Goal: Task Accomplishment & Management: Manage account settings

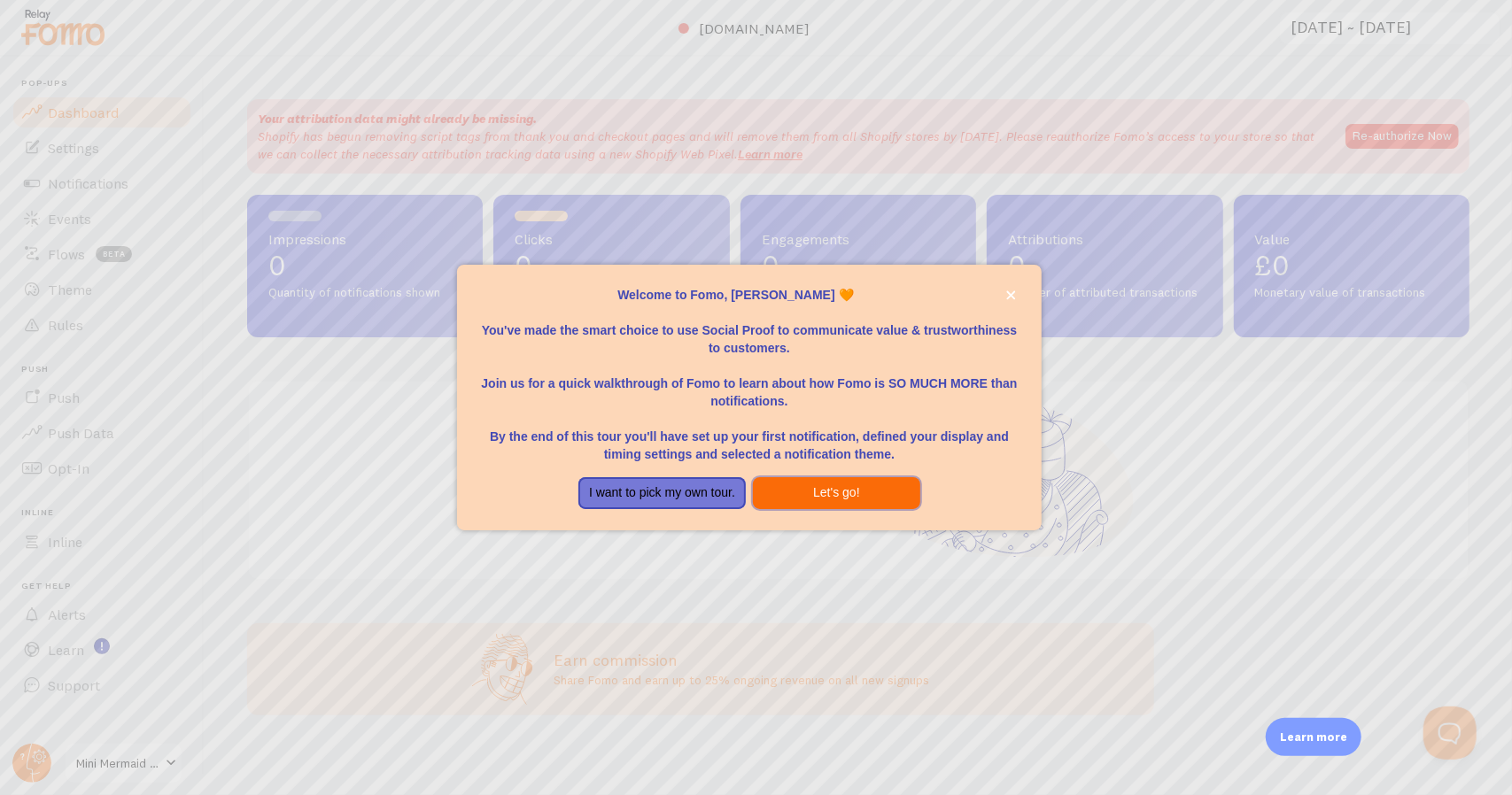
click at [801, 494] on button "Let's go!" at bounding box center [837, 493] width 168 height 32
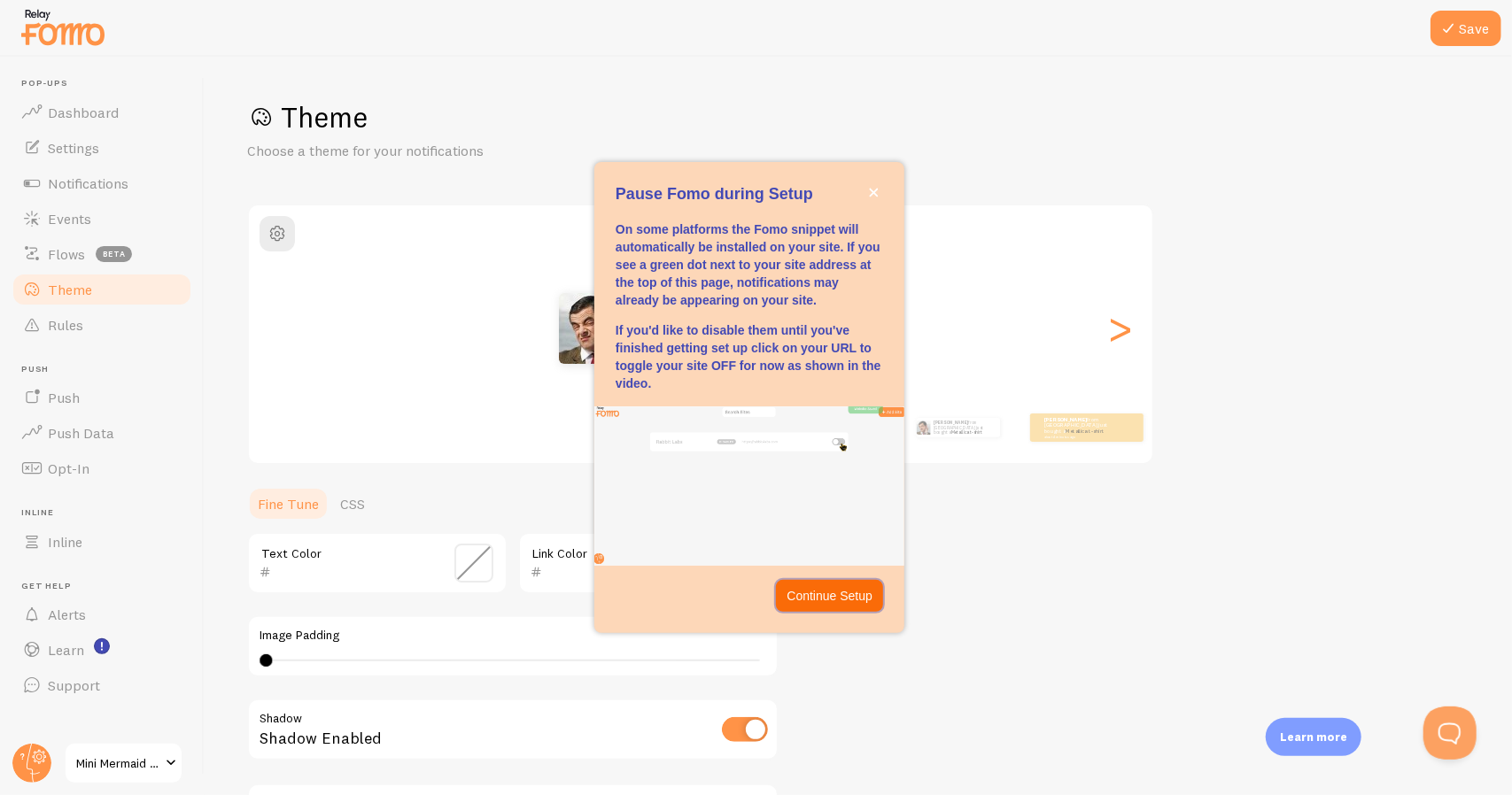
click at [849, 600] on p "Continue Setup" at bounding box center [829, 596] width 86 height 18
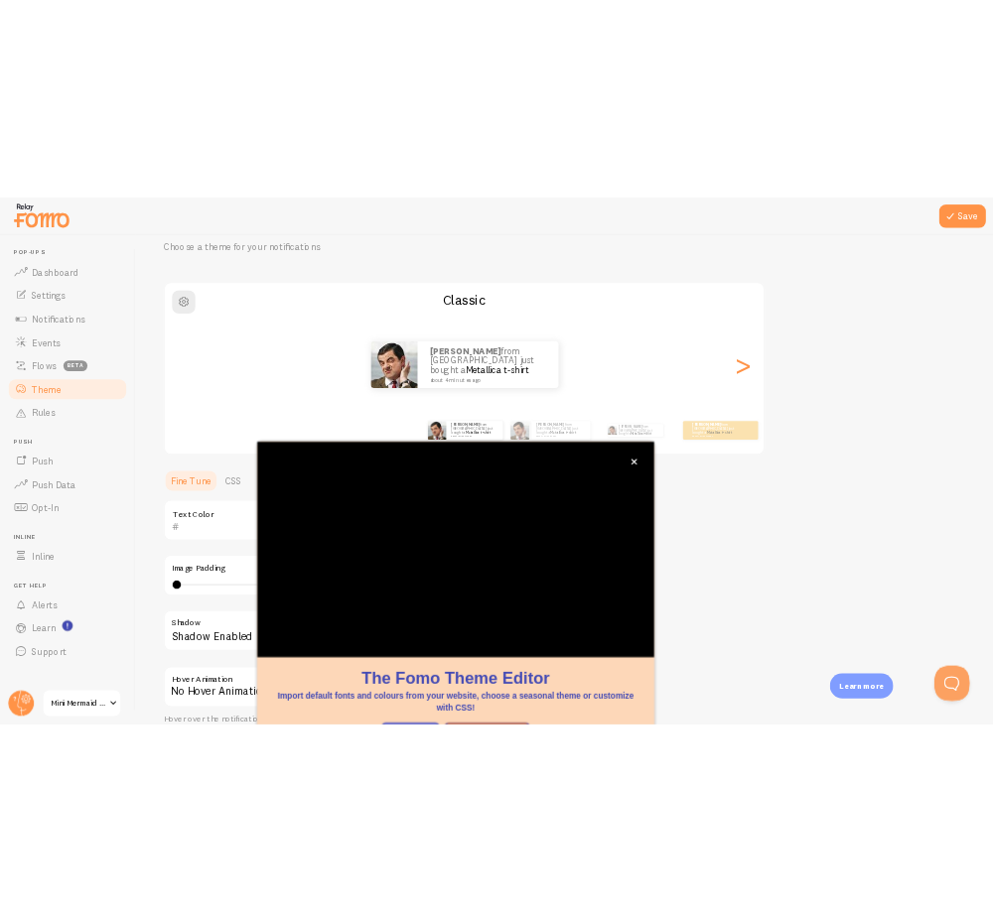
scroll to position [87, 0]
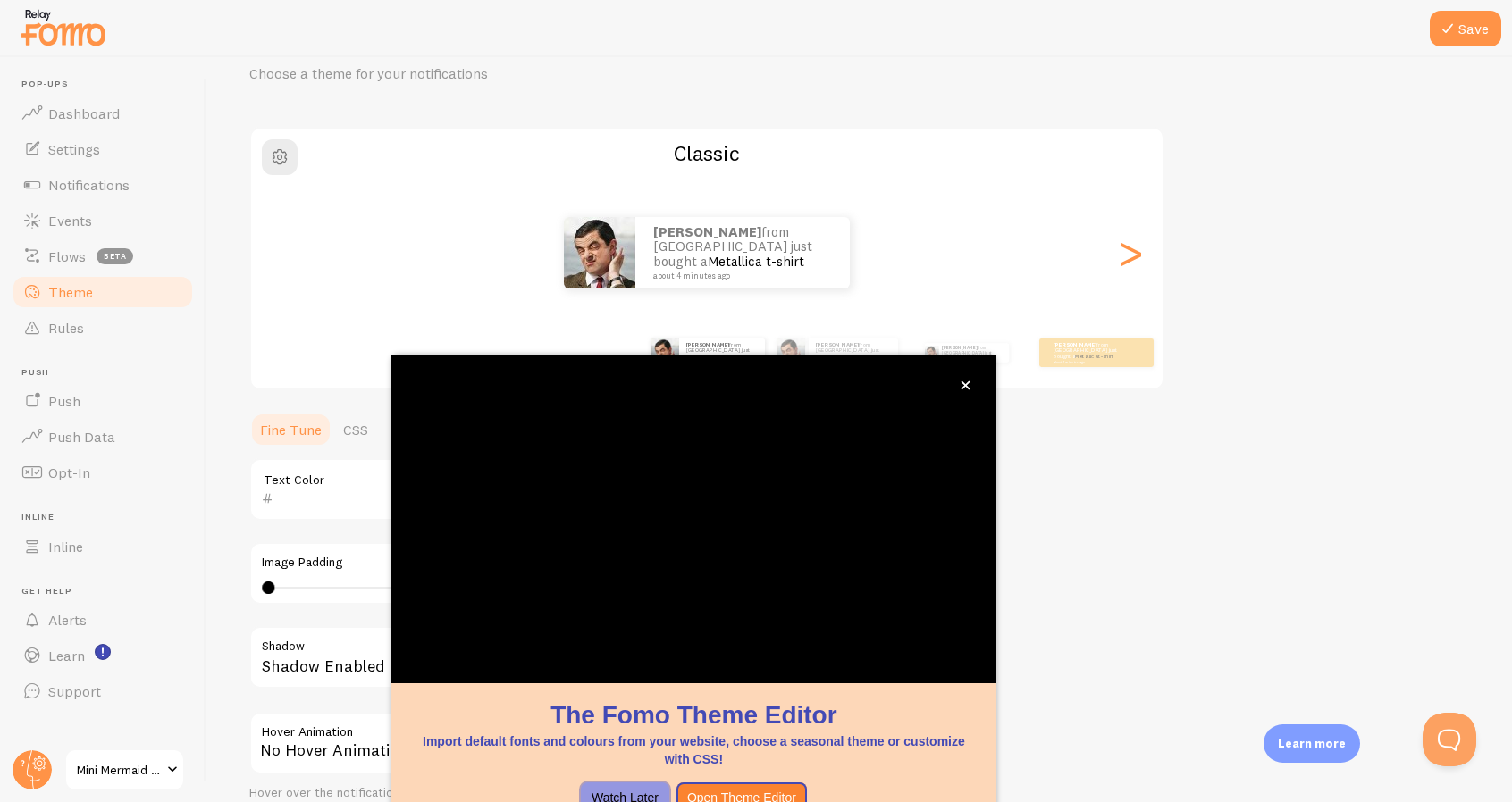
click at [641, 782] on button "Watch Later" at bounding box center [625, 798] width 88 height 32
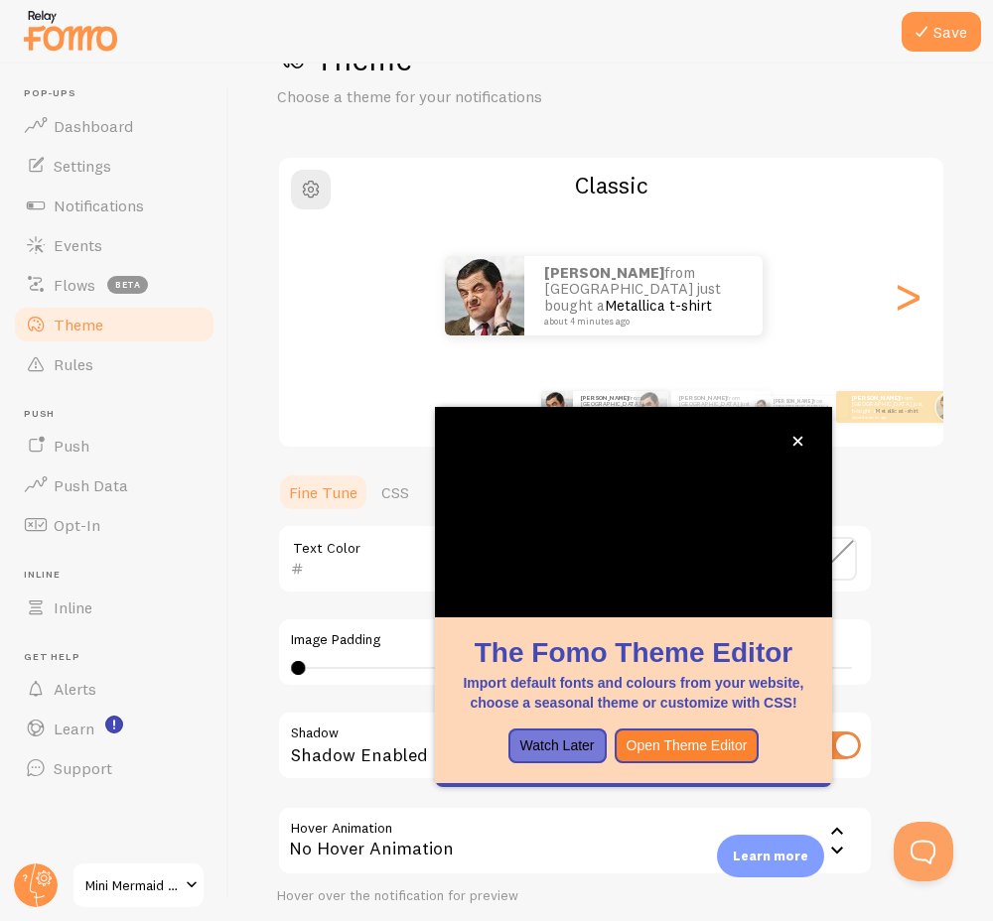
scroll to position [71, 0]
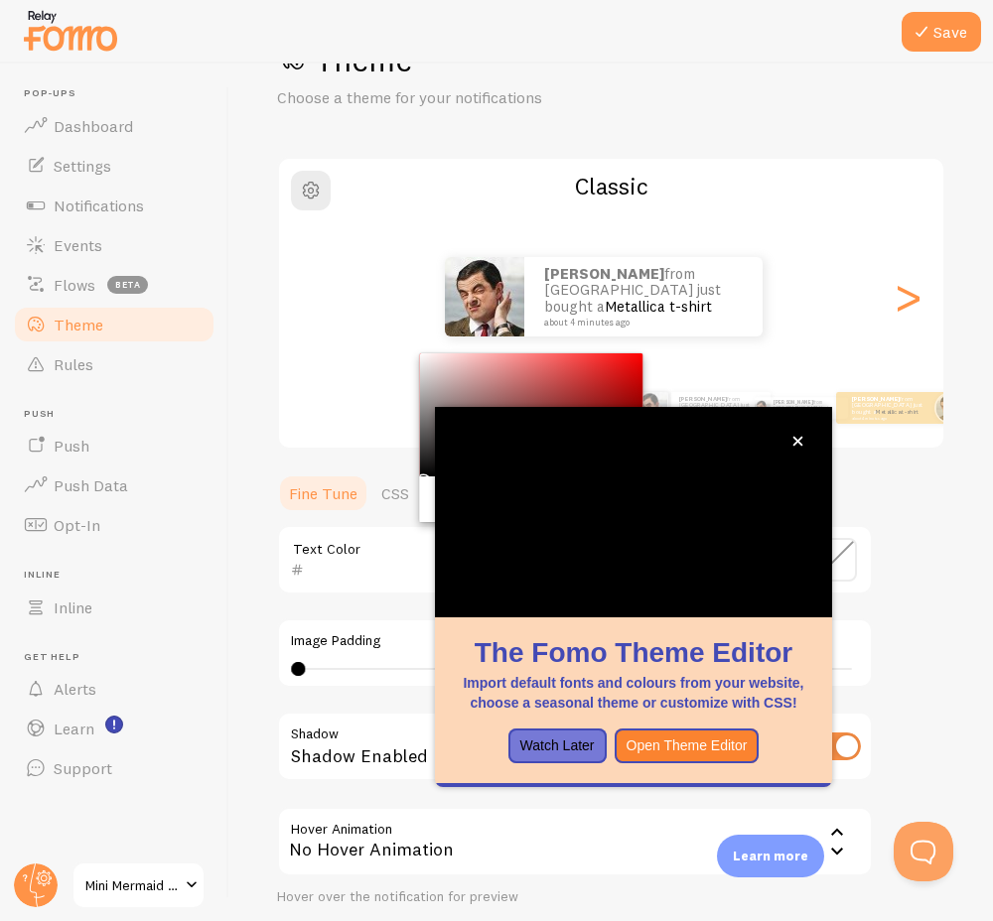
click at [368, 566] on input "text" at bounding box center [395, 570] width 182 height 24
click at [572, 742] on button "Watch Later" at bounding box center [557, 747] width 98 height 36
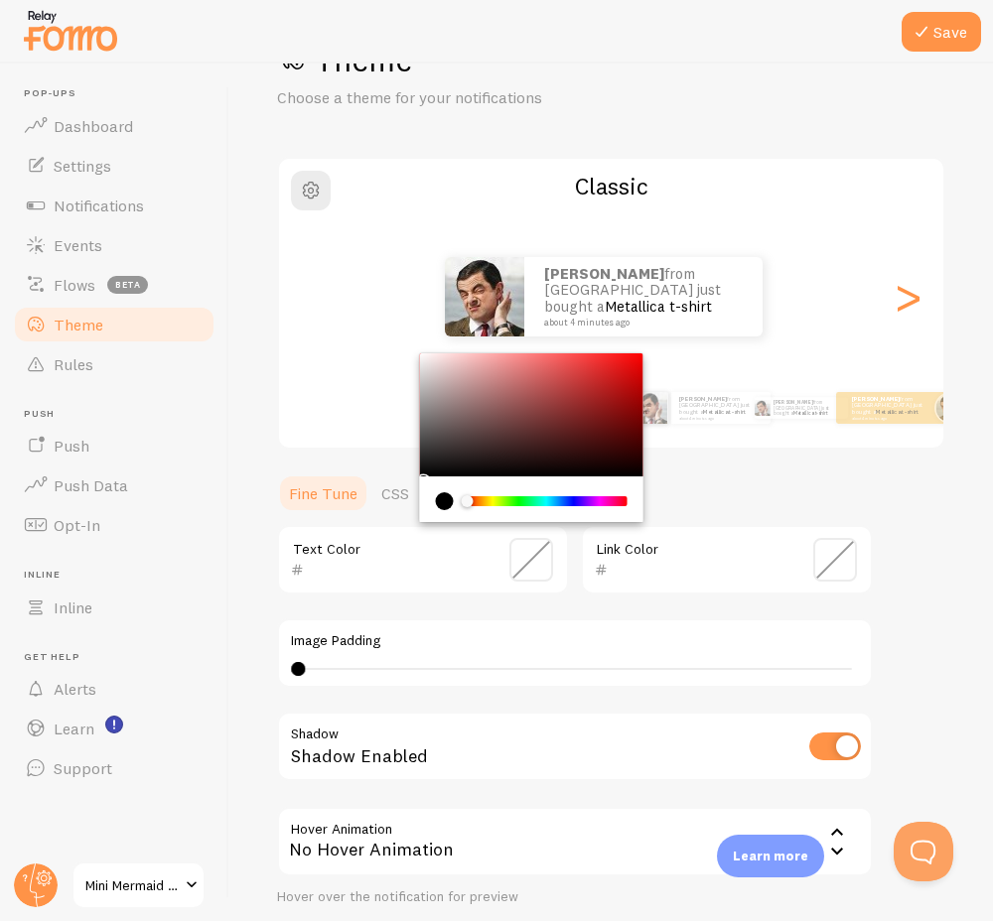
click at [334, 571] on input "text" at bounding box center [395, 570] width 182 height 24
type input "058677"
click at [719, 474] on ul "Fine Tune CSS" at bounding box center [575, 493] width 596 height 40
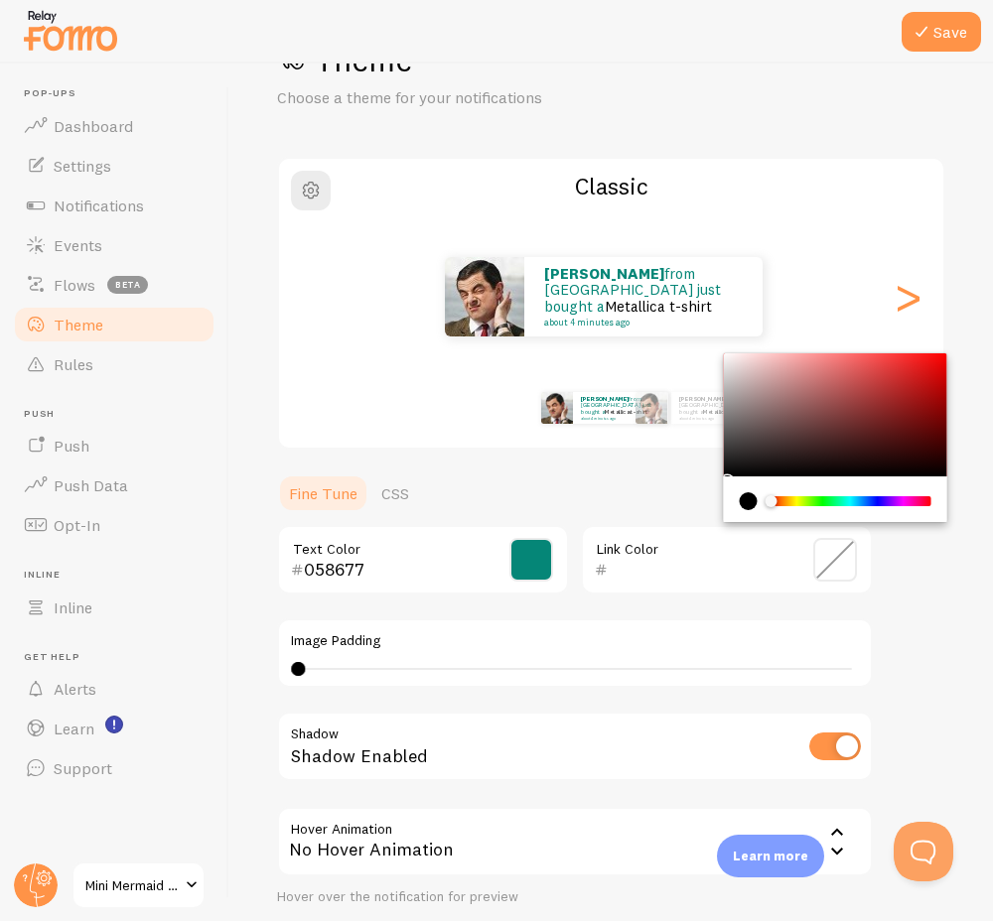
click at [631, 574] on input "text" at bounding box center [698, 570] width 182 height 24
type input "7737BD"
click at [929, 648] on div "Save Theme Choose a theme for your notifications Classic Lynsey from United Kin…" at bounding box center [610, 493] width 763 height 858
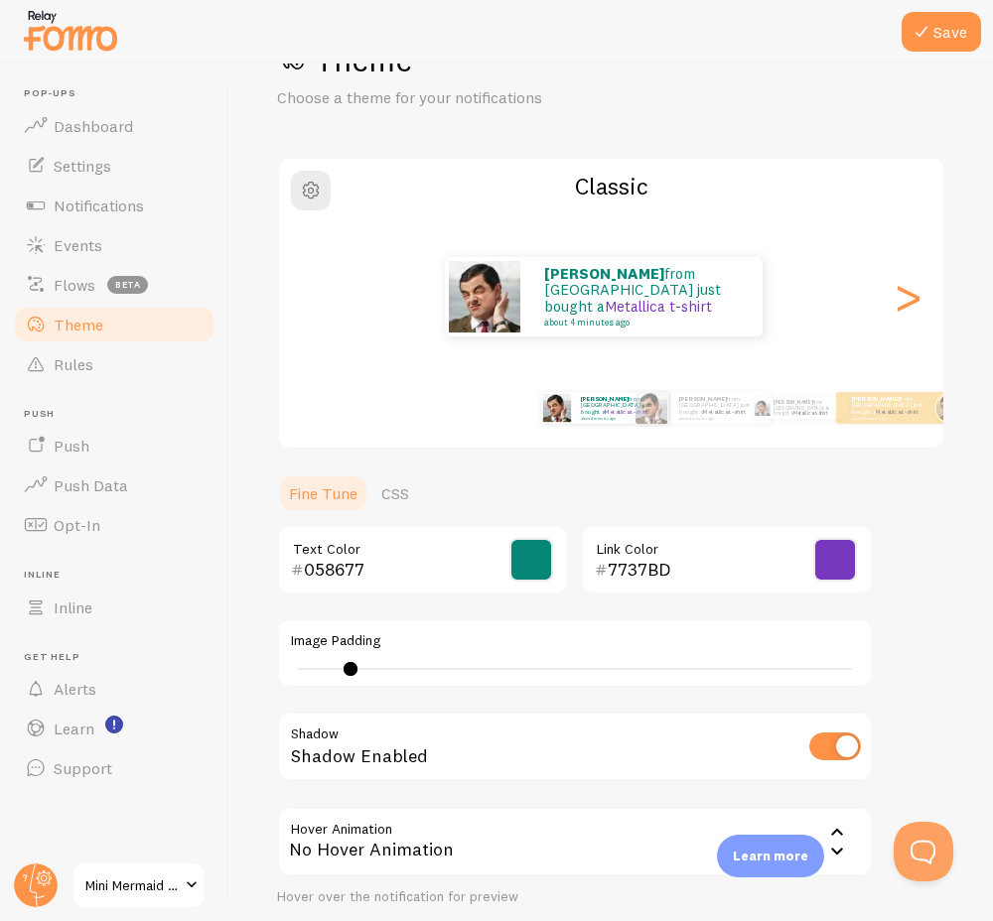
type input "0"
drag, startPoint x: 299, startPoint y: 669, endPoint x: 171, endPoint y: 656, distance: 128.7
click at [171, 656] on main "Pop-ups Dashboard Settings Notifications Events Flows beta Theme Rules Push Pus…" at bounding box center [496, 493] width 993 height 858
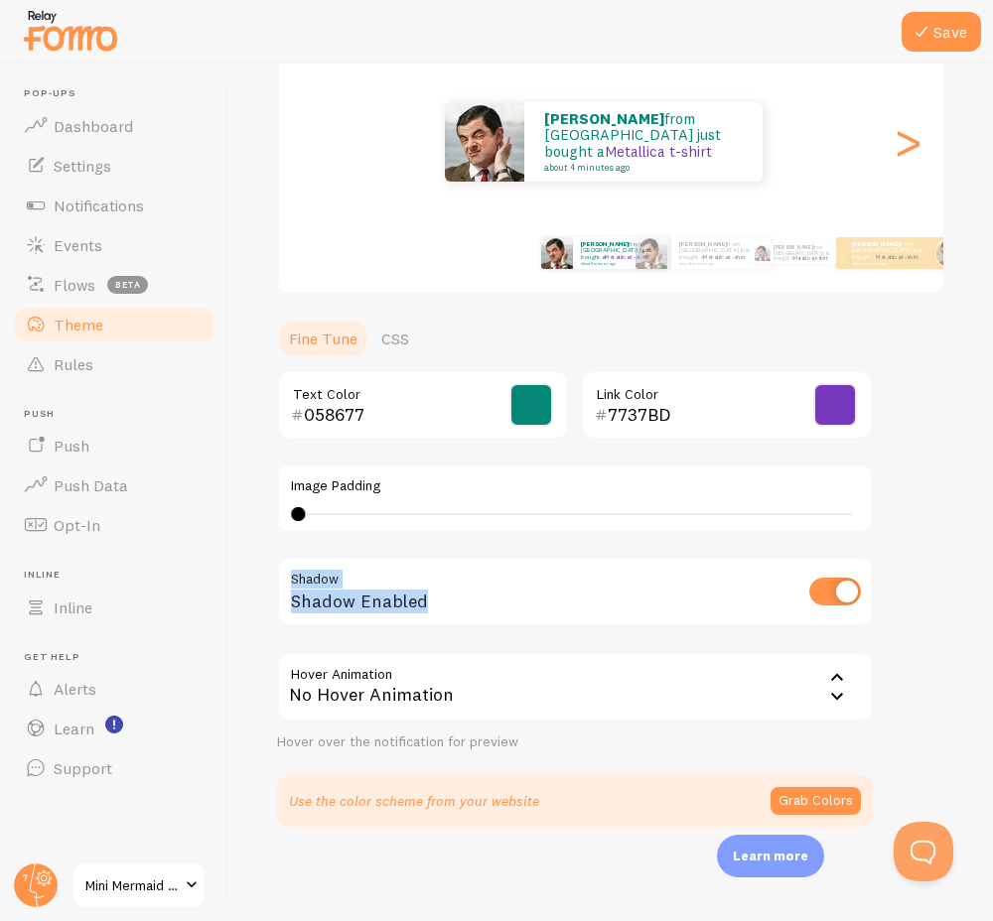
drag, startPoint x: 588, startPoint y: 539, endPoint x: 578, endPoint y: 462, distance: 78.1
click at [578, 462] on div "058677 Text Color 7737BD Link Color Image Padding 0 Shadow Shadow Enabled Hover…" at bounding box center [575, 560] width 596 height 381
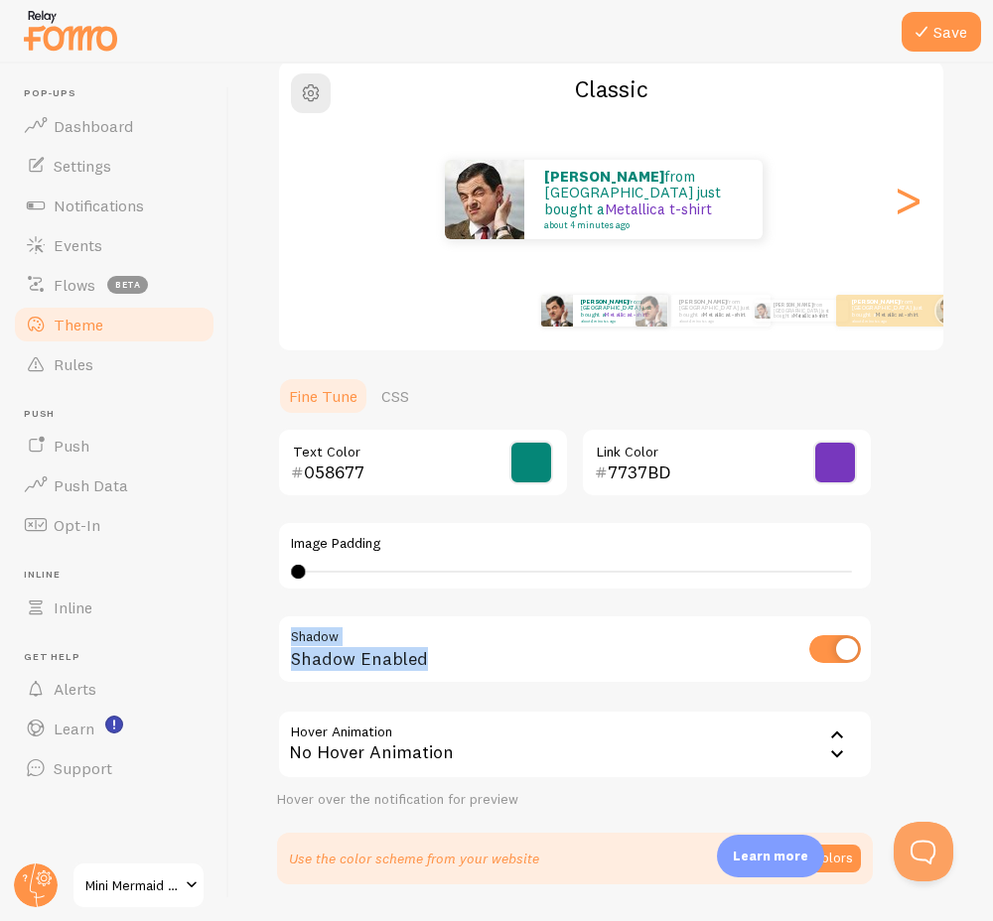
click at [840, 642] on input "checkbox" at bounding box center [835, 649] width 52 height 28
checkbox input "true"
click at [831, 732] on icon at bounding box center [837, 736] width 24 height 24
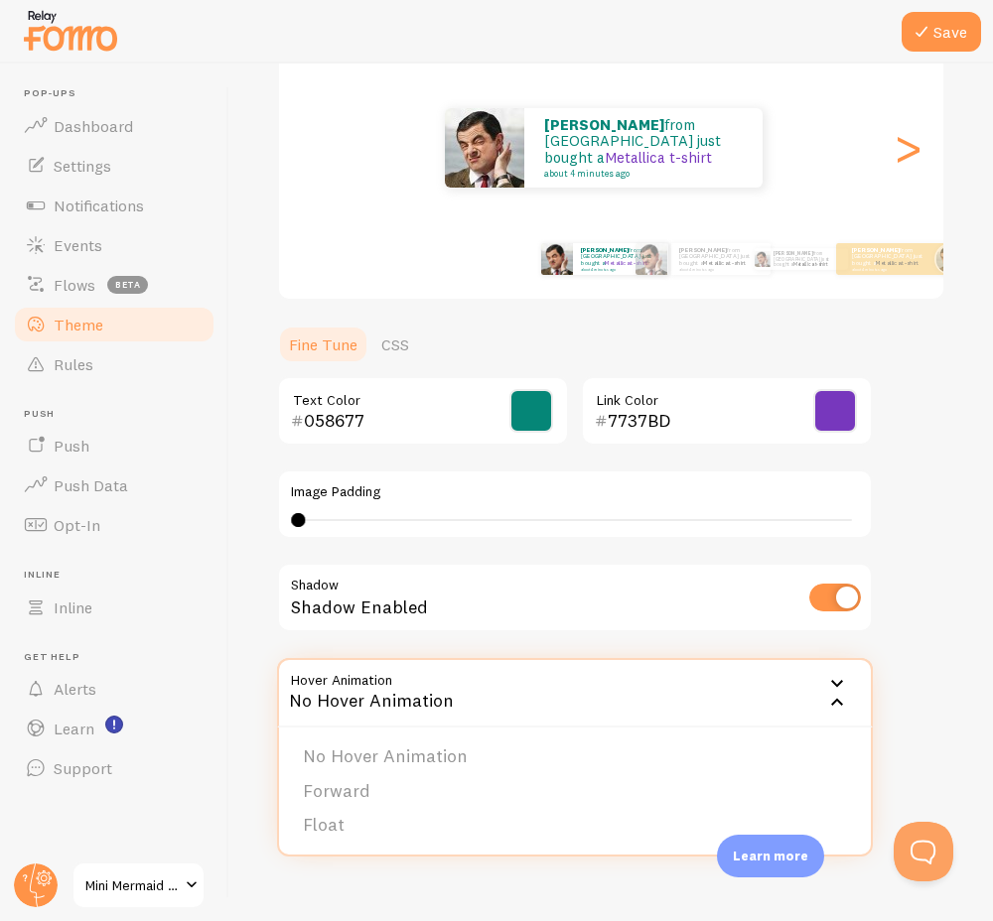
scroll to position [226, 0]
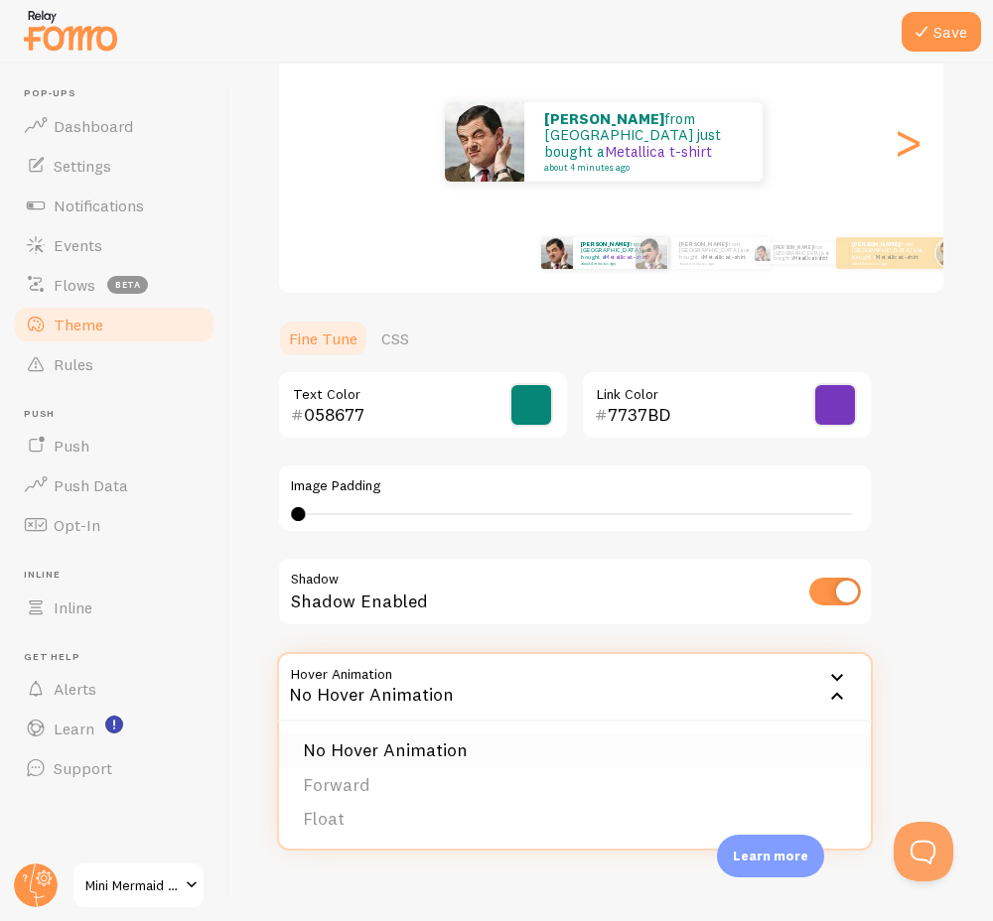
click at [470, 750] on li "No Hover Animation" at bounding box center [575, 750] width 592 height 35
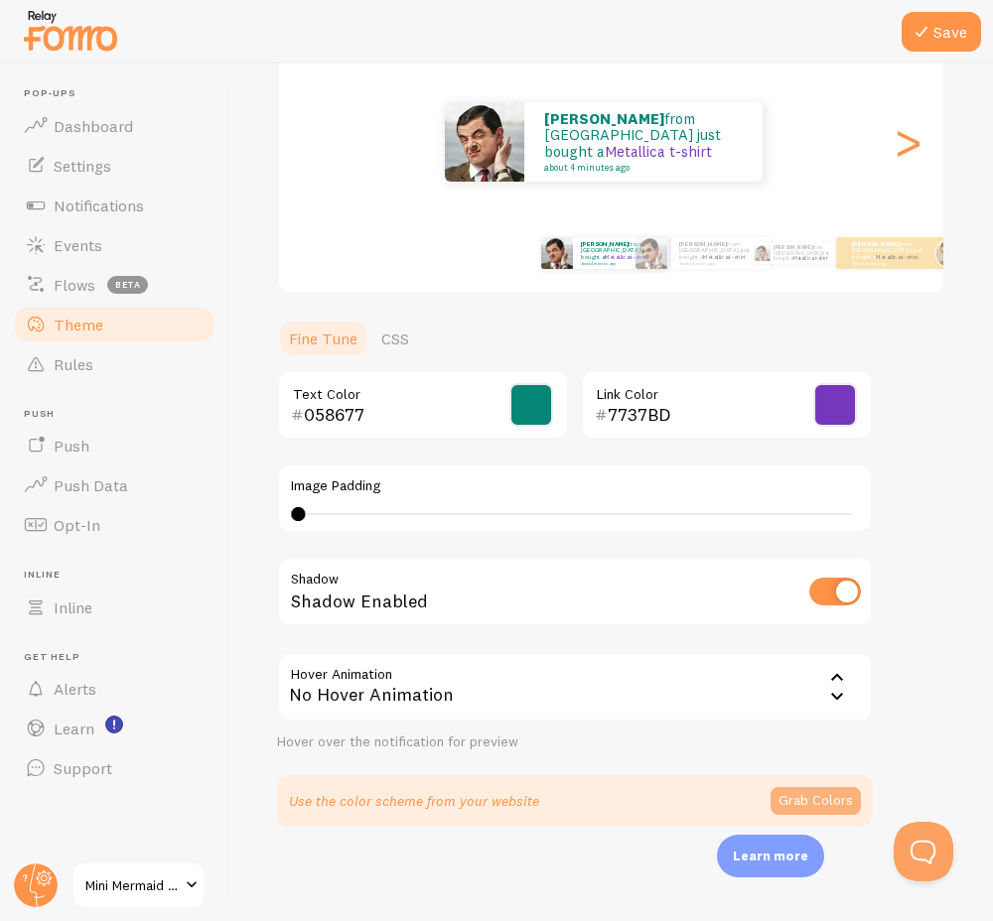
click at [806, 801] on button "Grab Colors" at bounding box center [815, 801] width 90 height 28
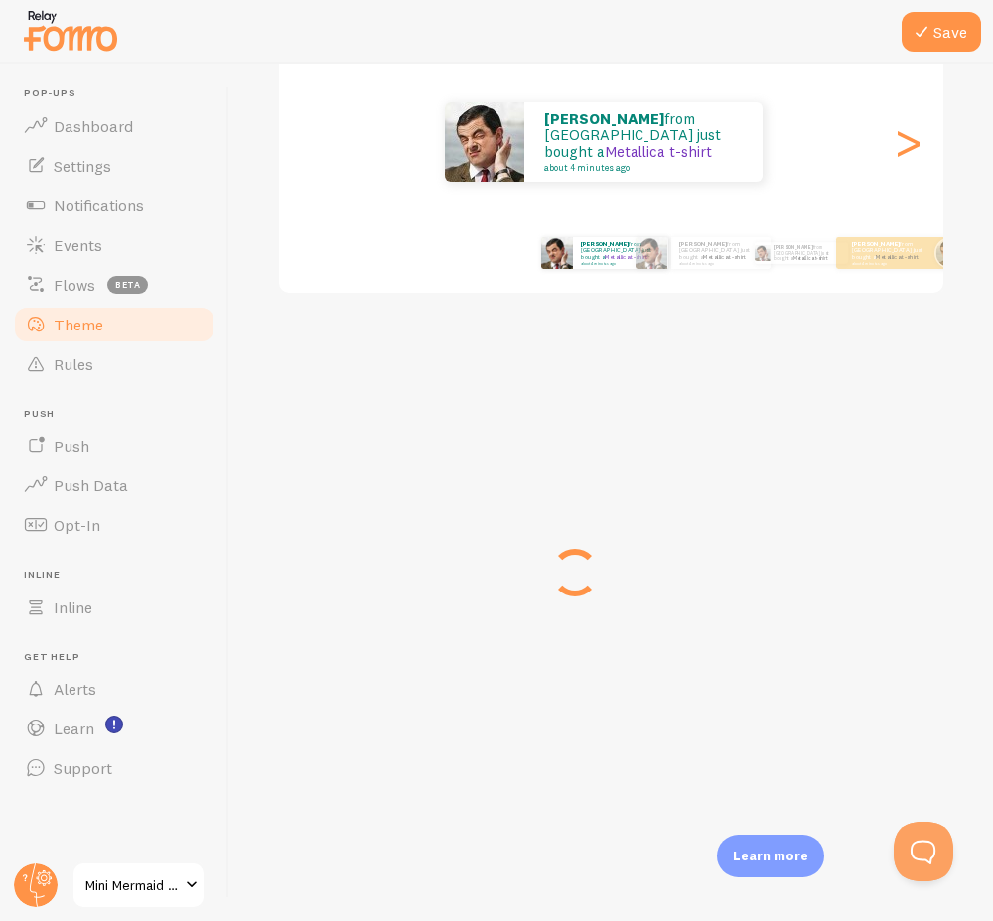
scroll to position [218, 0]
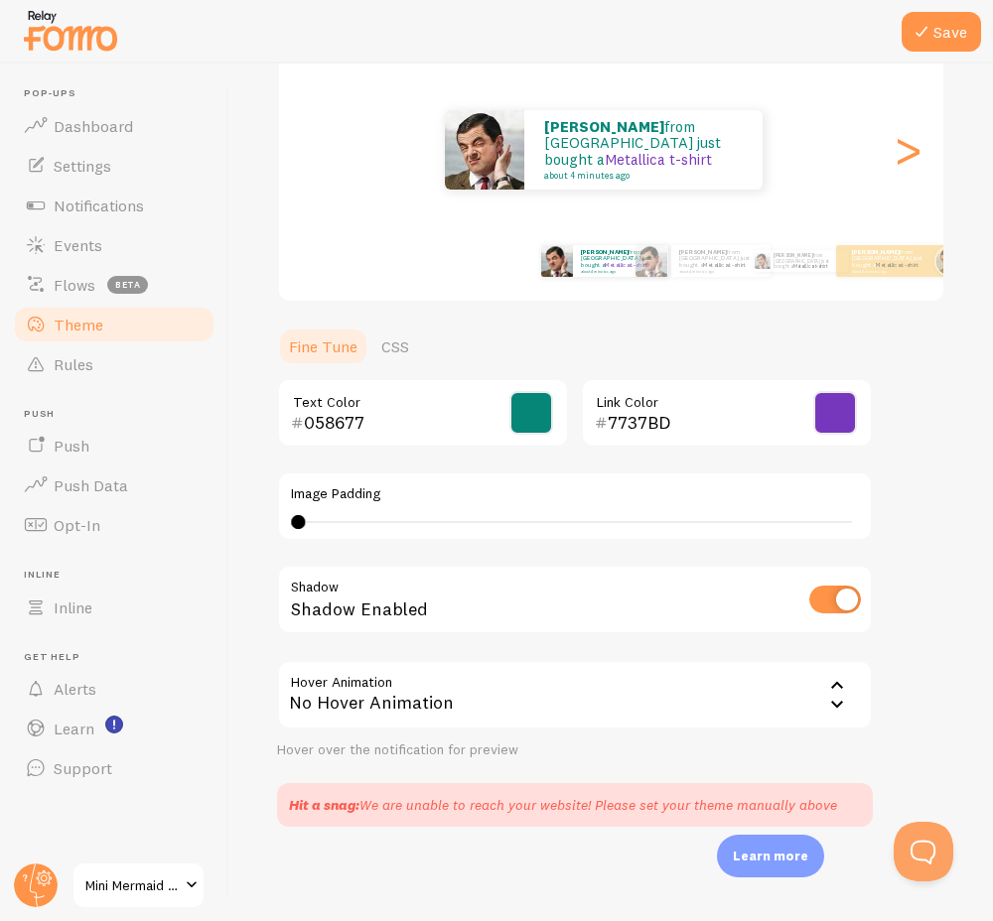
click at [835, 705] on icon at bounding box center [837, 704] width 12 height 7
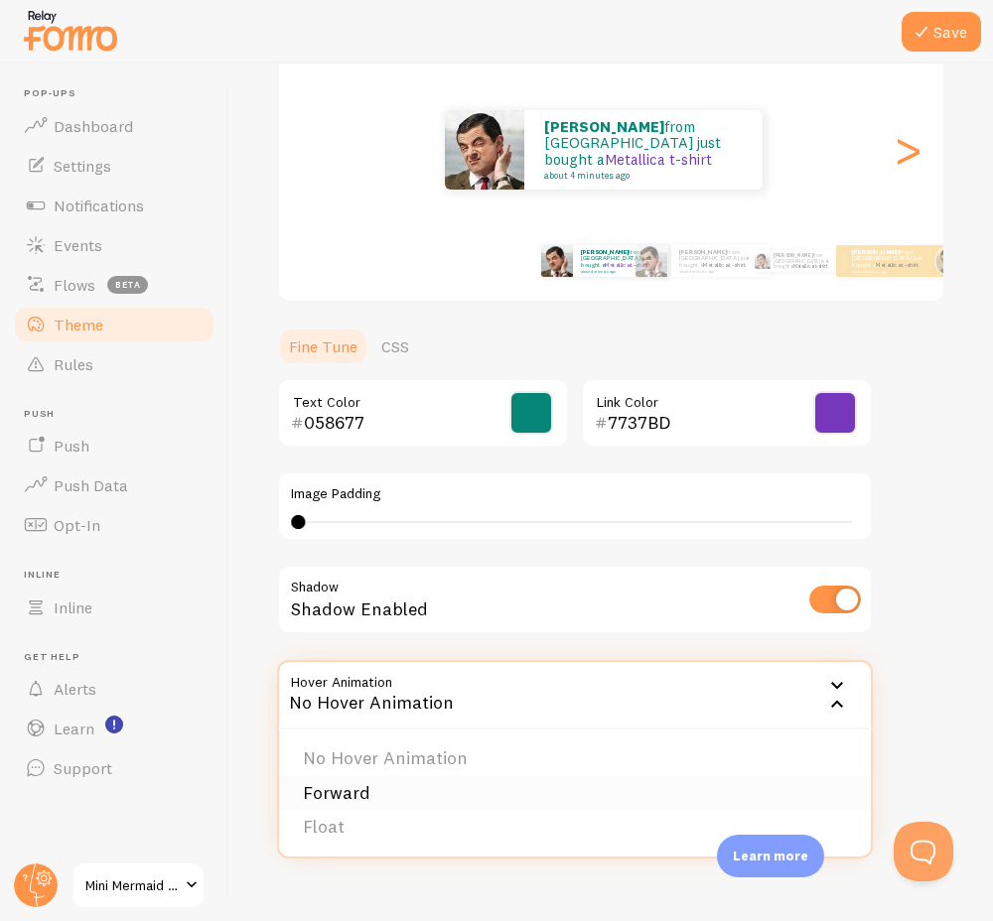
click at [527, 798] on li "Forward" at bounding box center [575, 793] width 592 height 35
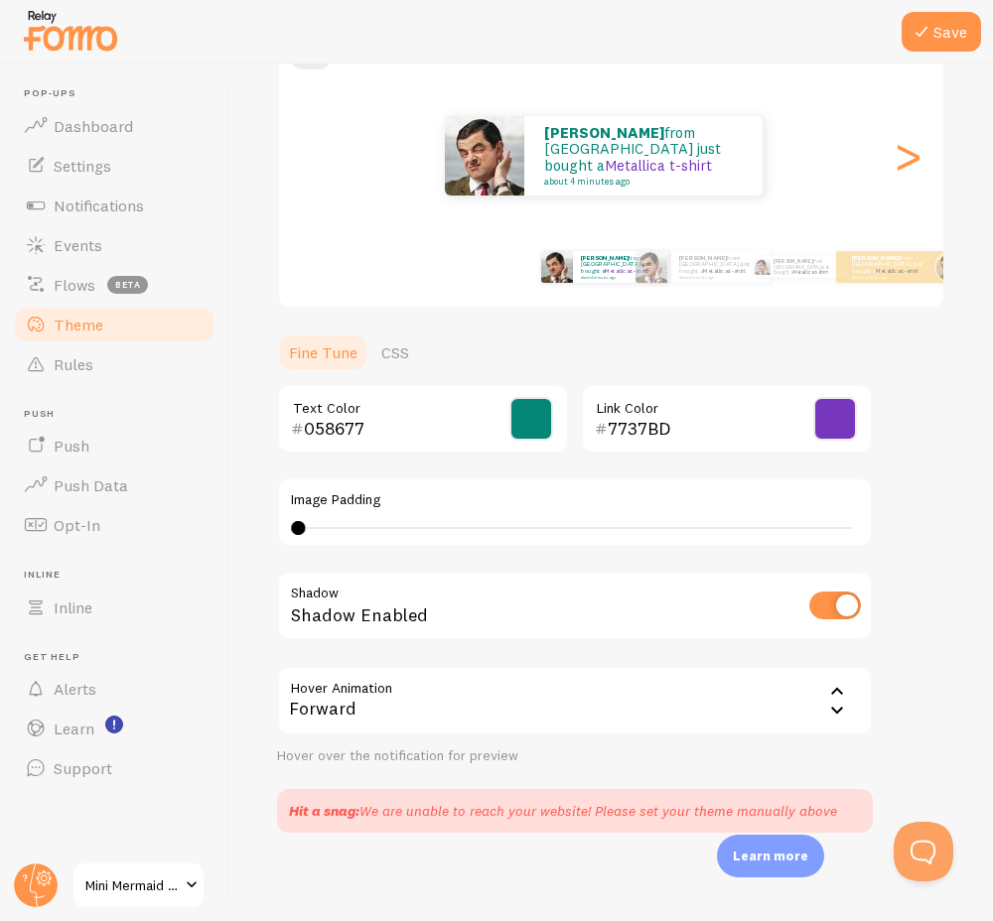
scroll to position [216, 0]
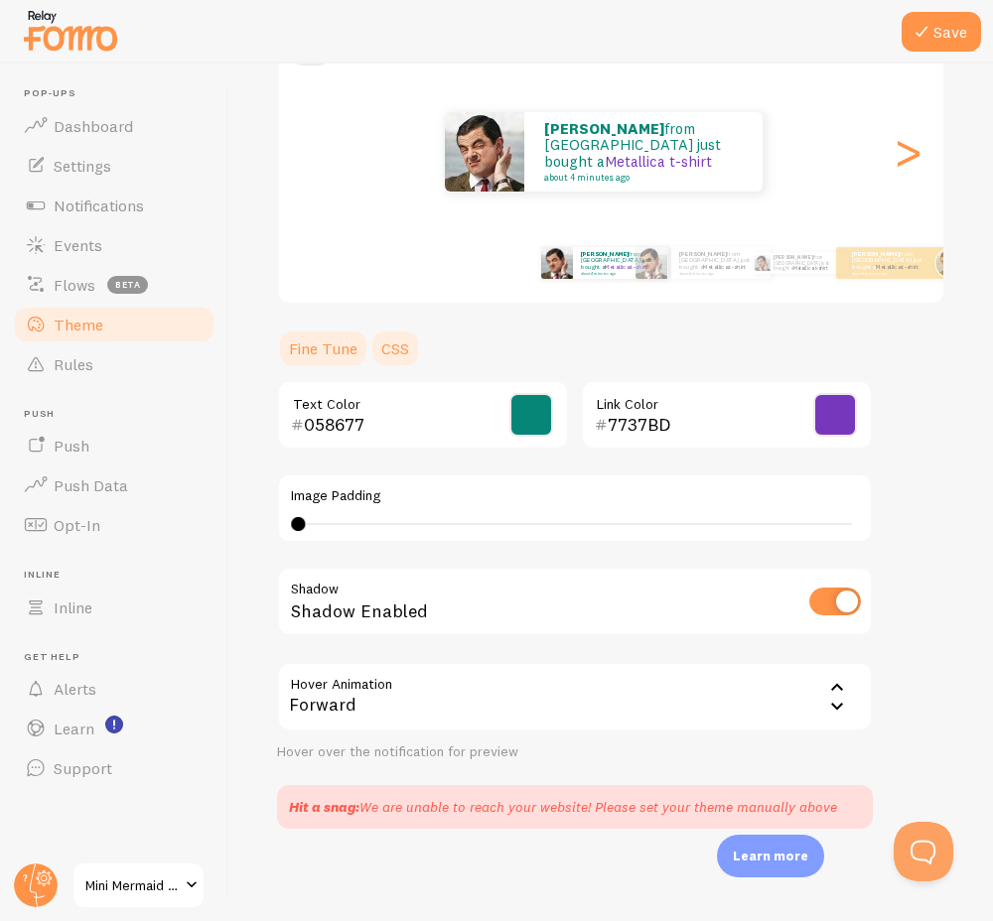
click at [391, 346] on link "CSS" at bounding box center [395, 349] width 52 height 40
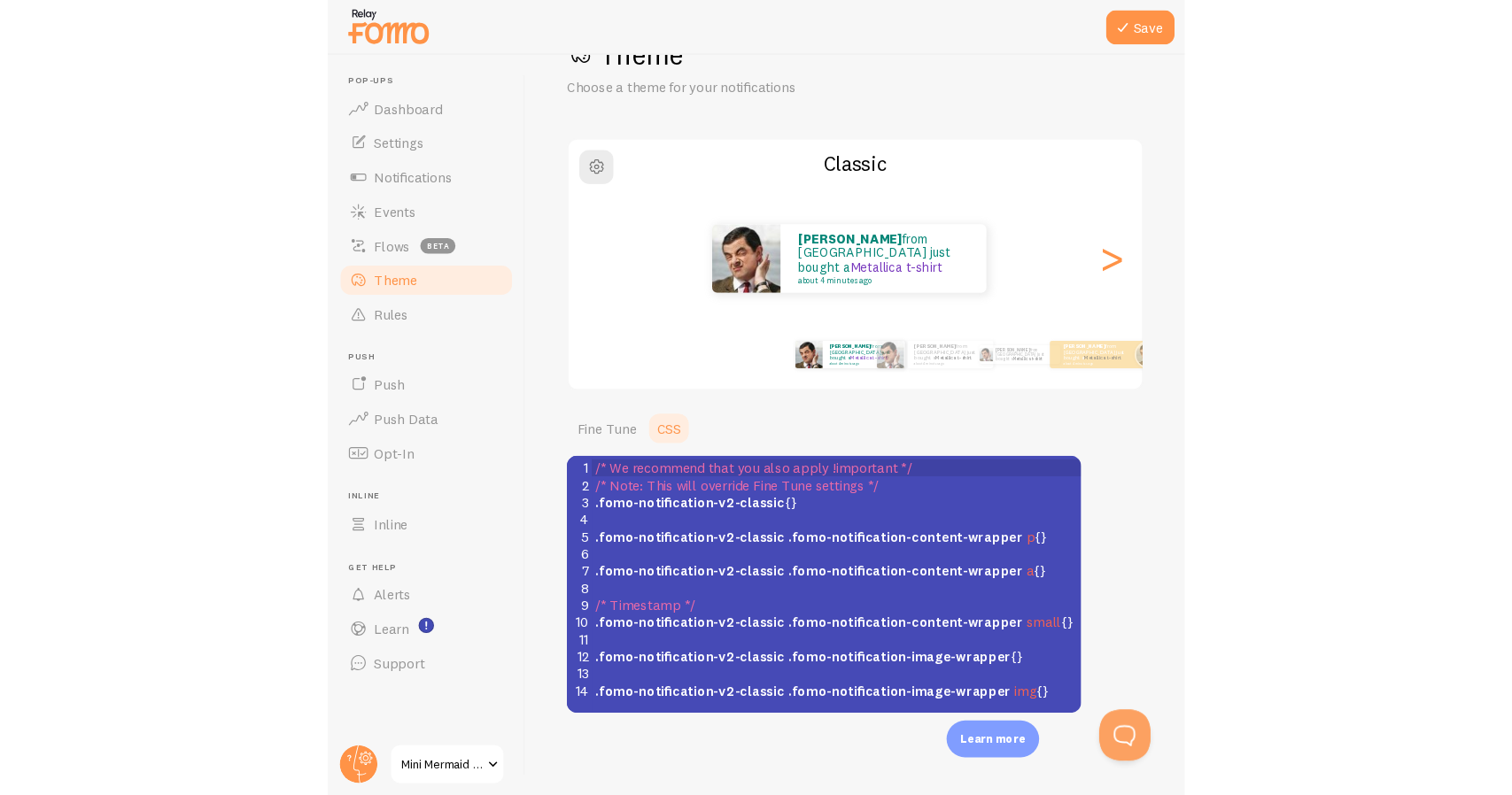
scroll to position [60, 0]
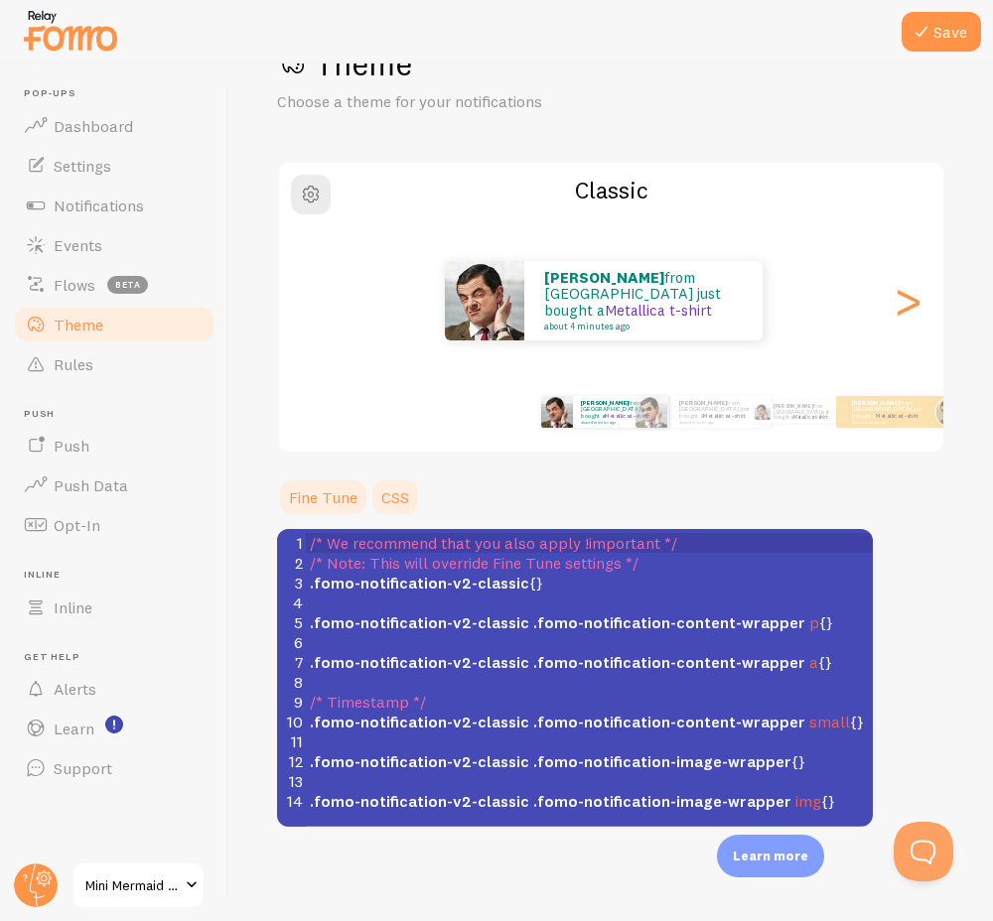
click at [304, 485] on link "Fine Tune" at bounding box center [323, 497] width 92 height 40
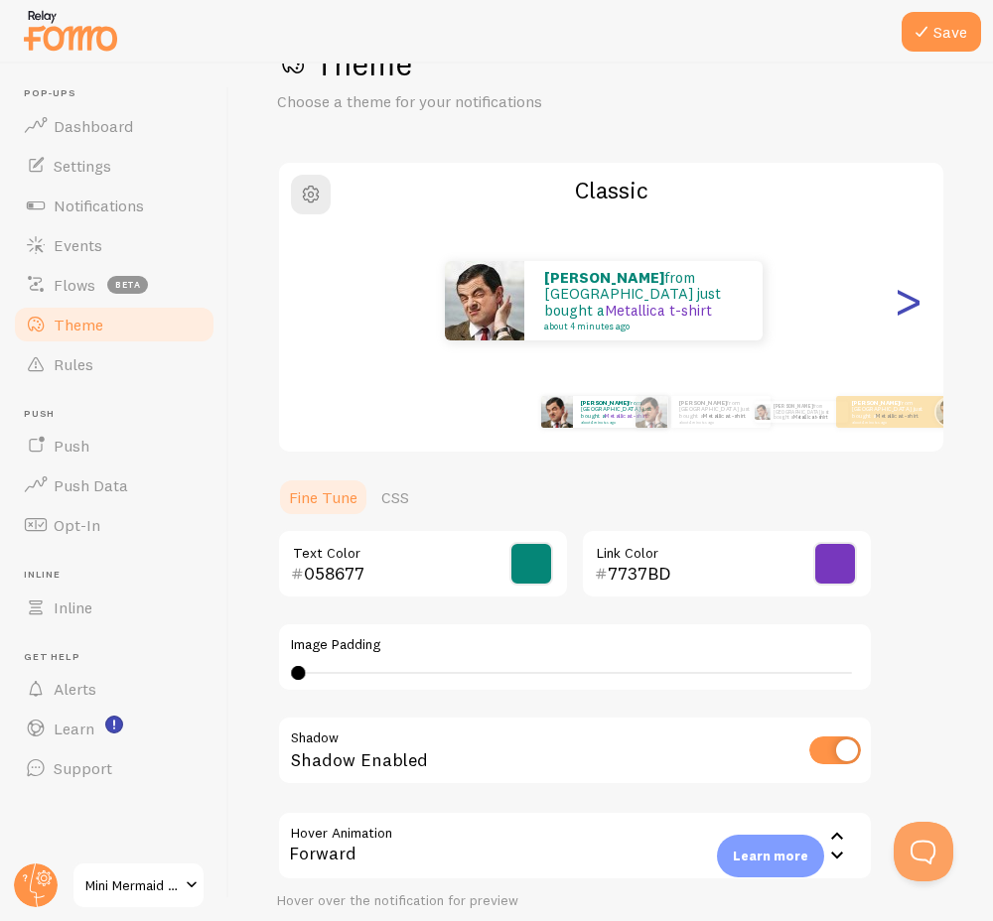
click at [895, 319] on div ">" at bounding box center [907, 300] width 24 height 143
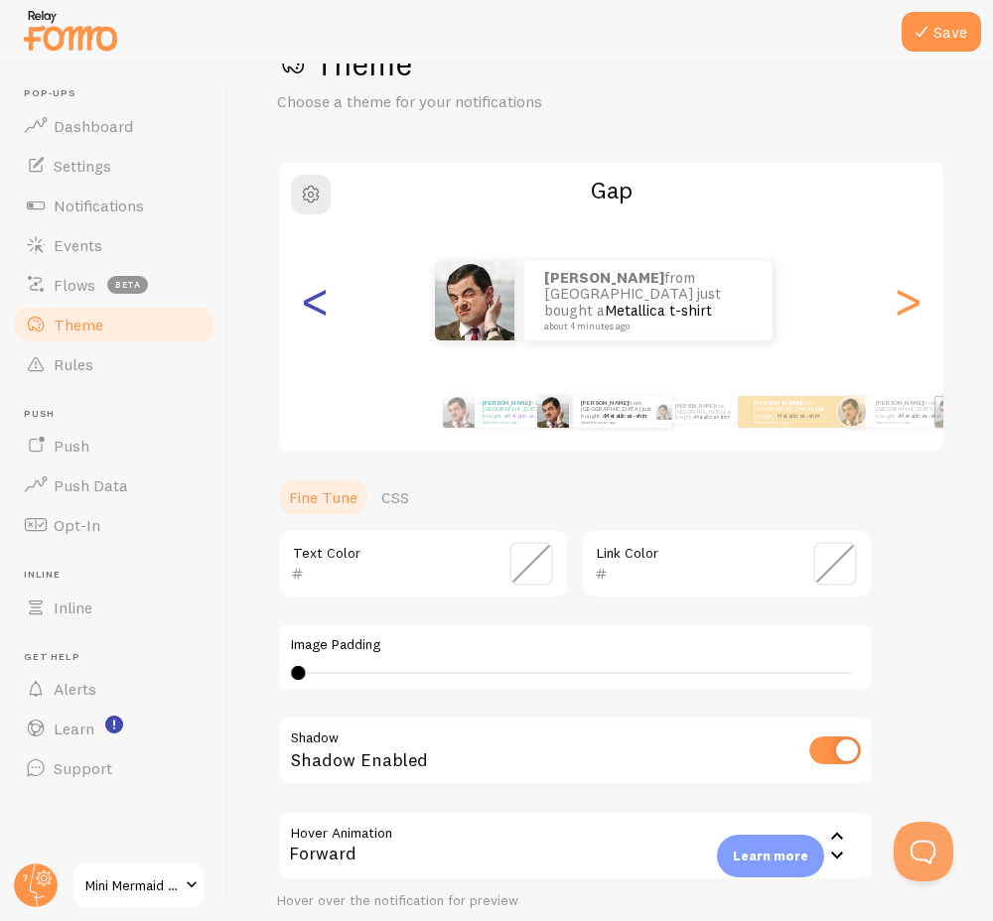
click at [314, 315] on div "<" at bounding box center [315, 300] width 24 height 143
type input "058677"
type input "7737BD"
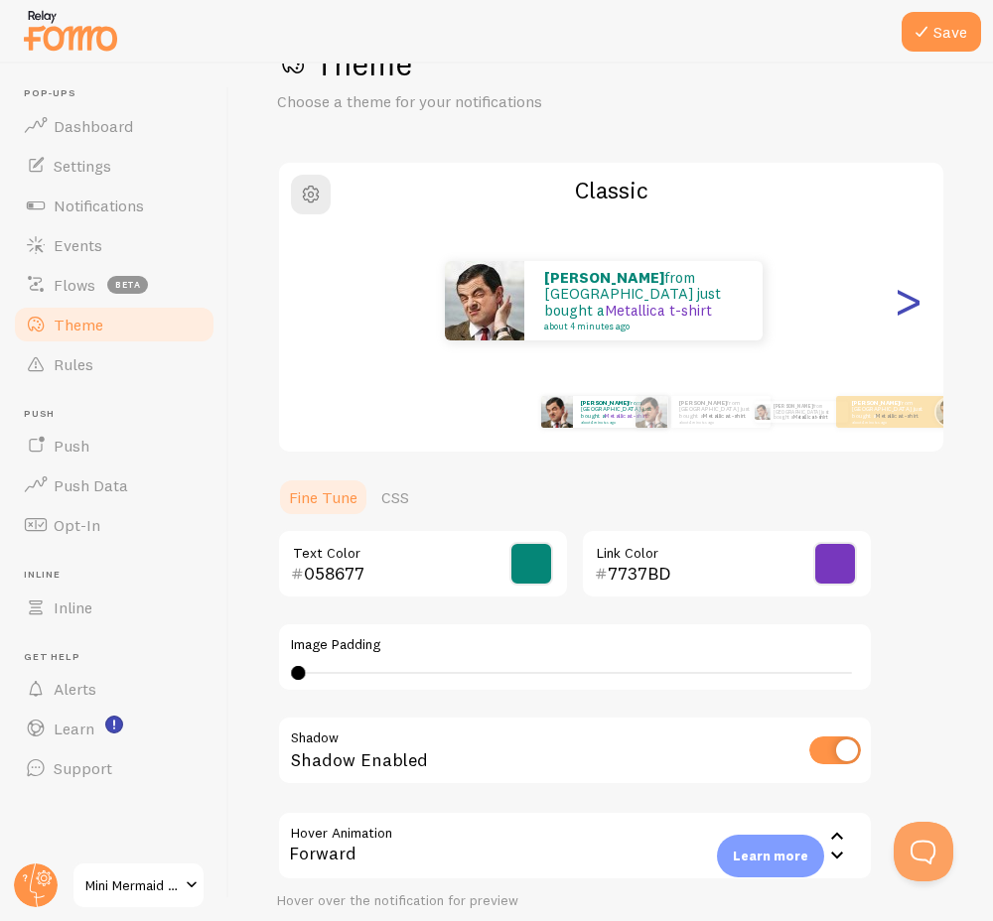
click at [895, 309] on div ">" at bounding box center [907, 300] width 24 height 143
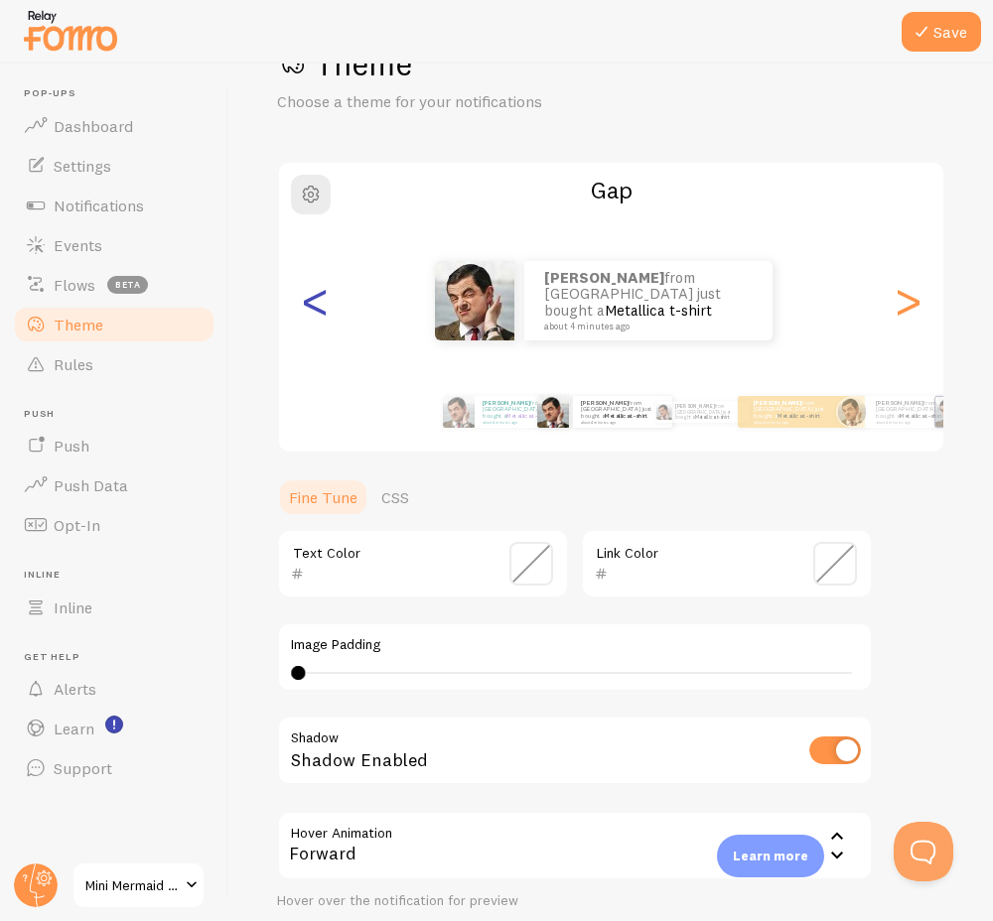
click at [309, 319] on div "<" at bounding box center [315, 300] width 24 height 143
type input "058677"
type input "7737BD"
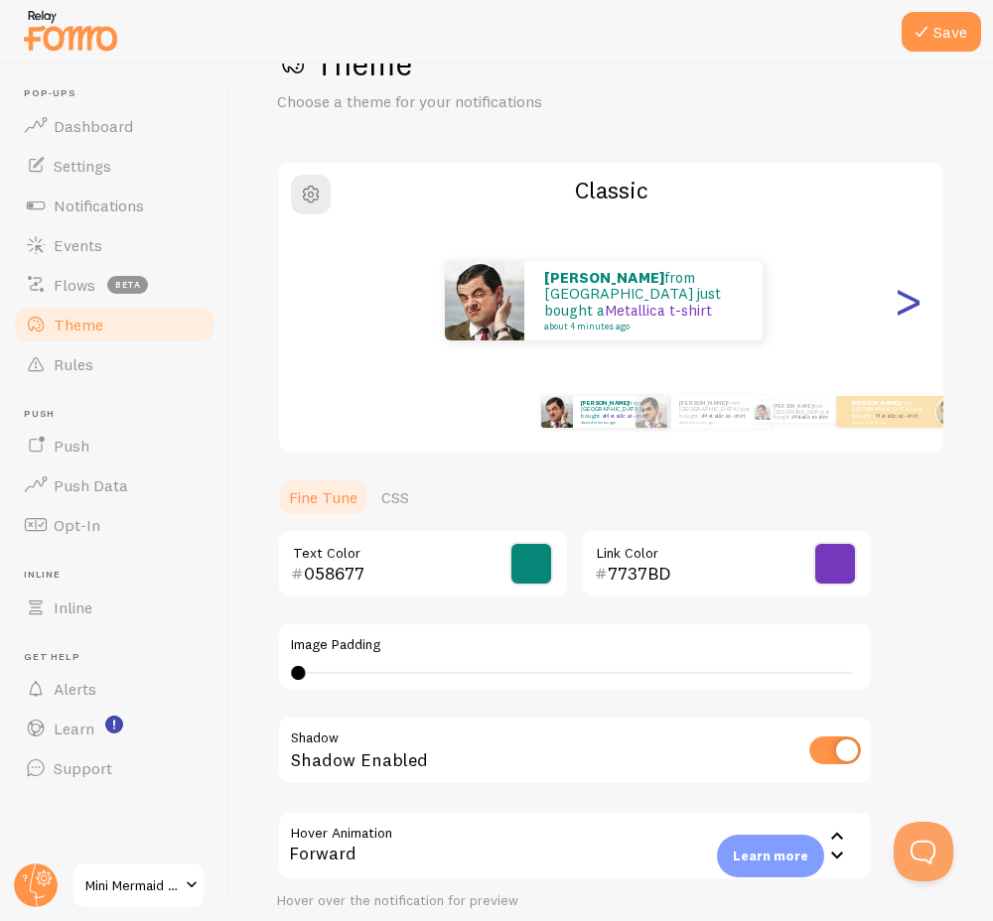
click at [895, 310] on div ">" at bounding box center [907, 300] width 24 height 143
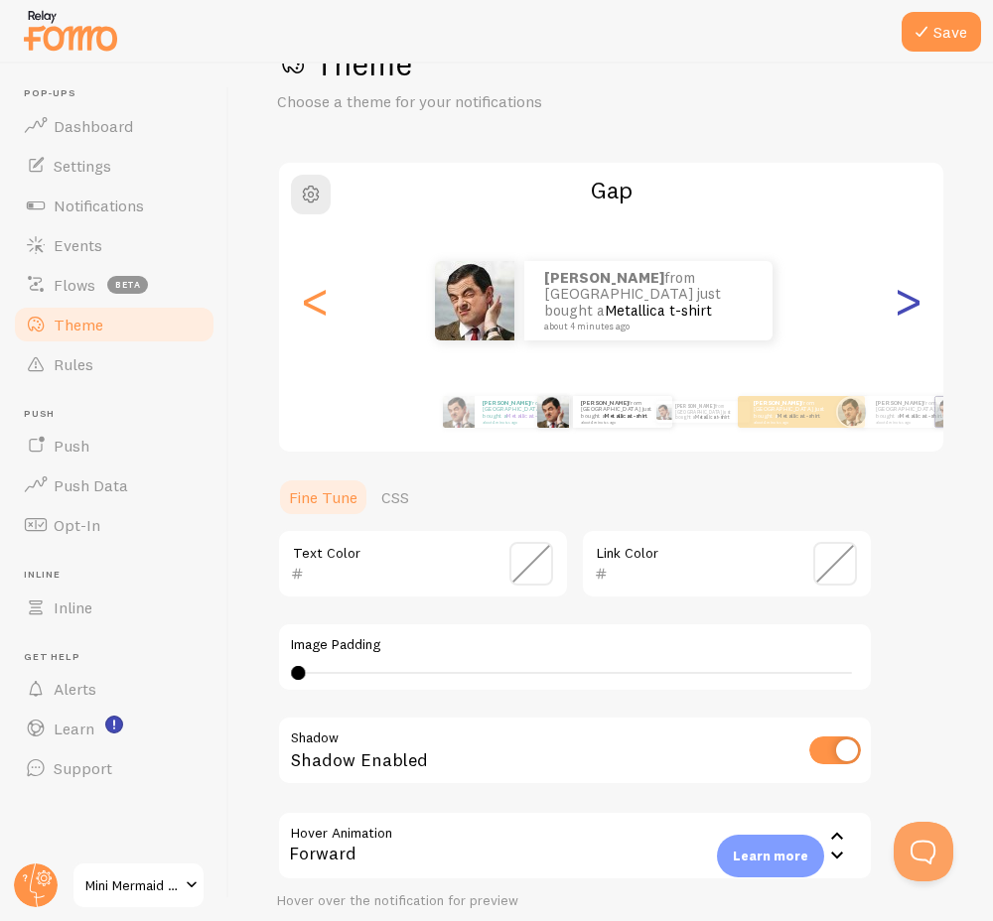
click at [895, 310] on div ">" at bounding box center [907, 300] width 24 height 143
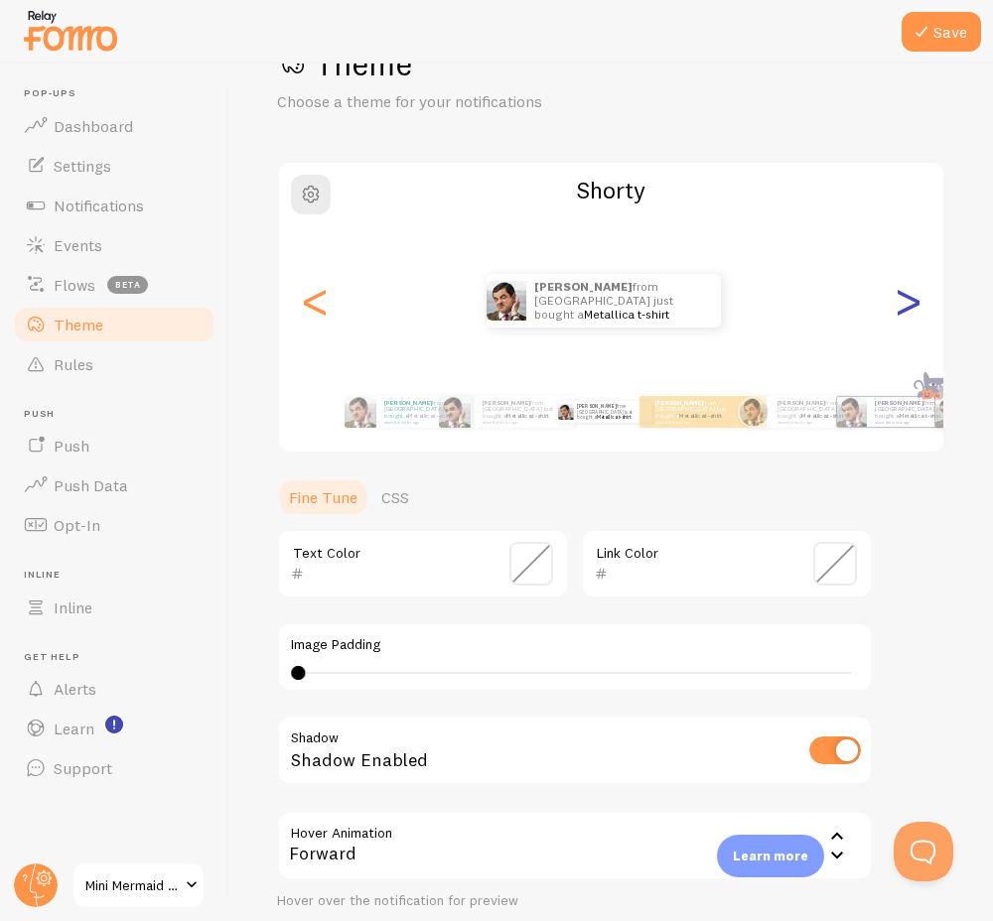
click at [895, 310] on div ">" at bounding box center [907, 300] width 24 height 143
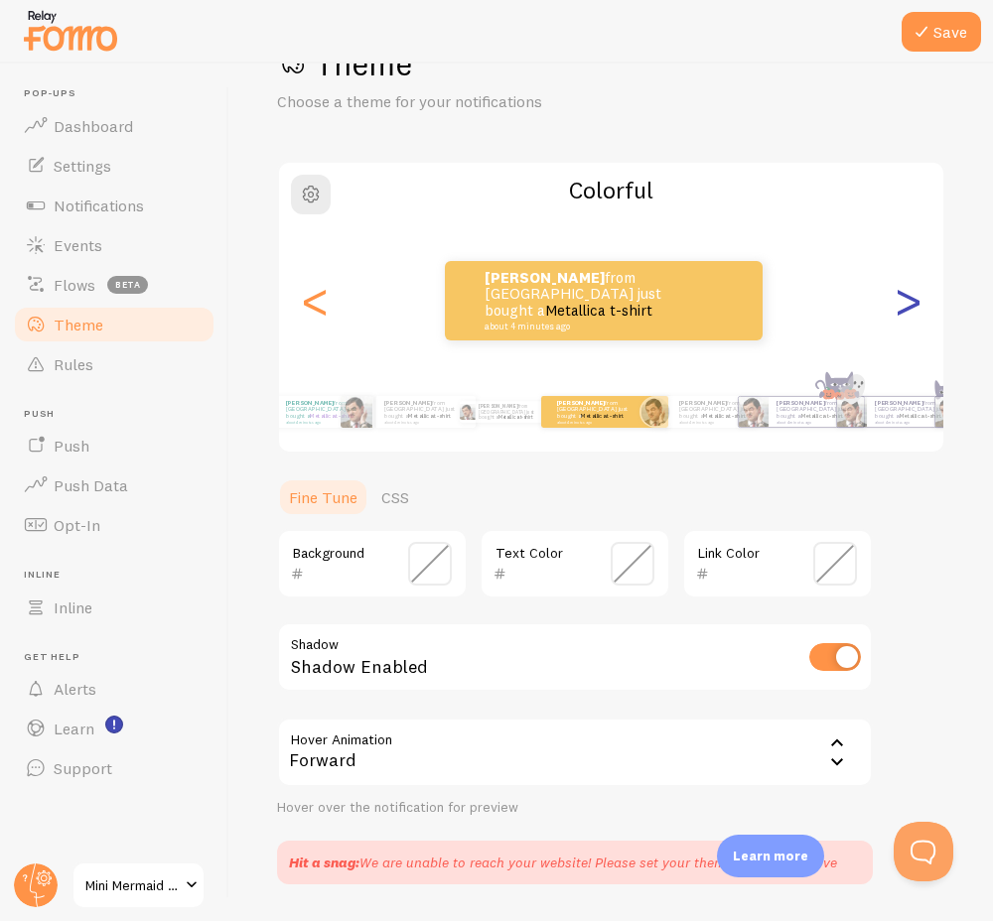
click at [895, 310] on div ">" at bounding box center [907, 300] width 24 height 143
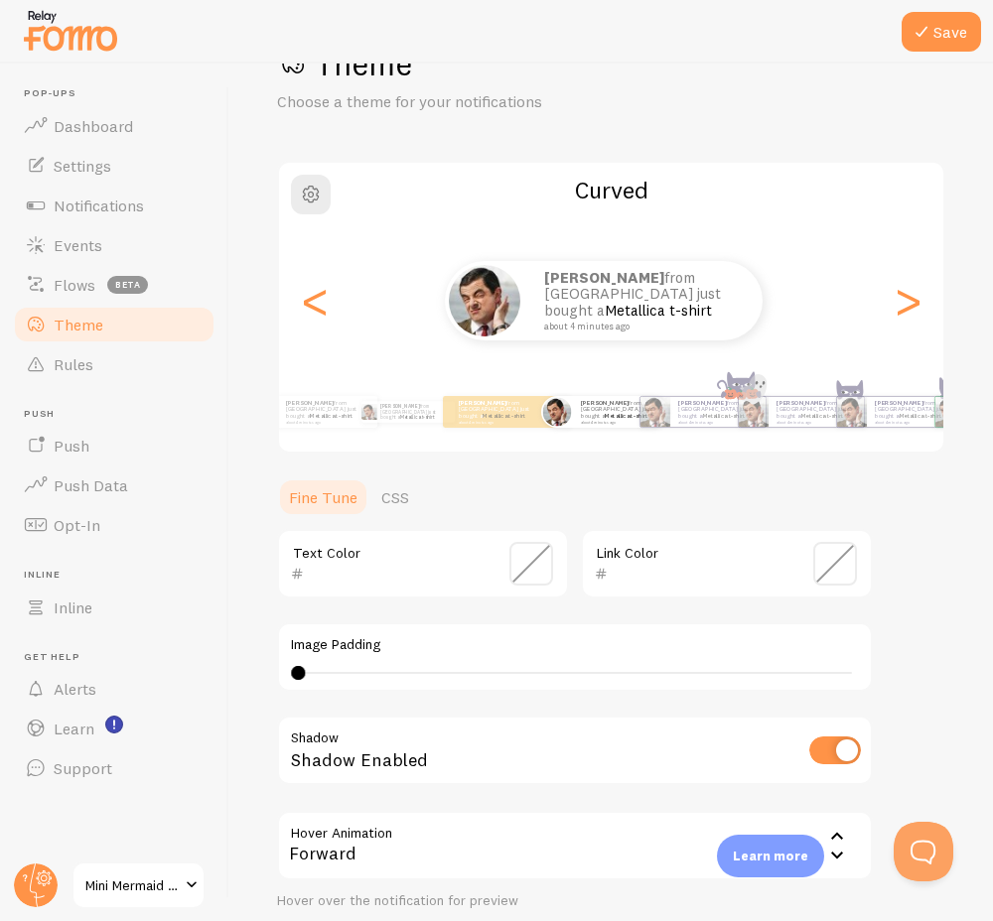
click at [528, 570] on span at bounding box center [531, 564] width 44 height 44
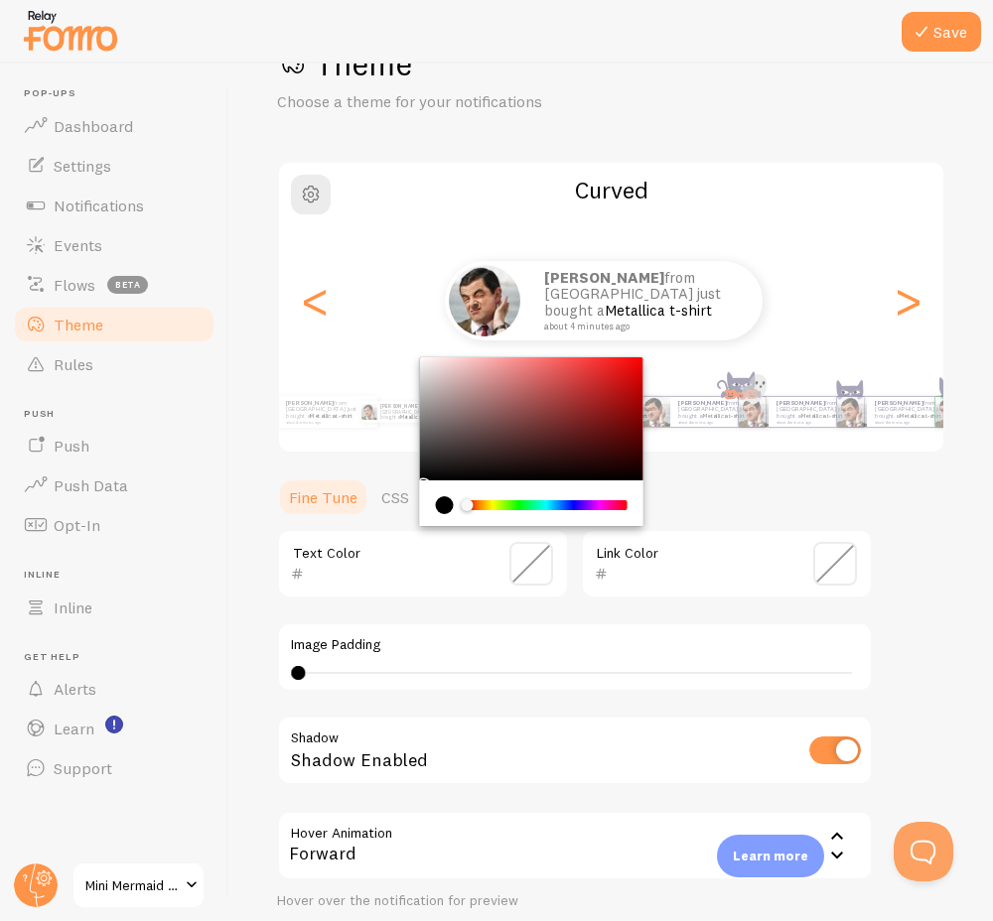
click at [380, 556] on div "Text Color" at bounding box center [423, 563] width 292 height 69
click at [317, 585] on div "Text Color" at bounding box center [423, 563] width 292 height 69
click at [339, 571] on input "text" at bounding box center [395, 574] width 182 height 24
type input "058677"
click at [713, 573] on input "text" at bounding box center [698, 574] width 182 height 24
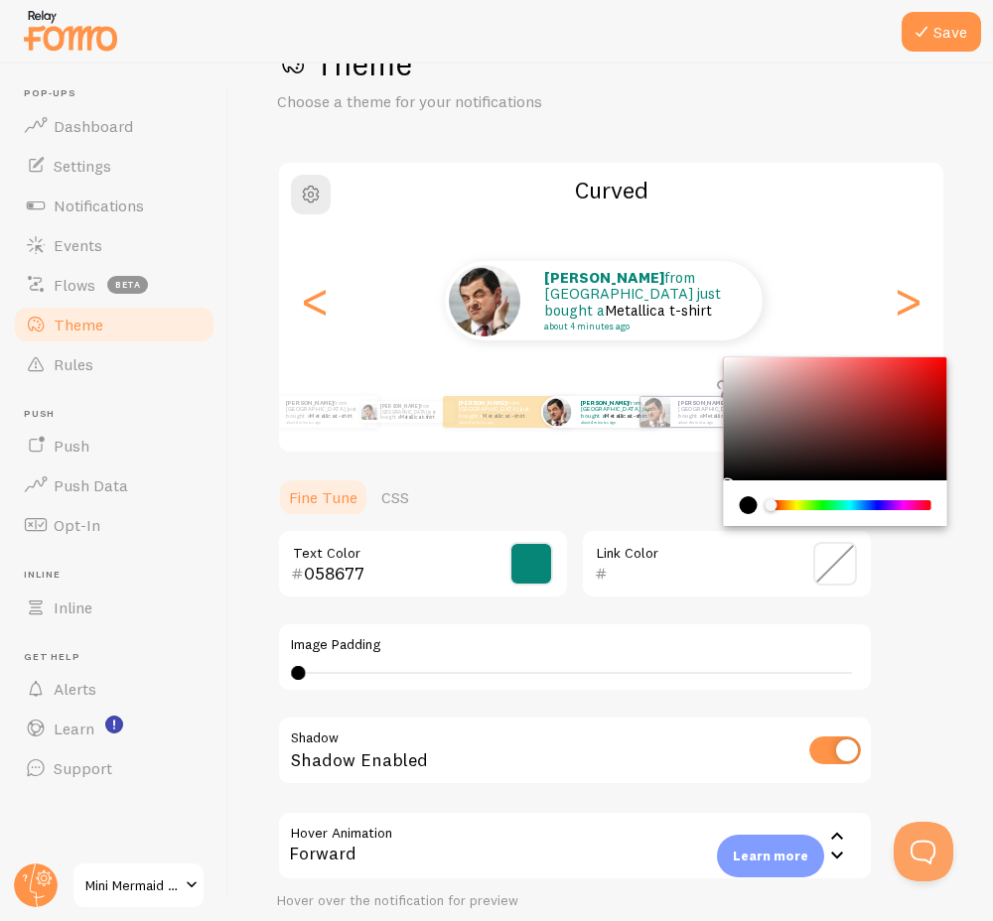
click at [637, 569] on input "text" at bounding box center [698, 574] width 182 height 24
type input "7737BD"
click at [931, 39] on icon at bounding box center [921, 32] width 24 height 24
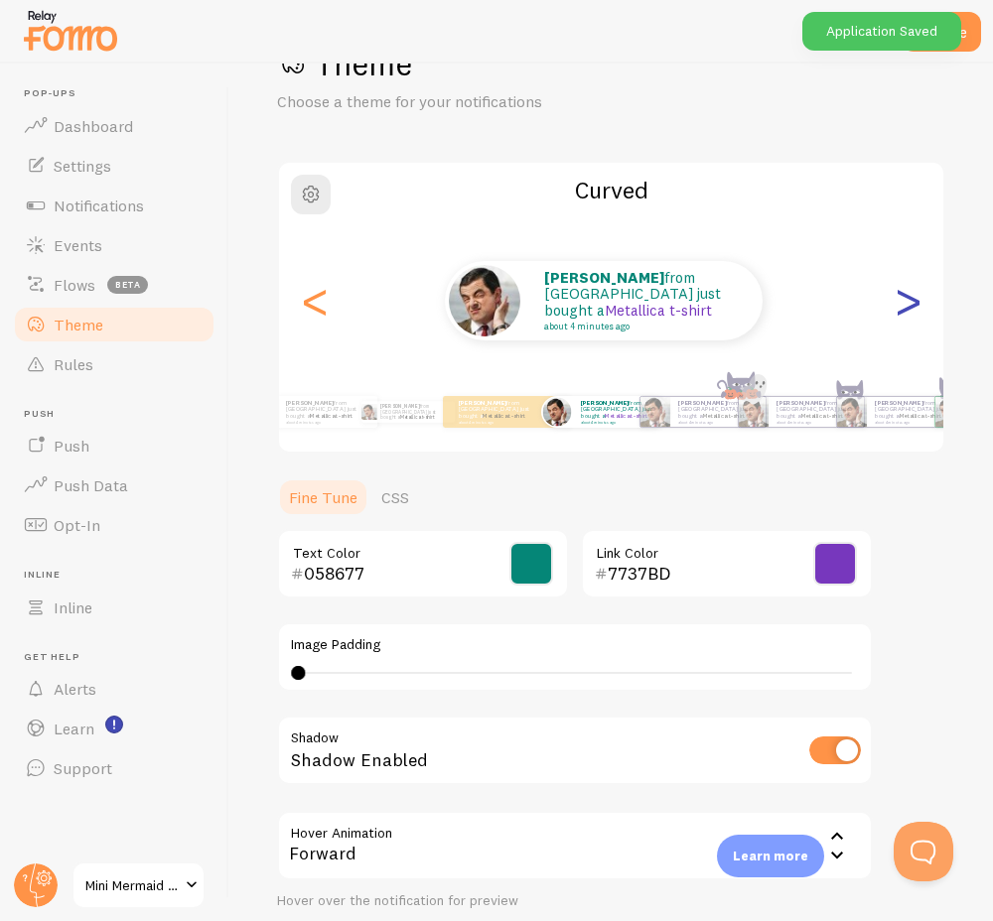
click at [895, 302] on div ">" at bounding box center [907, 300] width 24 height 143
type input "0"
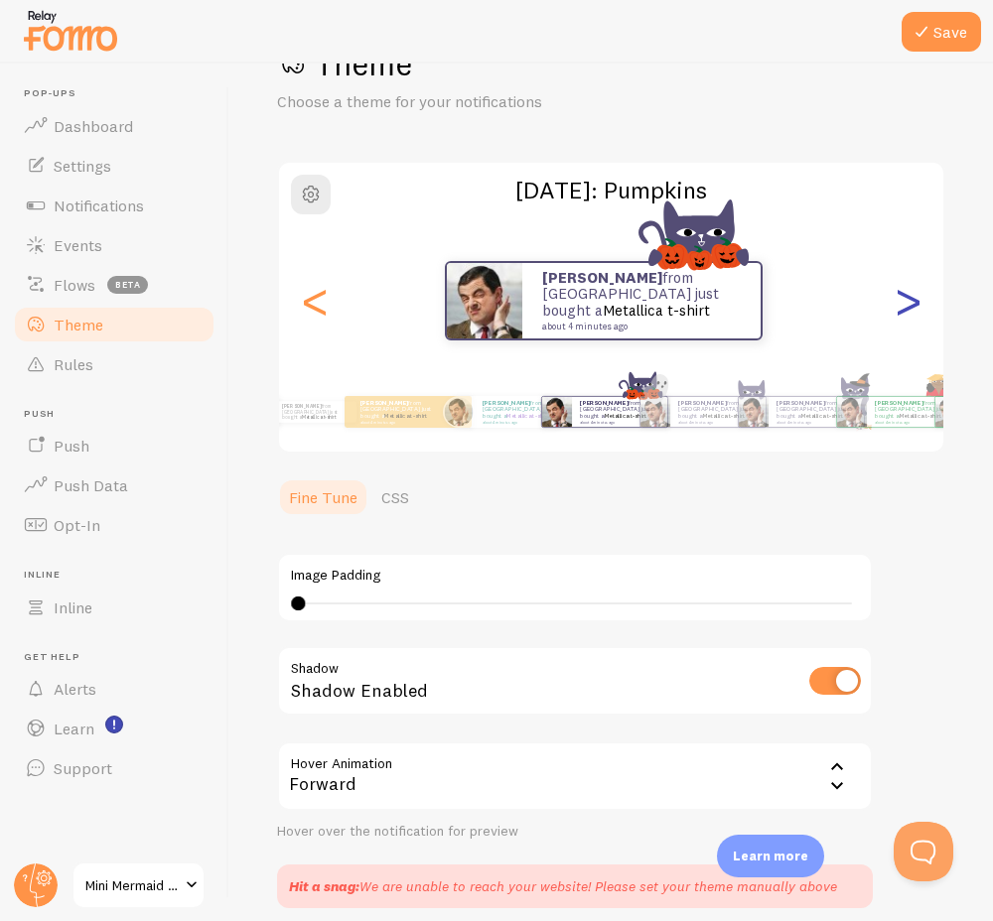
click at [895, 290] on div ">" at bounding box center [907, 300] width 24 height 143
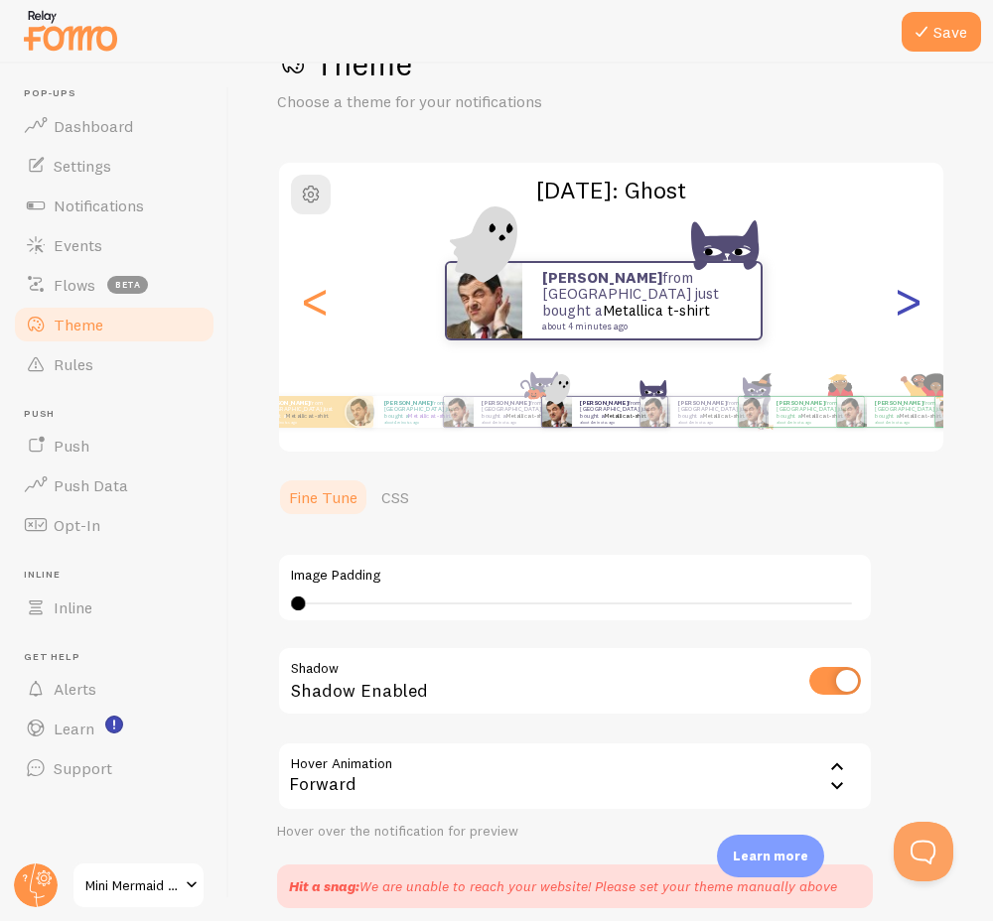
click at [895, 290] on div ">" at bounding box center [907, 300] width 24 height 143
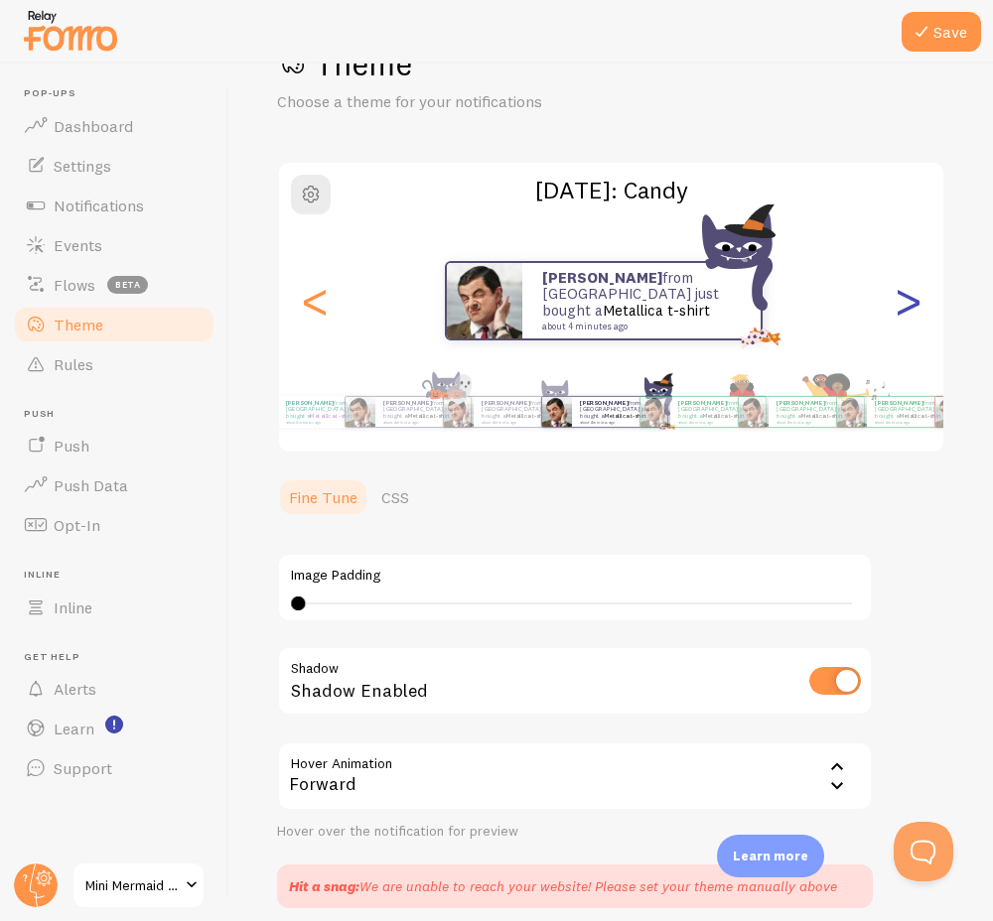
click at [895, 290] on div ">" at bounding box center [907, 300] width 24 height 143
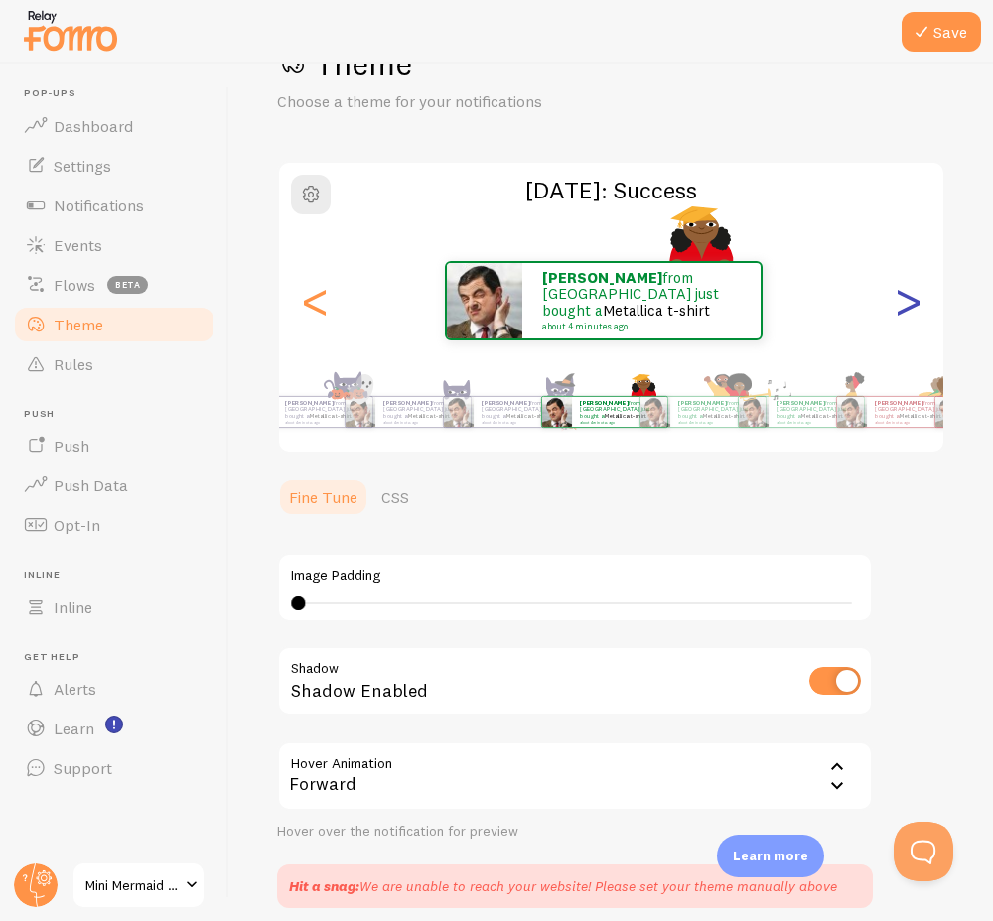
click at [895, 290] on div ">" at bounding box center [907, 300] width 24 height 143
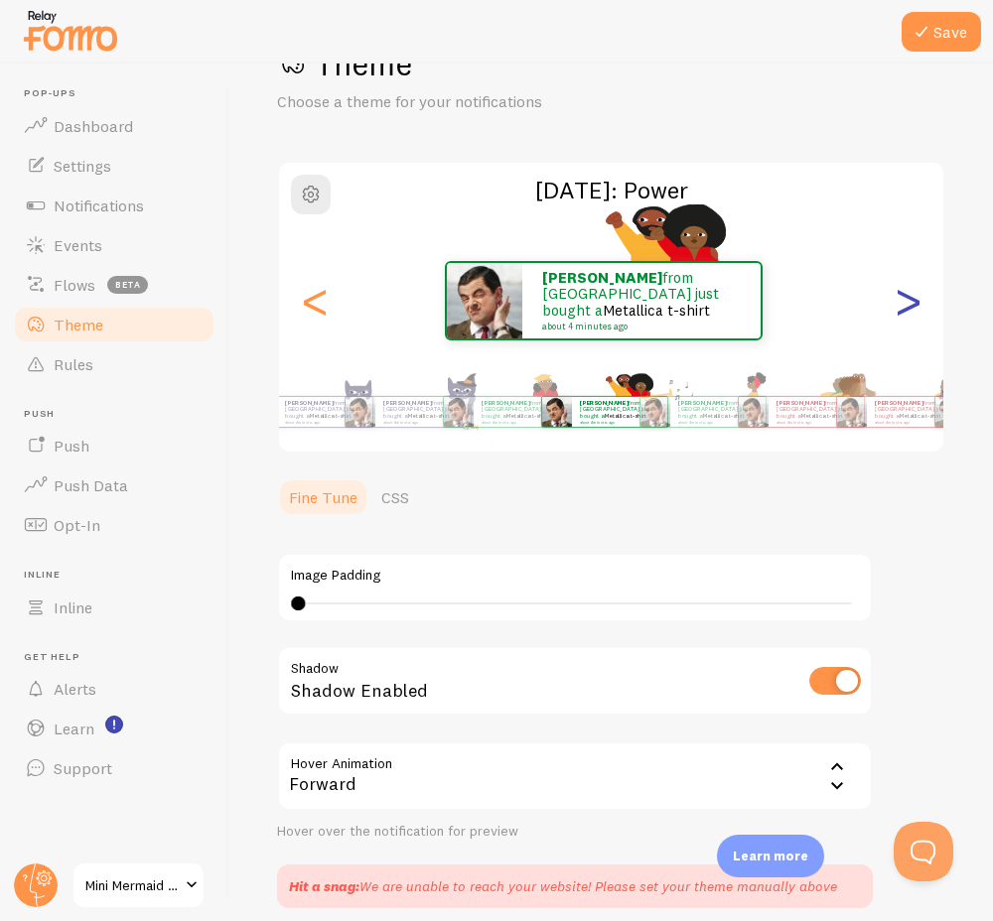
click at [895, 290] on div ">" at bounding box center [907, 300] width 24 height 143
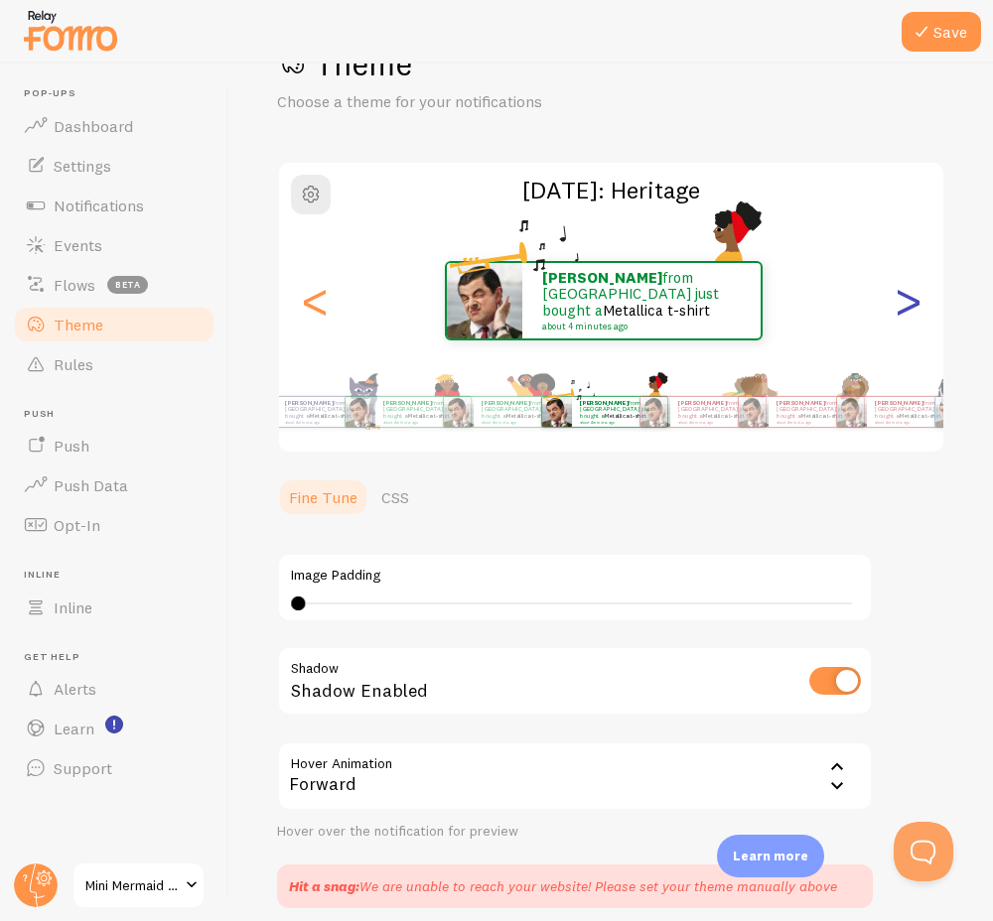
click at [895, 290] on div ">" at bounding box center [907, 300] width 24 height 143
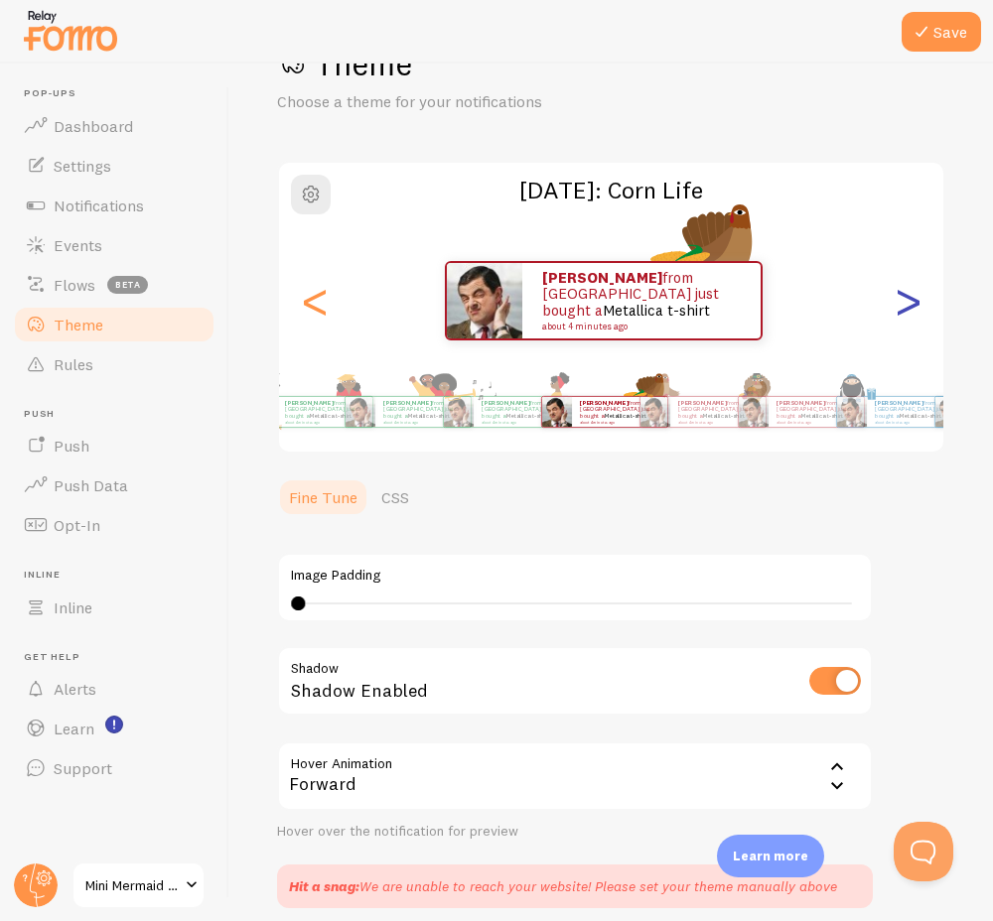
click at [895, 290] on div ">" at bounding box center [907, 300] width 24 height 143
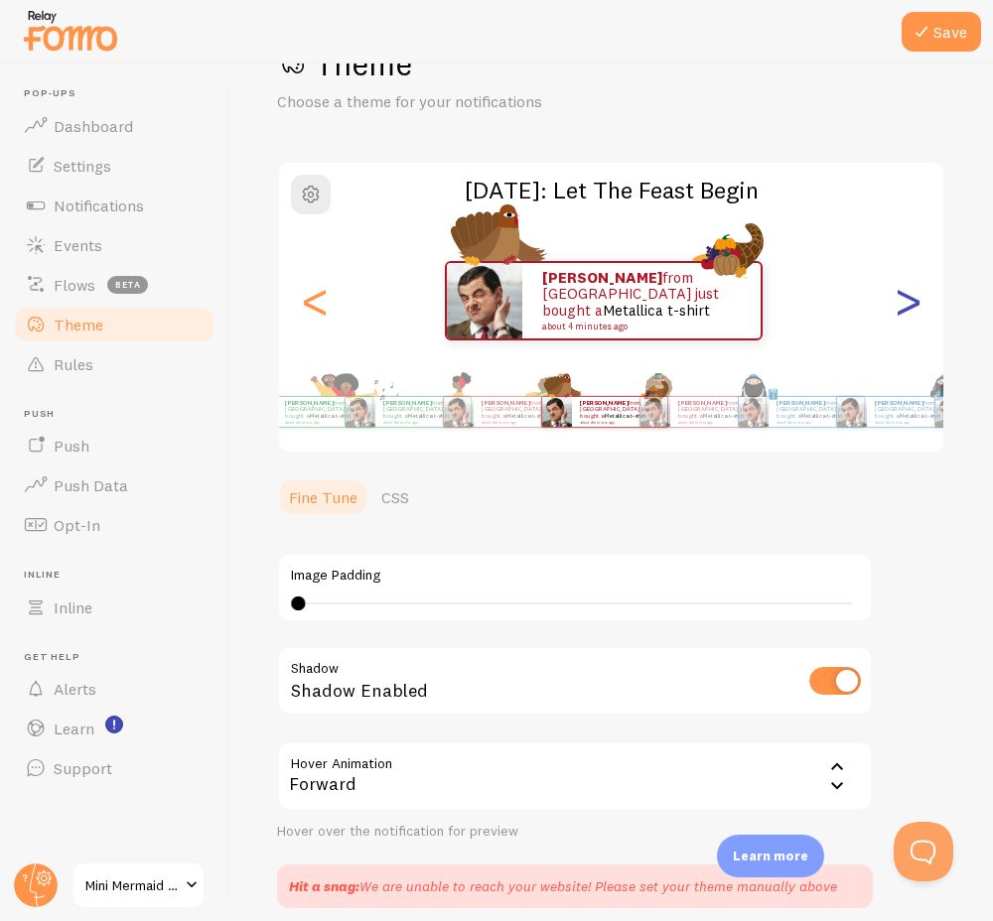
click at [895, 290] on div ">" at bounding box center [907, 300] width 24 height 143
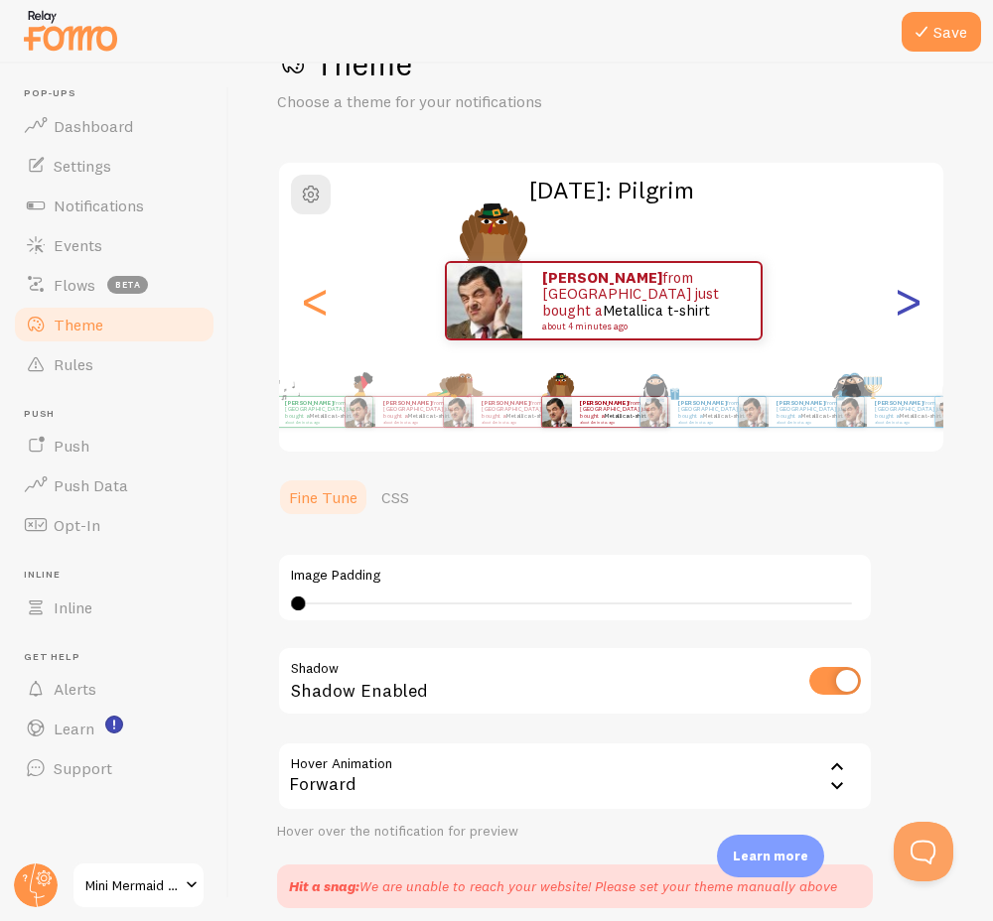
click at [895, 290] on div ">" at bounding box center [907, 300] width 24 height 143
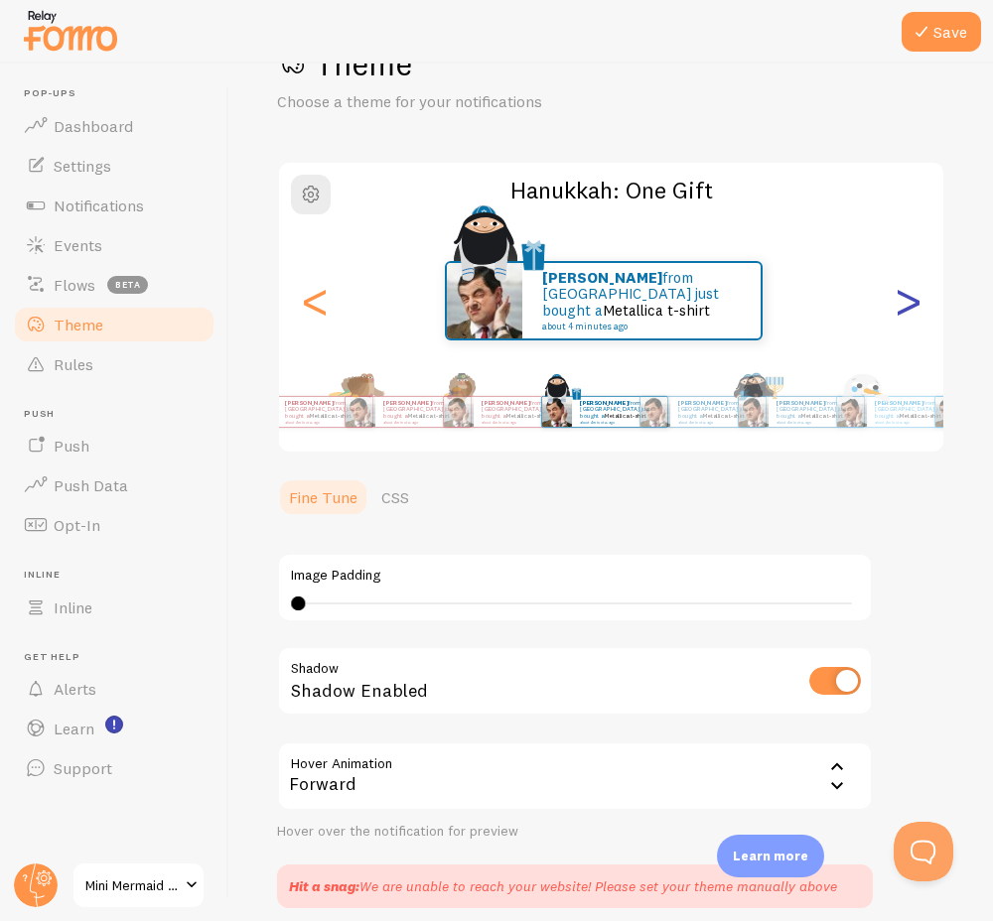
click at [895, 290] on div ">" at bounding box center [907, 300] width 24 height 143
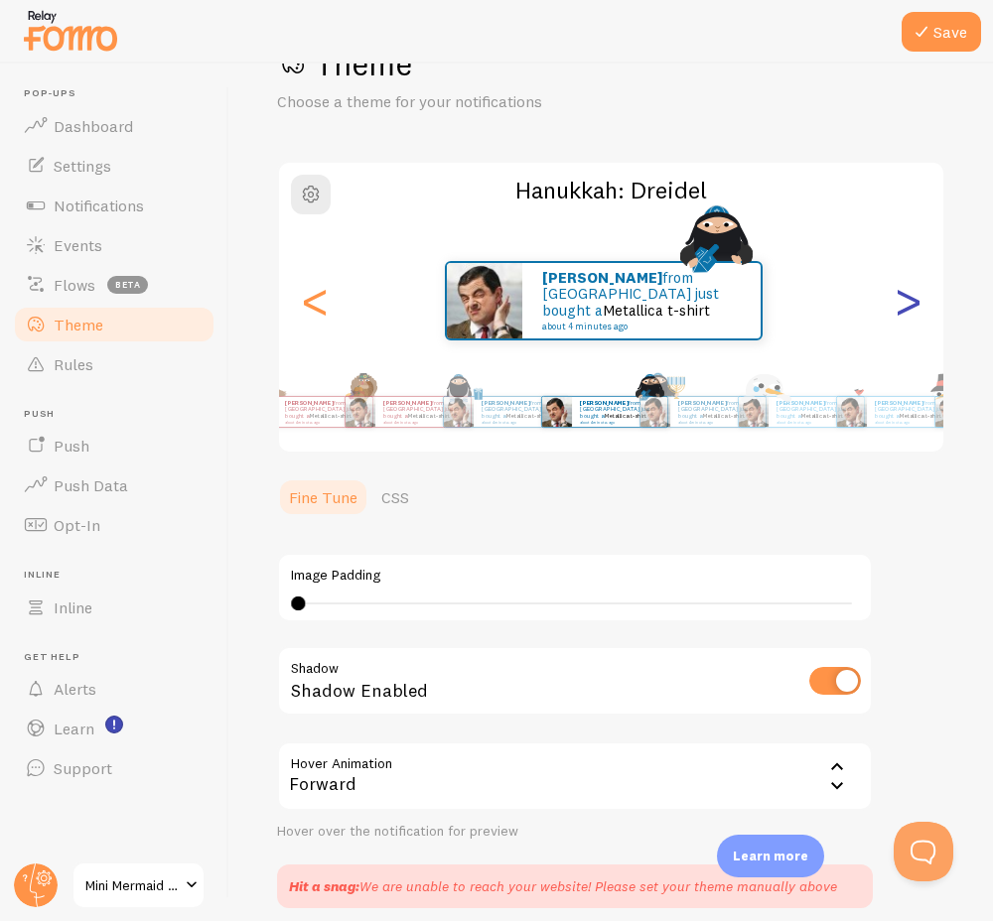
click at [895, 289] on div ">" at bounding box center [907, 300] width 24 height 143
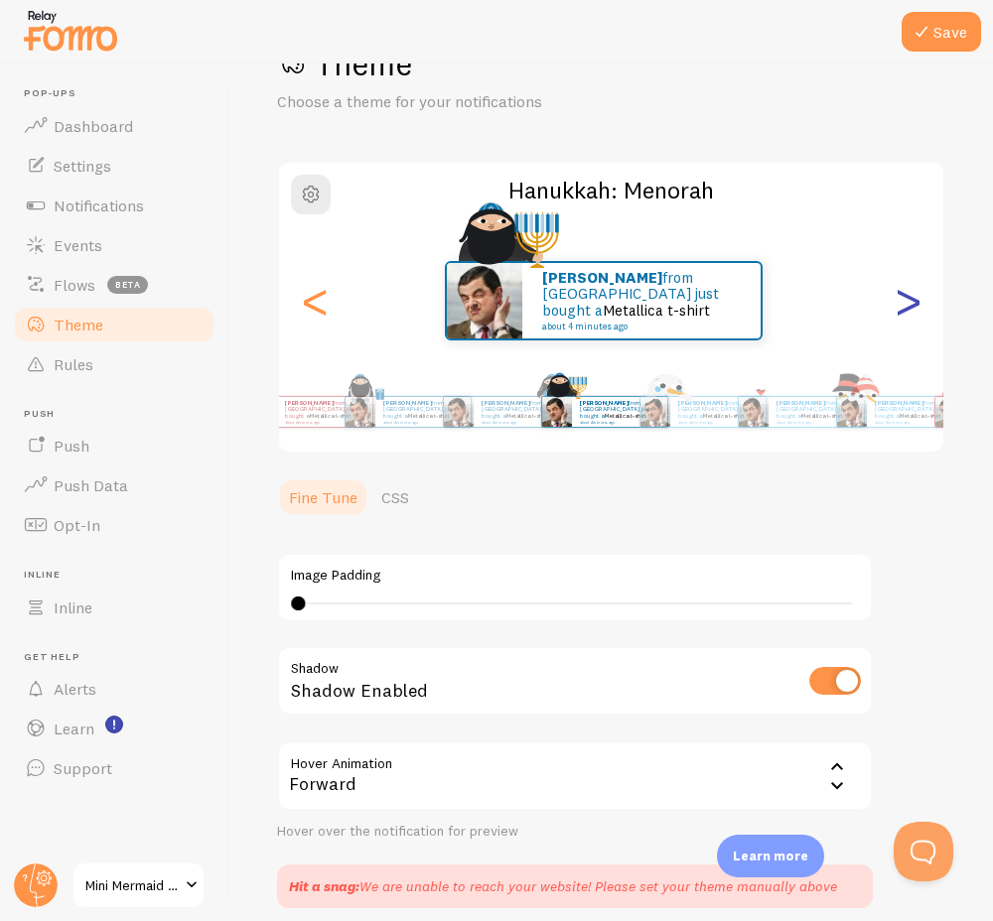
click at [895, 289] on div ">" at bounding box center [907, 300] width 24 height 143
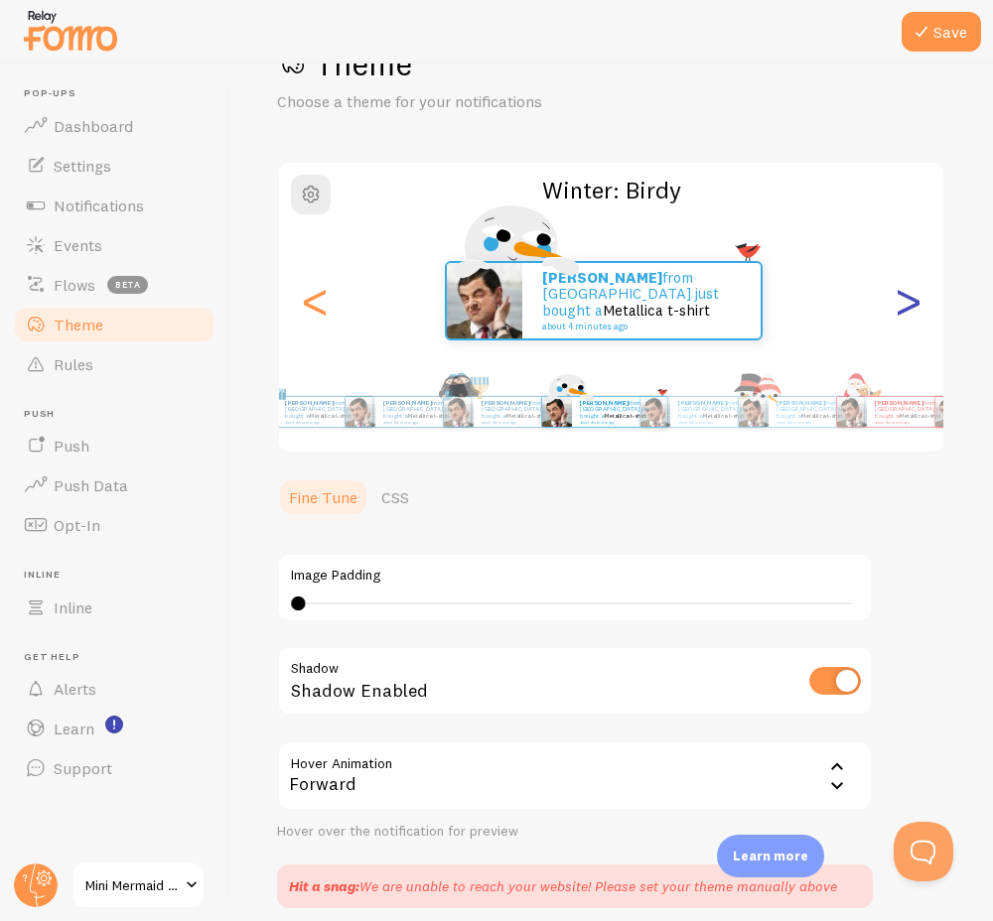
click at [895, 289] on div ">" at bounding box center [907, 300] width 24 height 143
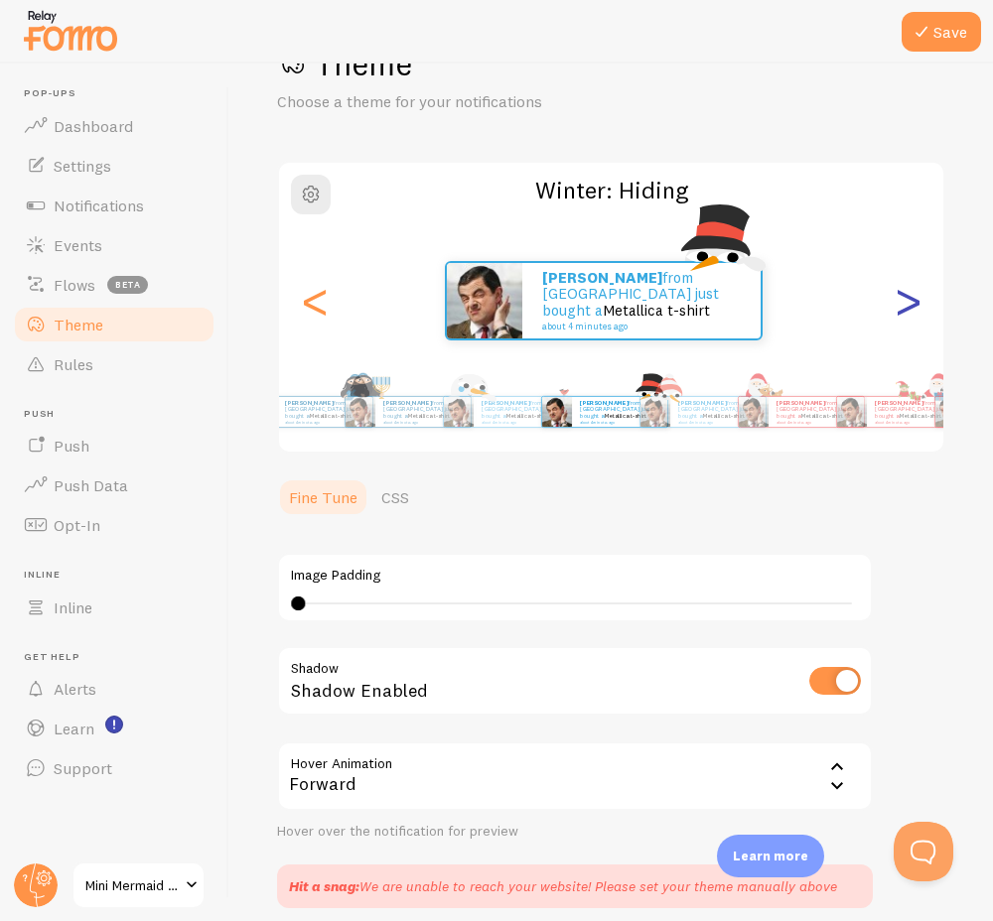
click at [895, 289] on div ">" at bounding box center [907, 300] width 24 height 143
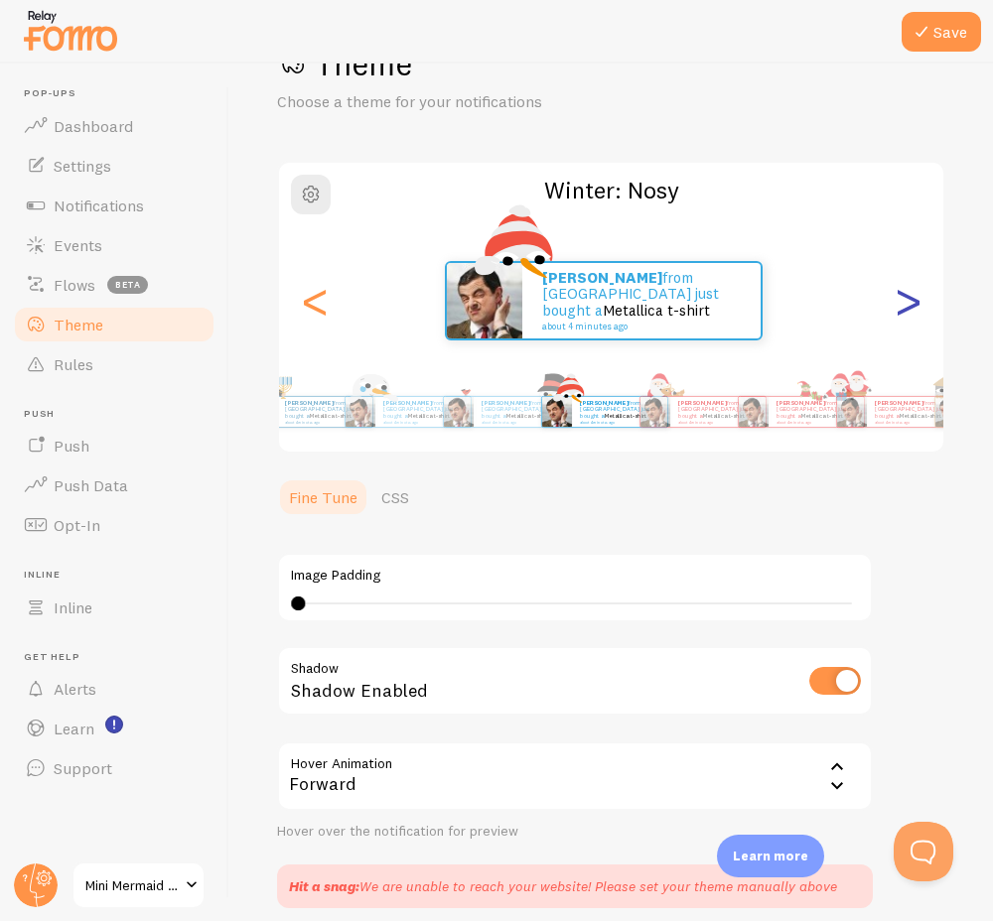
click at [895, 289] on div ">" at bounding box center [907, 300] width 24 height 143
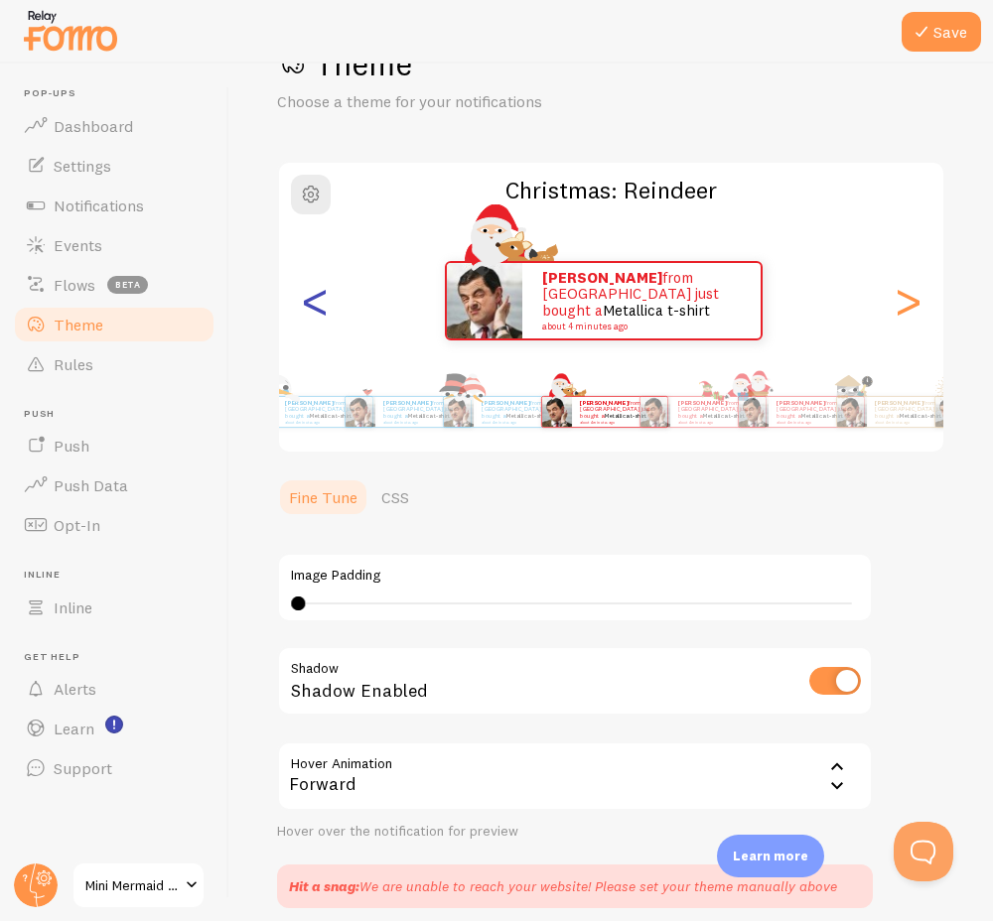
click at [316, 311] on div "<" at bounding box center [315, 300] width 24 height 143
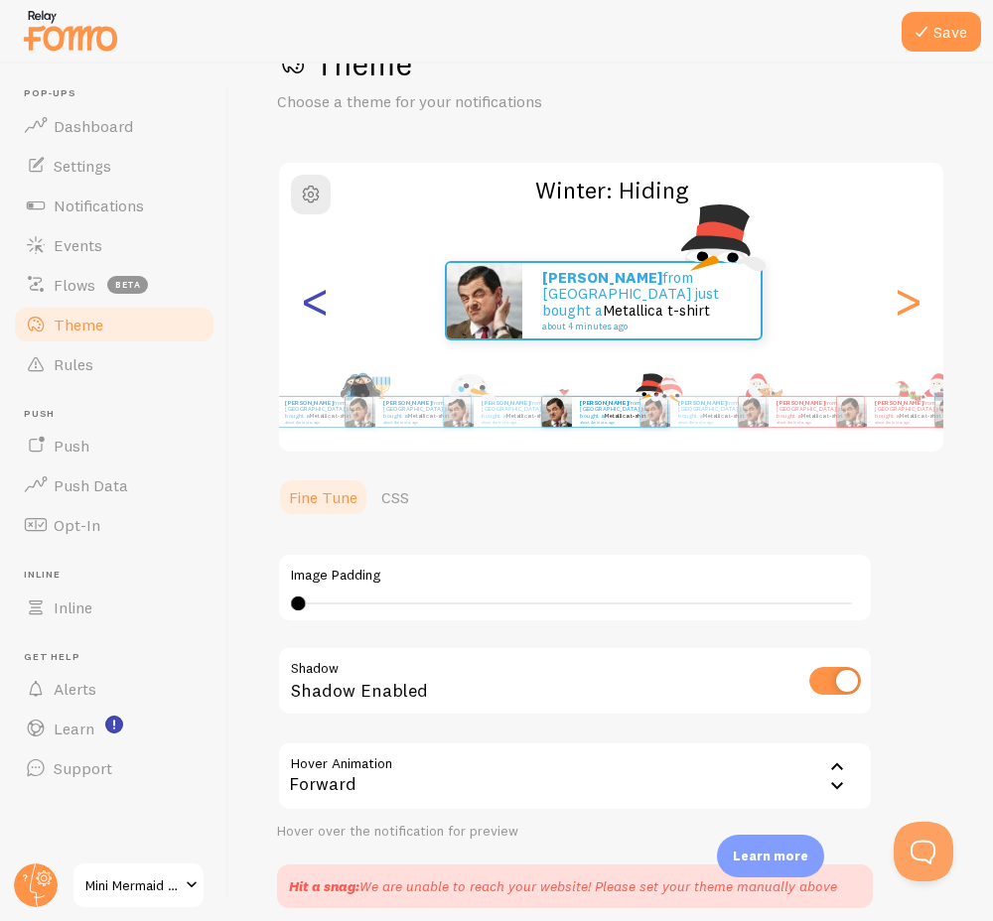
click at [314, 296] on div "<" at bounding box center [315, 300] width 24 height 143
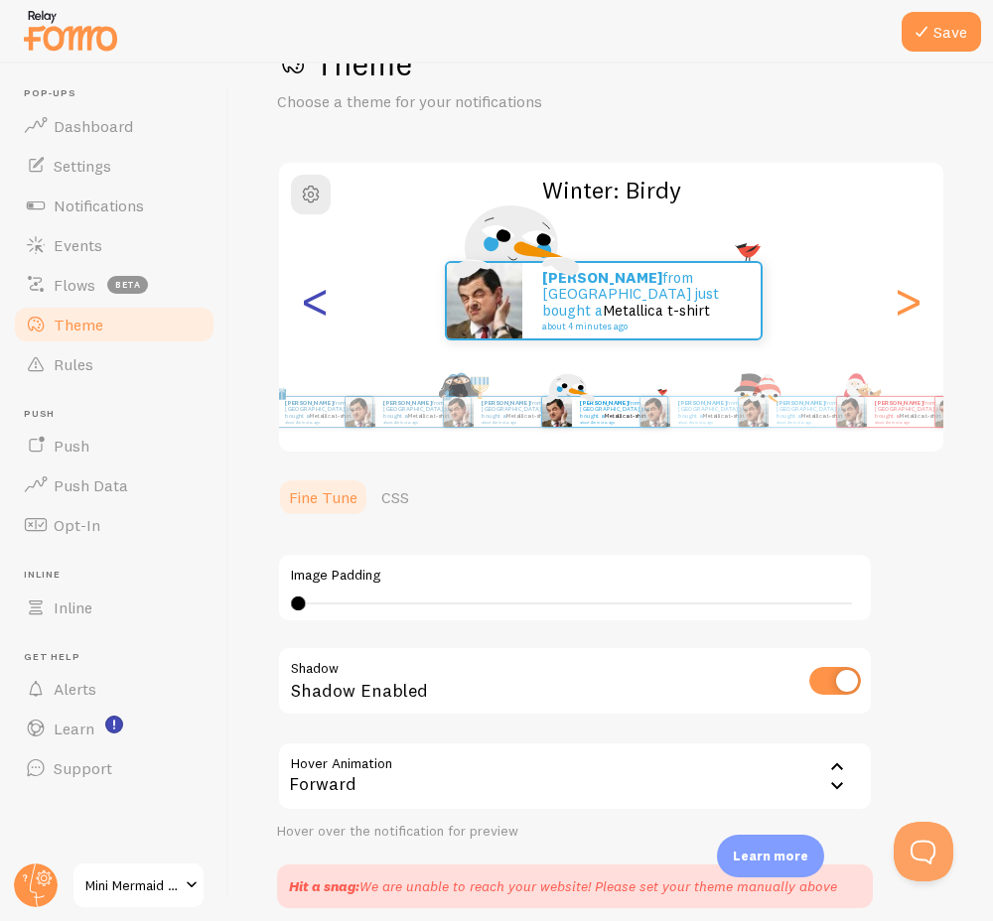
click at [314, 296] on div "<" at bounding box center [315, 300] width 24 height 143
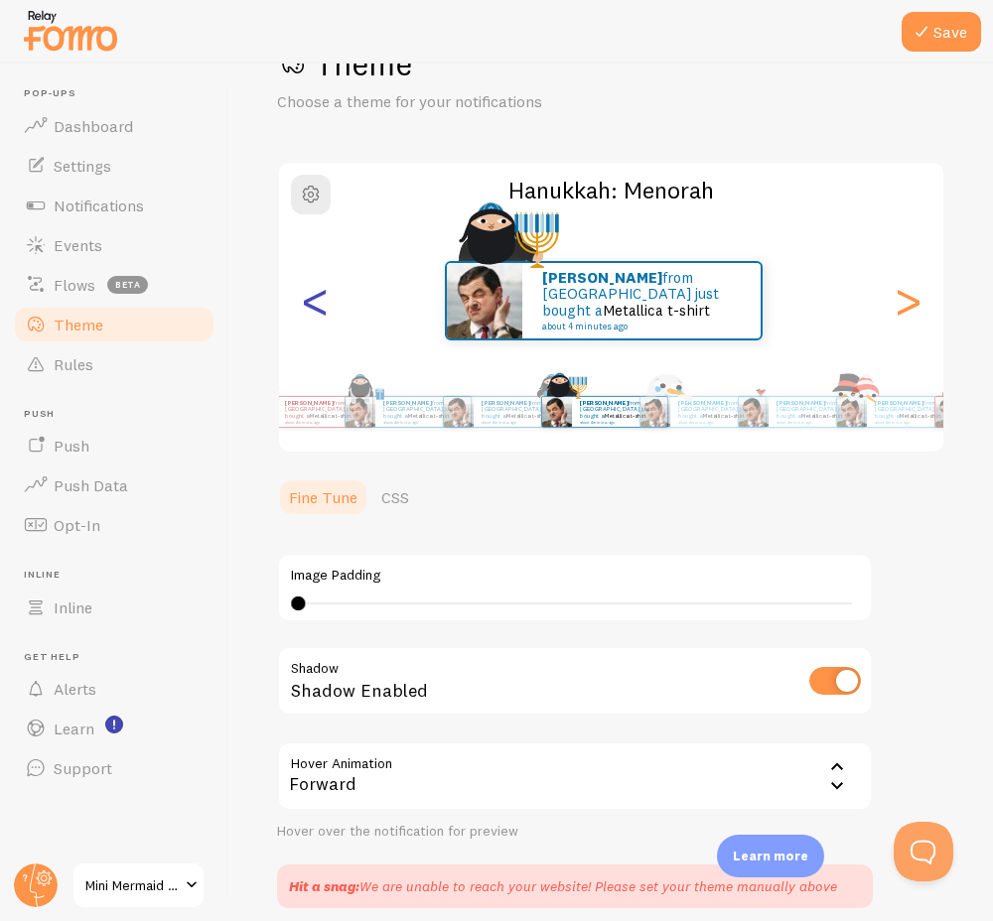
click at [314, 296] on div "<" at bounding box center [315, 300] width 24 height 143
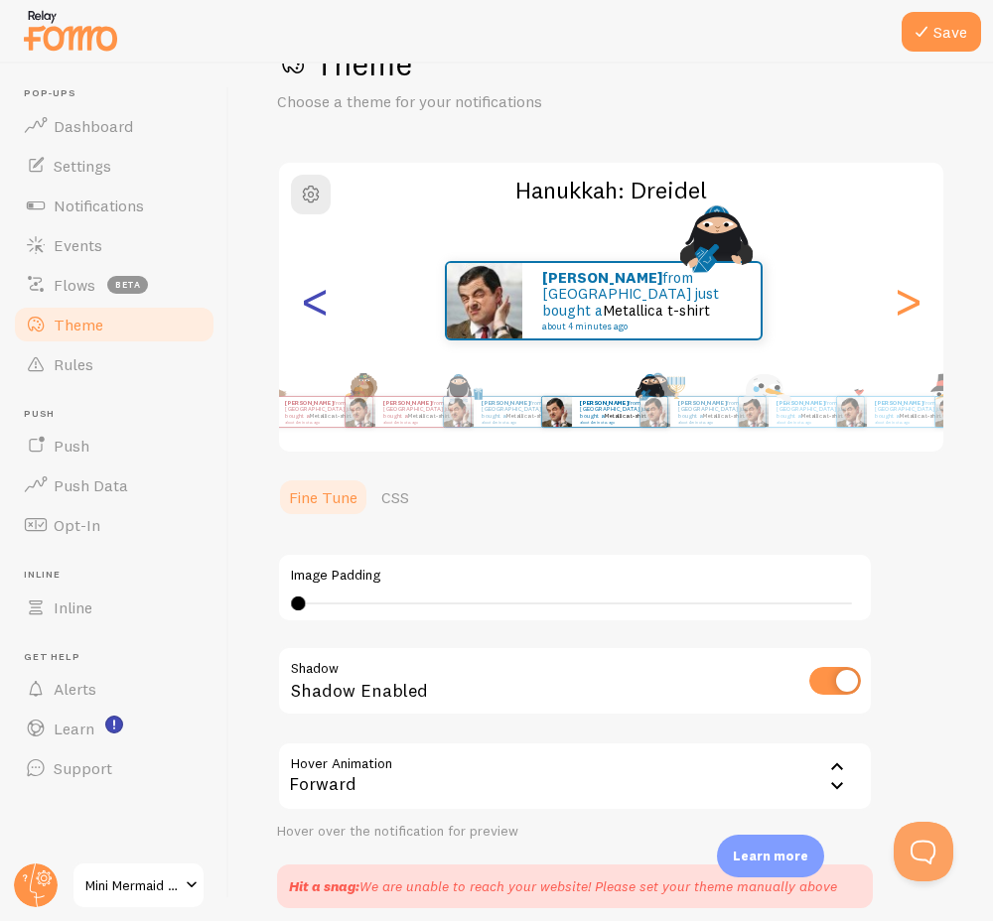
click at [314, 296] on div "<" at bounding box center [315, 300] width 24 height 143
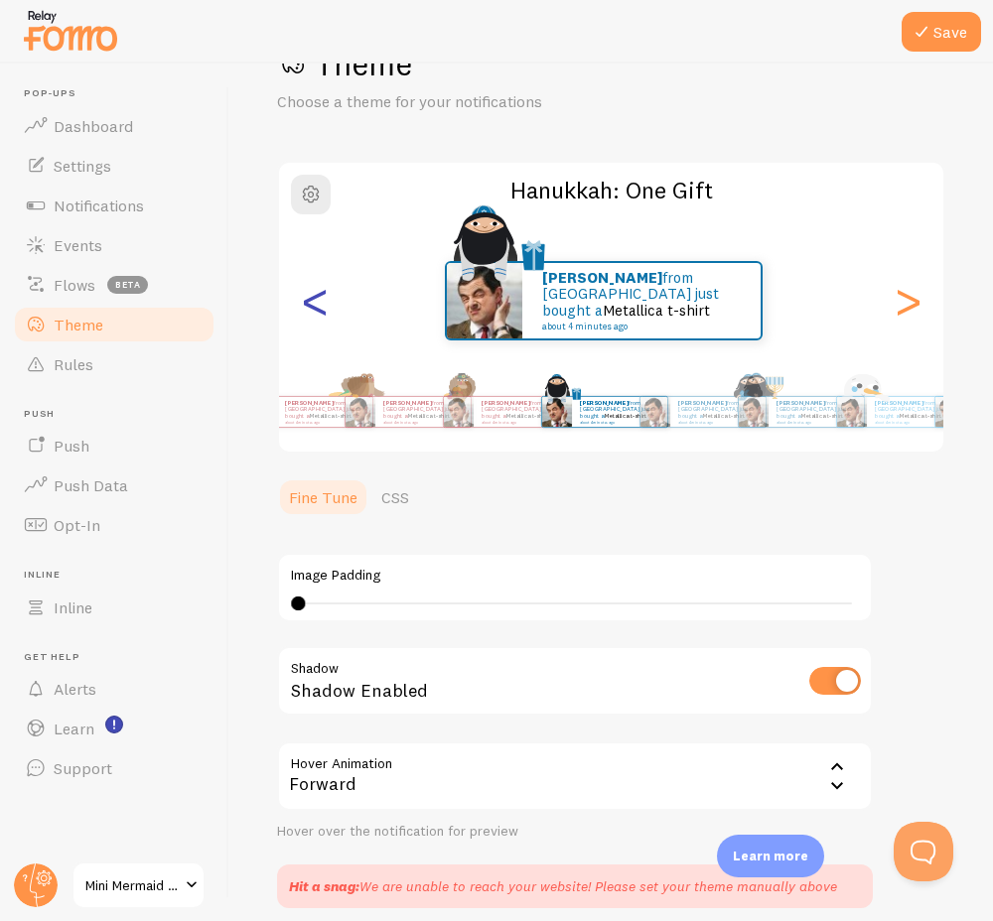
click at [314, 296] on div "<" at bounding box center [315, 300] width 24 height 143
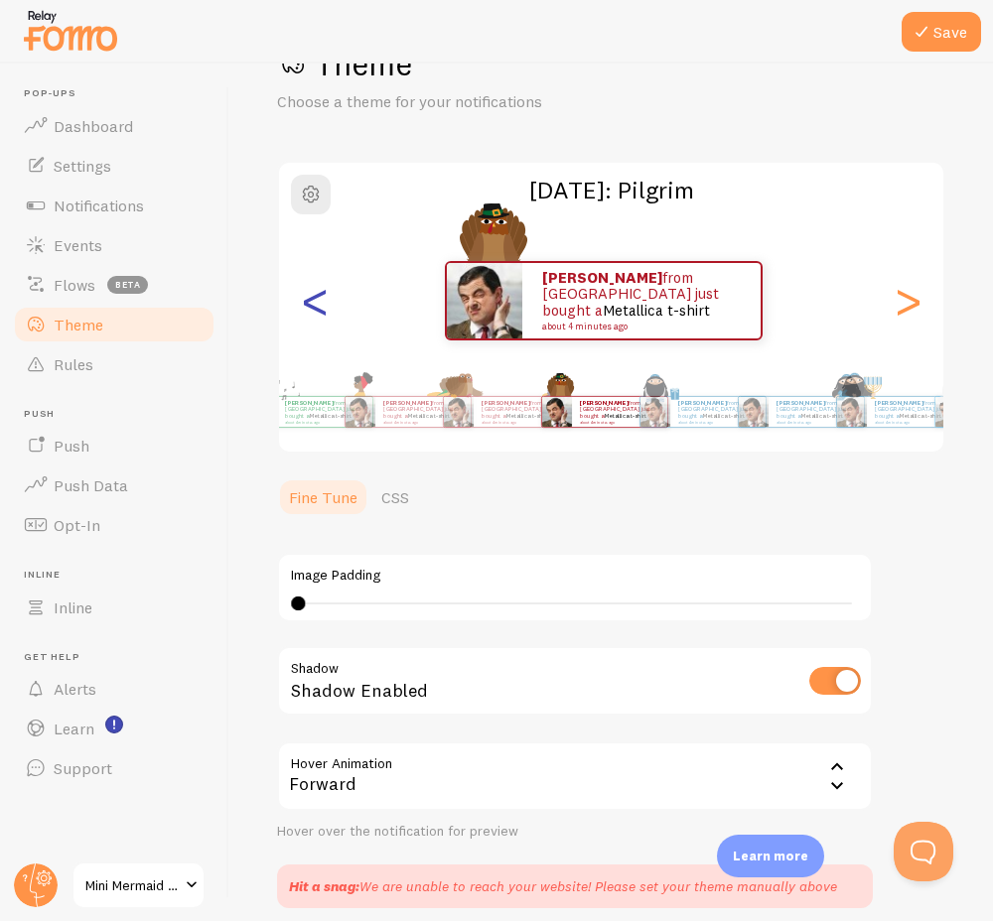
click at [314, 296] on div "<" at bounding box center [315, 300] width 24 height 143
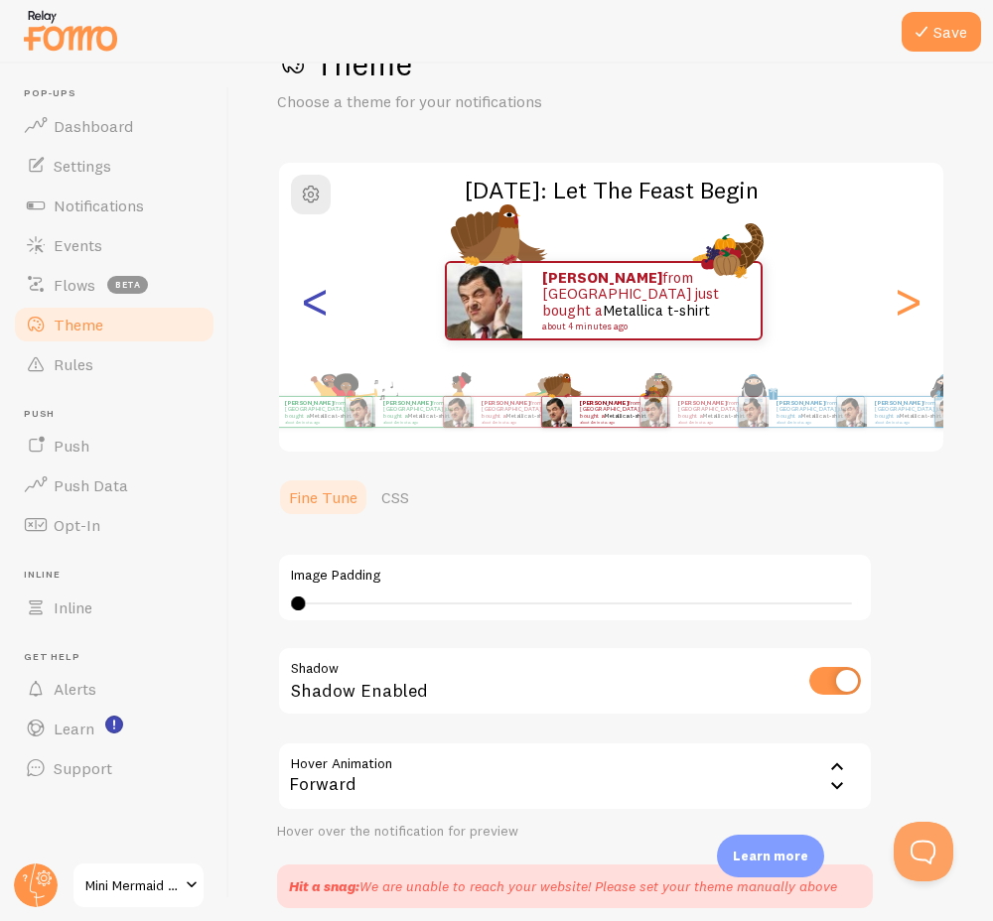
click at [314, 296] on div "<" at bounding box center [315, 300] width 24 height 143
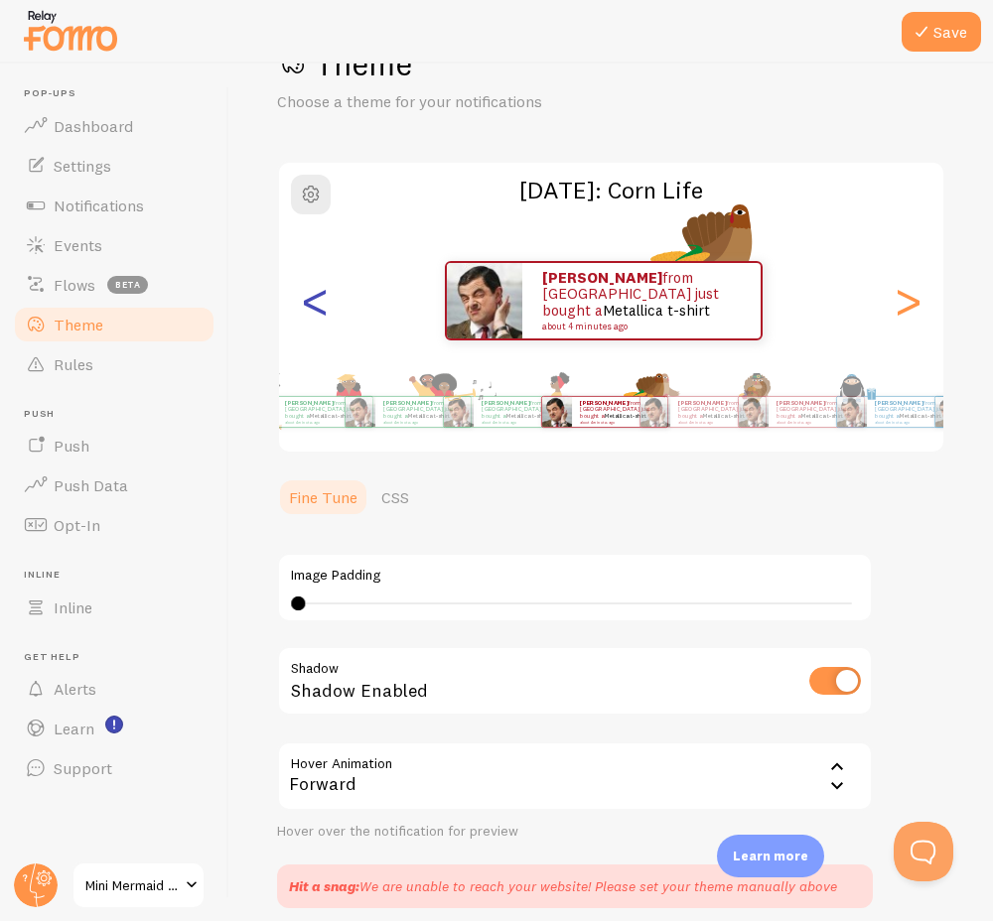
click at [314, 296] on div "<" at bounding box center [315, 300] width 24 height 143
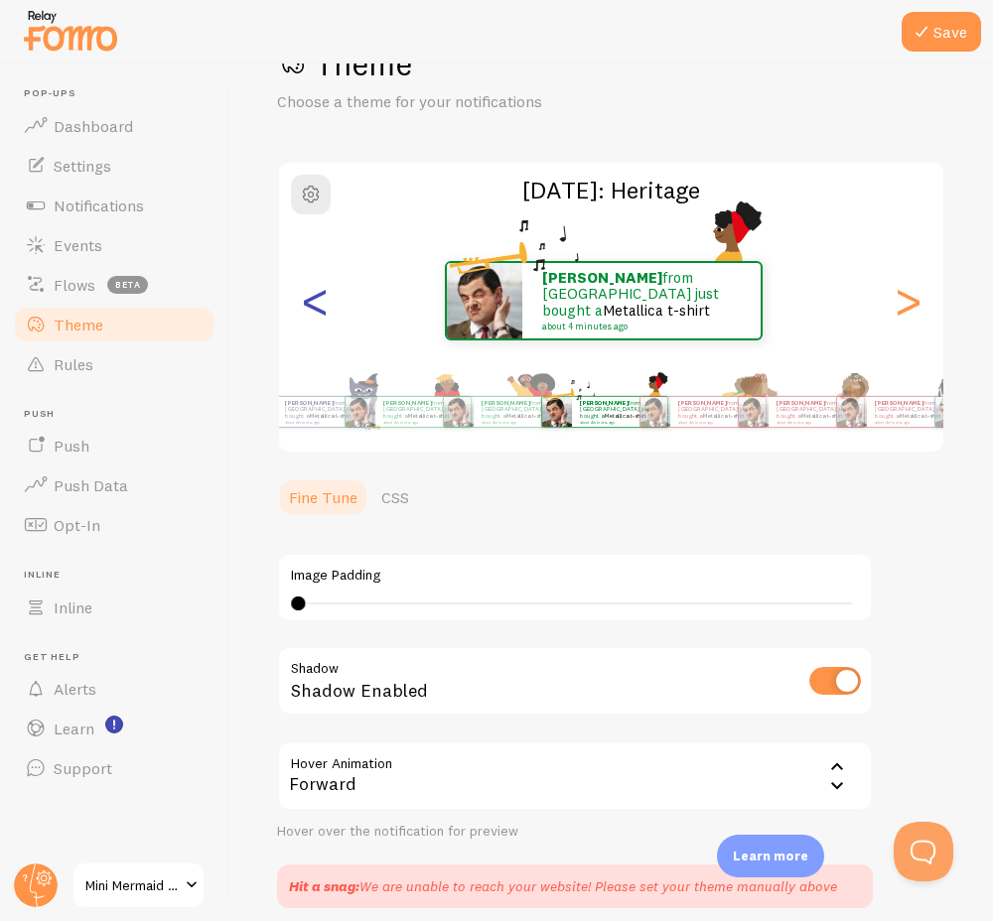
click at [314, 296] on div "<" at bounding box center [315, 300] width 24 height 143
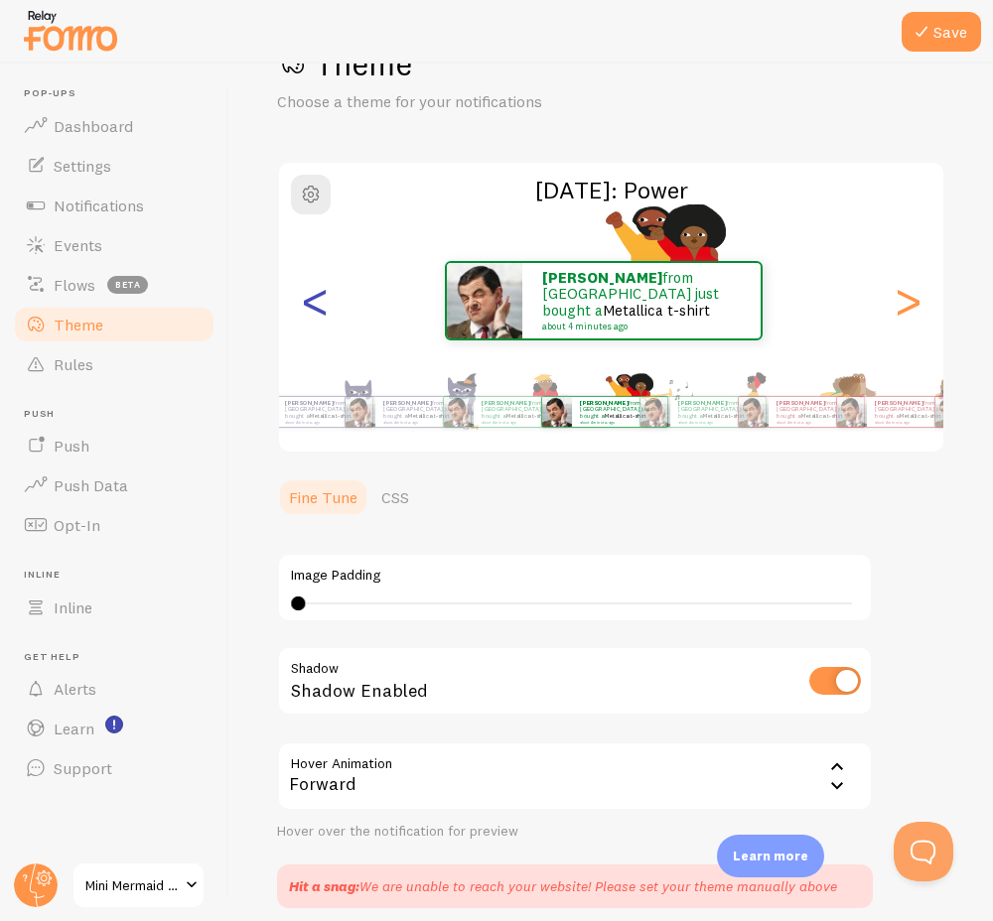
click at [314, 296] on div "<" at bounding box center [315, 300] width 24 height 143
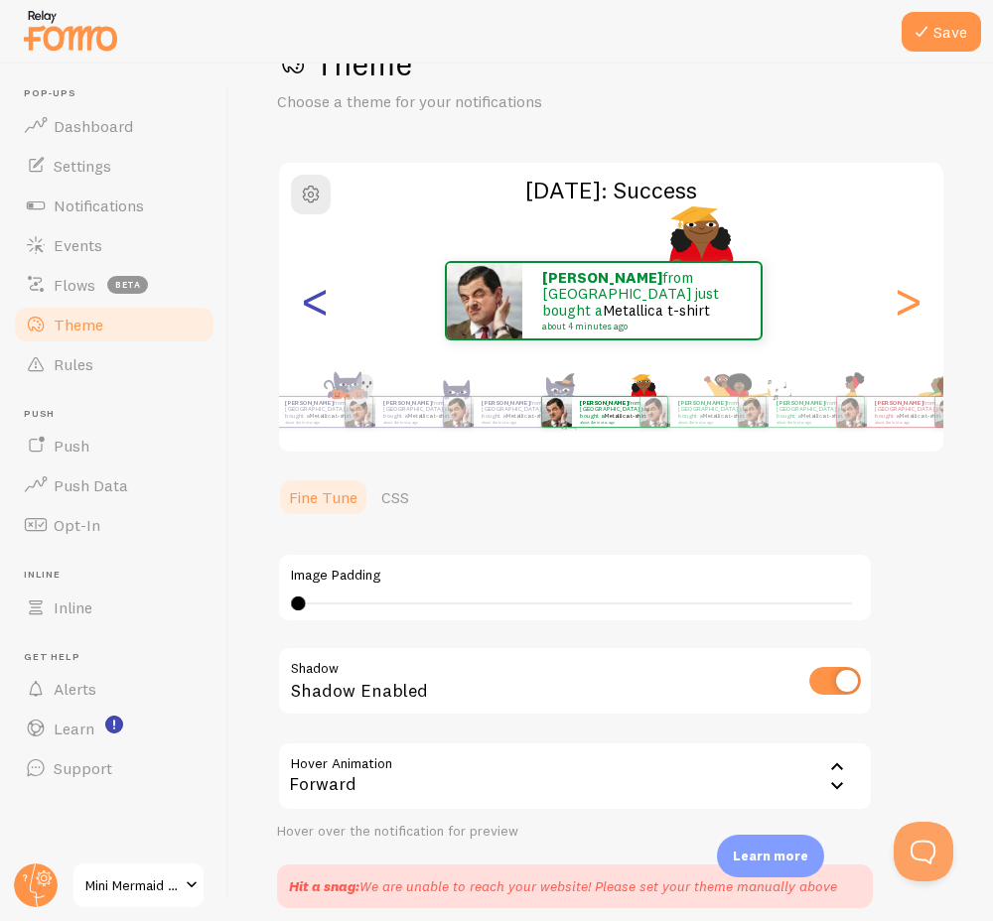
click at [314, 296] on div "<" at bounding box center [315, 300] width 24 height 143
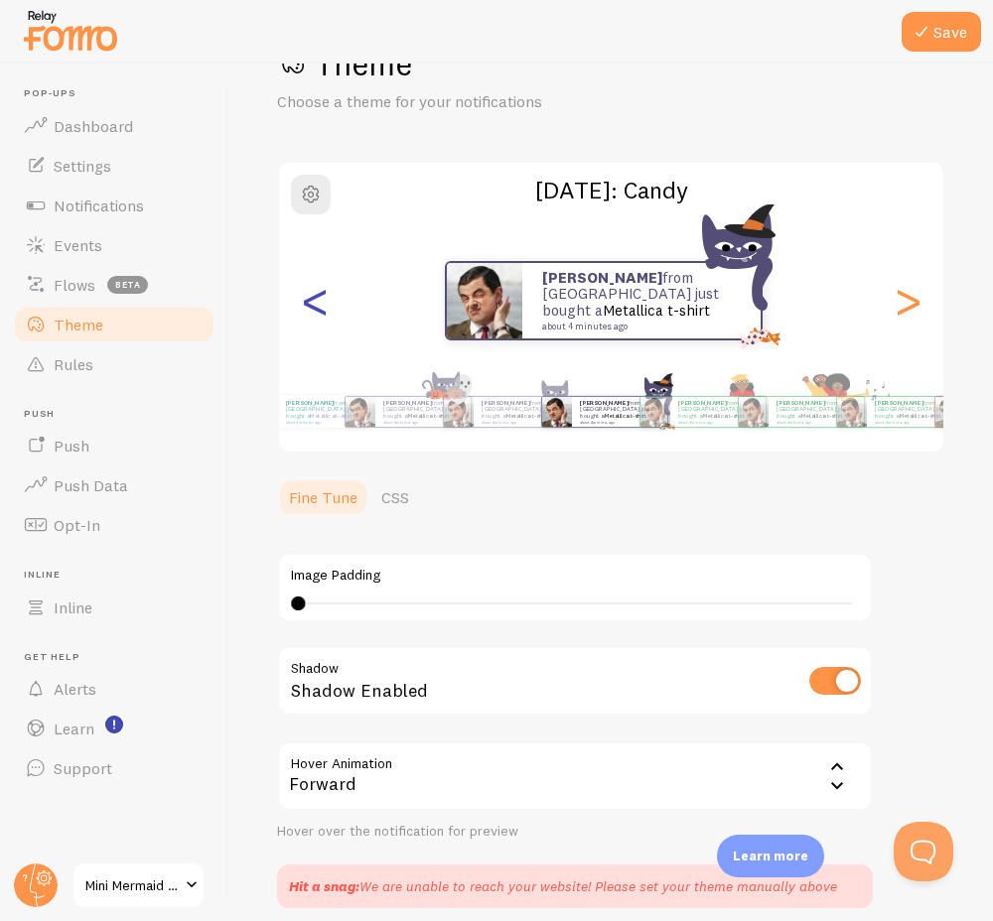
click at [314, 296] on div "<" at bounding box center [315, 300] width 24 height 143
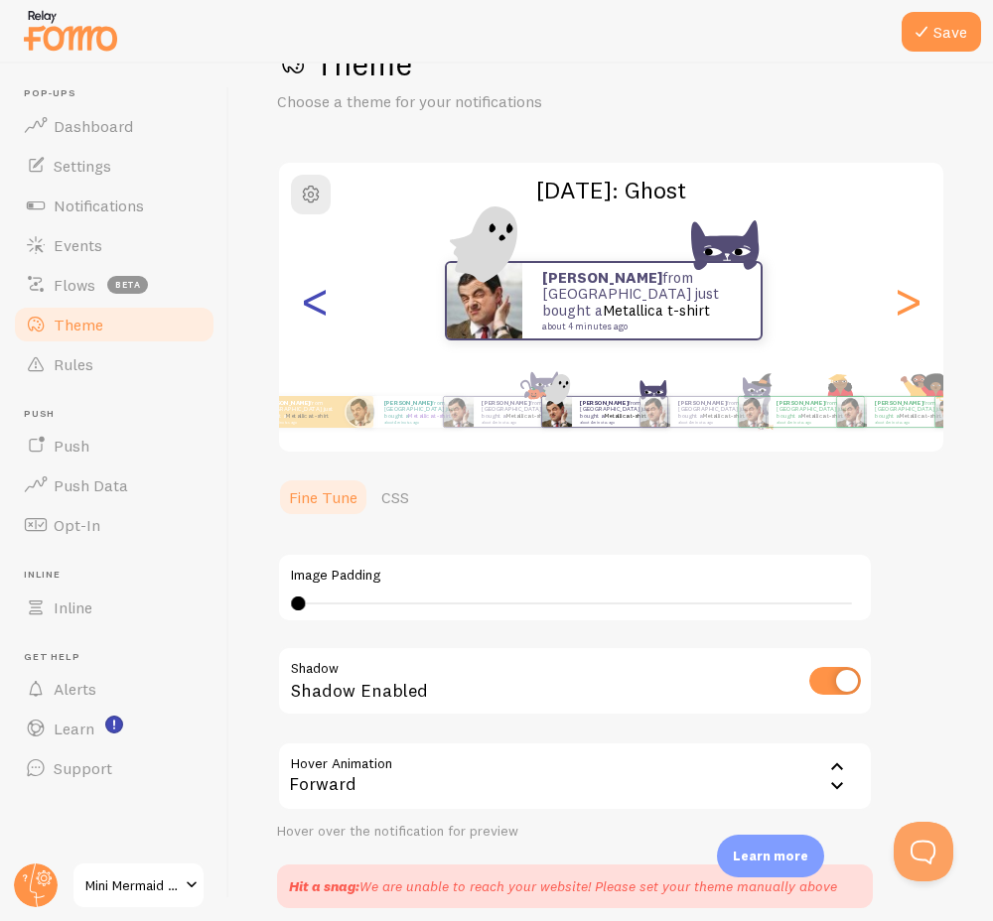
click at [314, 296] on div "<" at bounding box center [315, 300] width 24 height 143
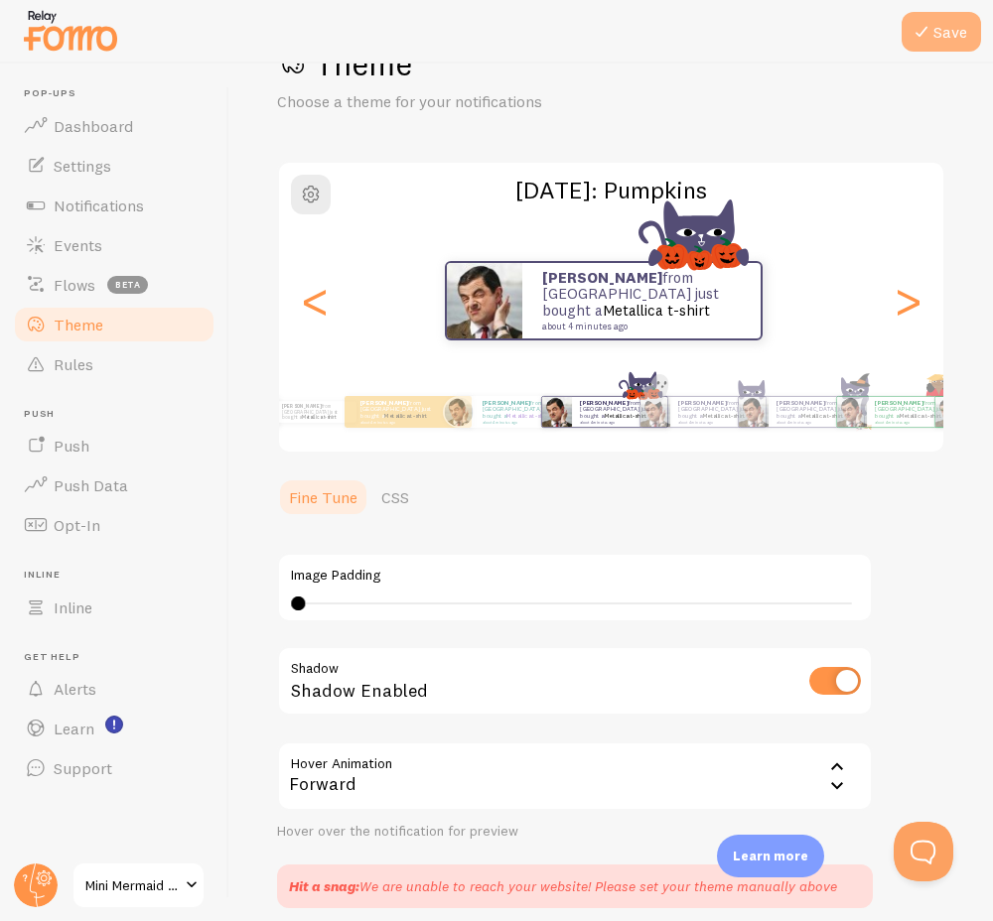
click at [923, 32] on icon at bounding box center [921, 32] width 24 height 24
click at [322, 311] on div "<" at bounding box center [315, 300] width 24 height 143
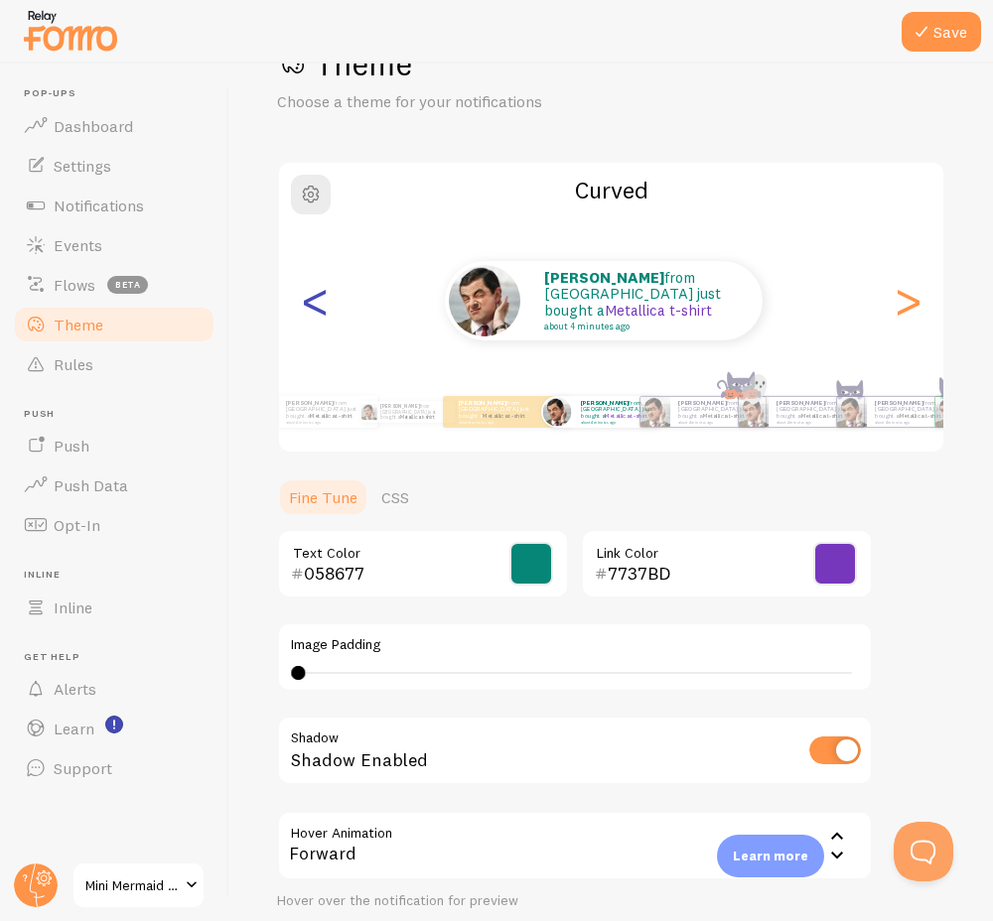
click at [317, 306] on div "<" at bounding box center [315, 300] width 24 height 143
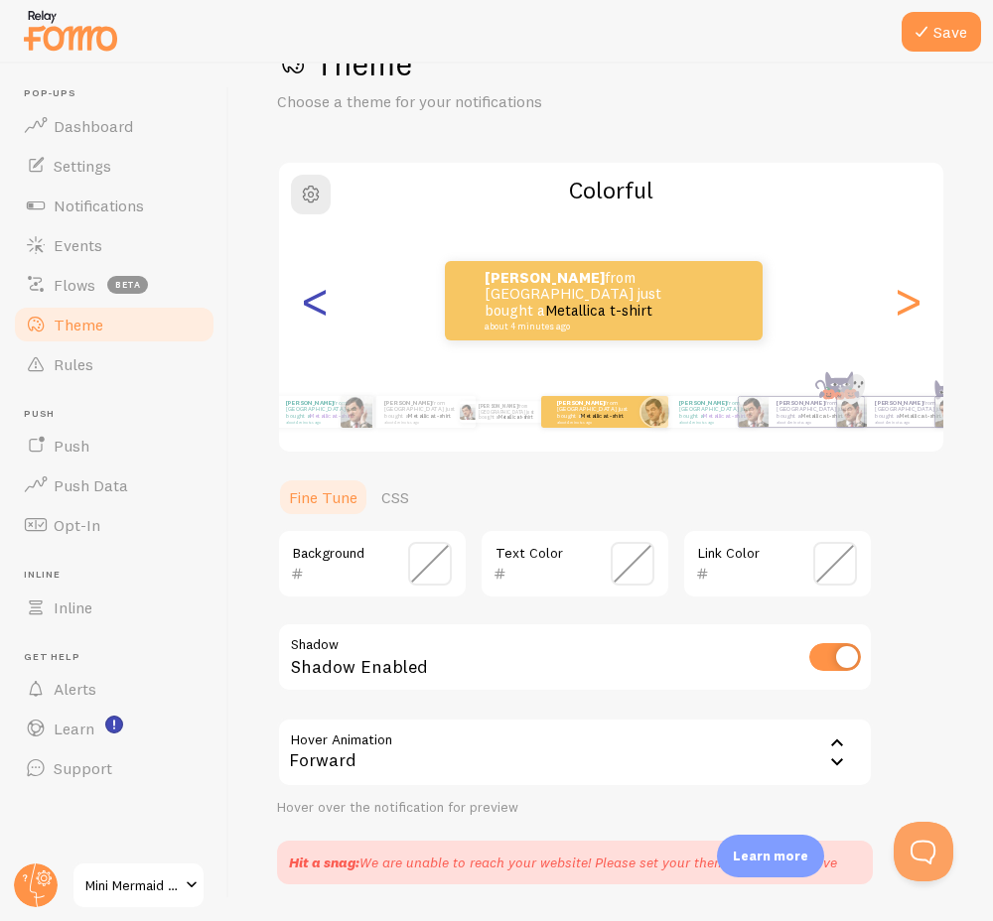
click at [317, 306] on div "<" at bounding box center [315, 300] width 24 height 143
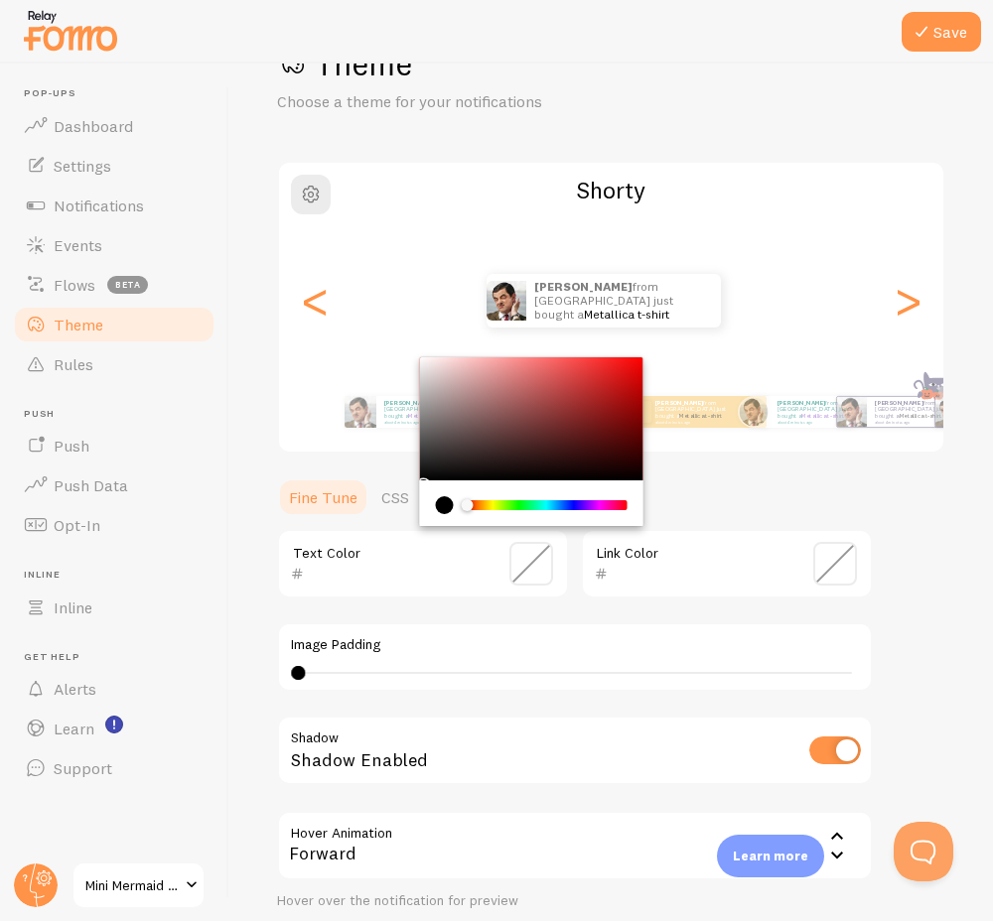
click at [348, 575] on input "text" at bounding box center [395, 574] width 182 height 24
type input "058677"
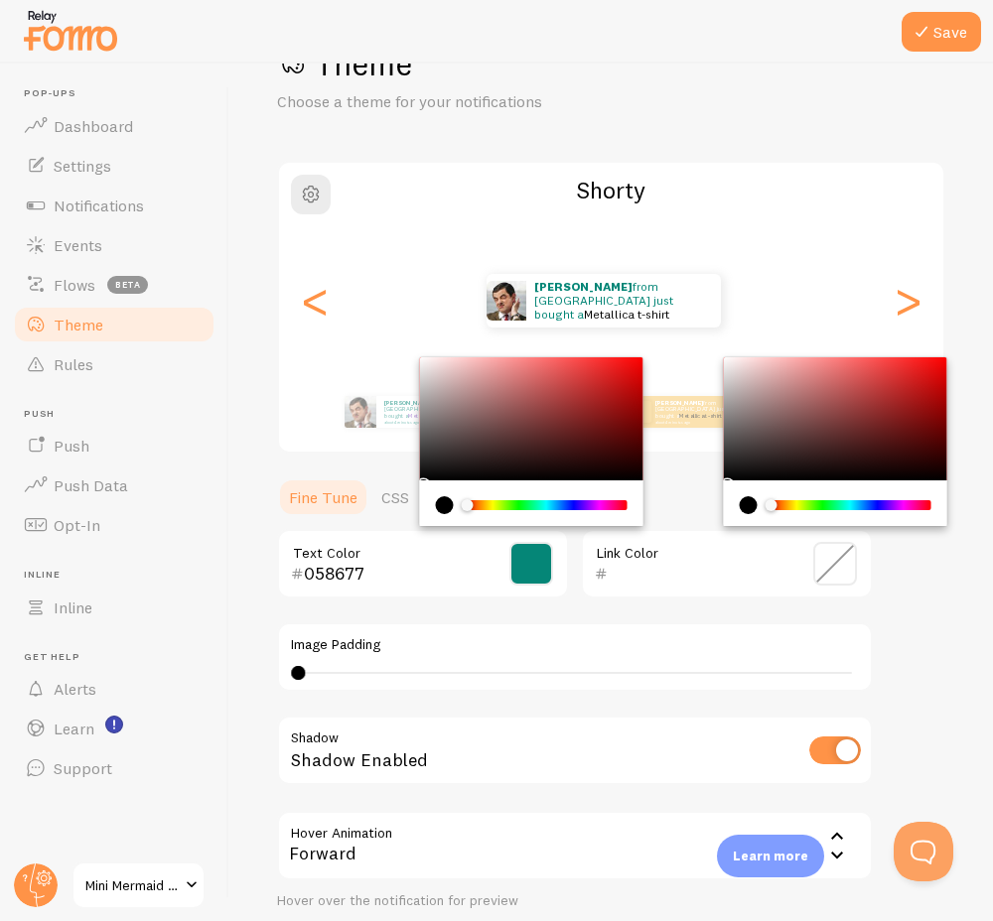
click at [643, 580] on input "text" at bounding box center [698, 574] width 182 height 24
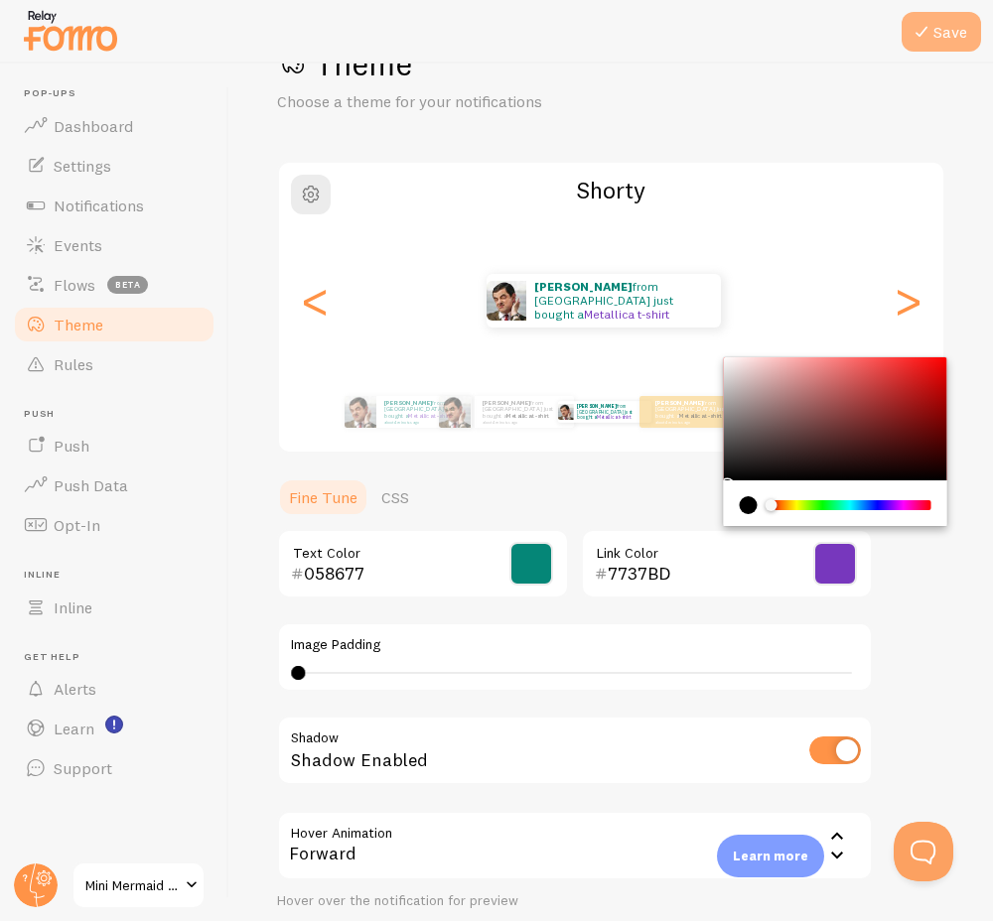
type input "7737BD"
click at [943, 40] on button "Save" at bounding box center [940, 32] width 79 height 40
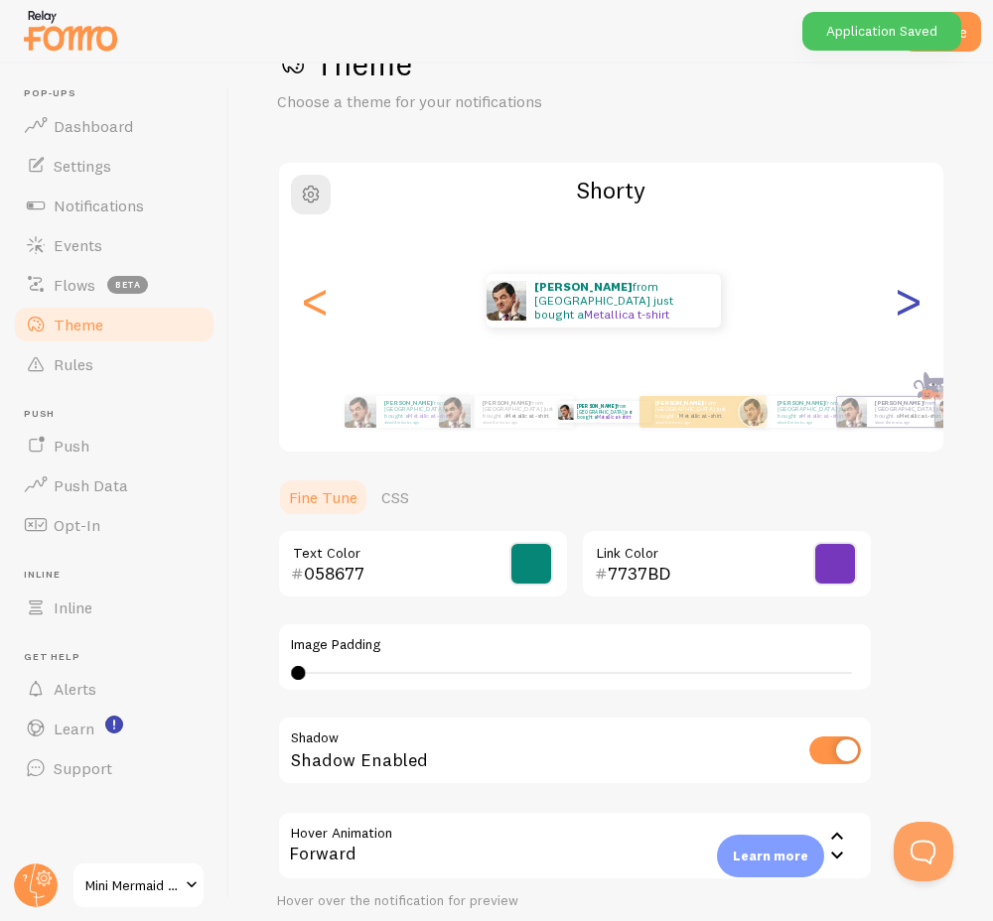
click at [895, 312] on div ">" at bounding box center [907, 300] width 24 height 143
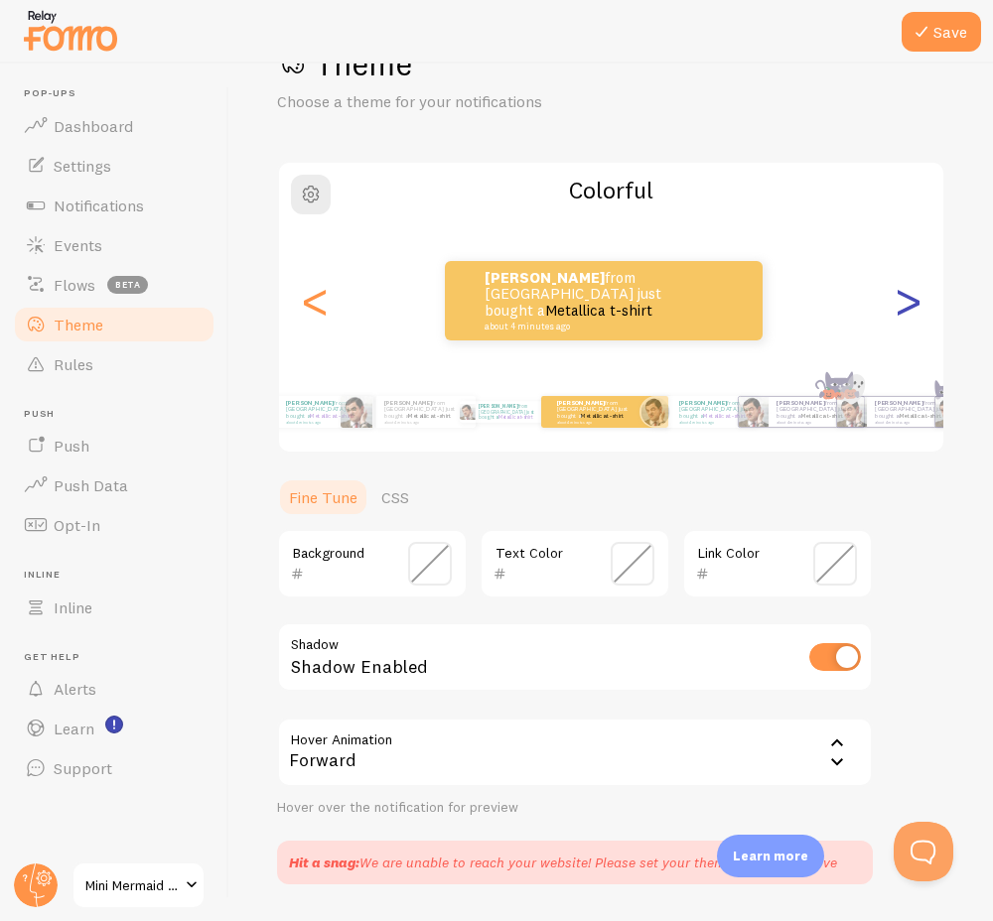
click at [895, 312] on div ">" at bounding box center [907, 300] width 24 height 143
type input "058677"
type input "7737BD"
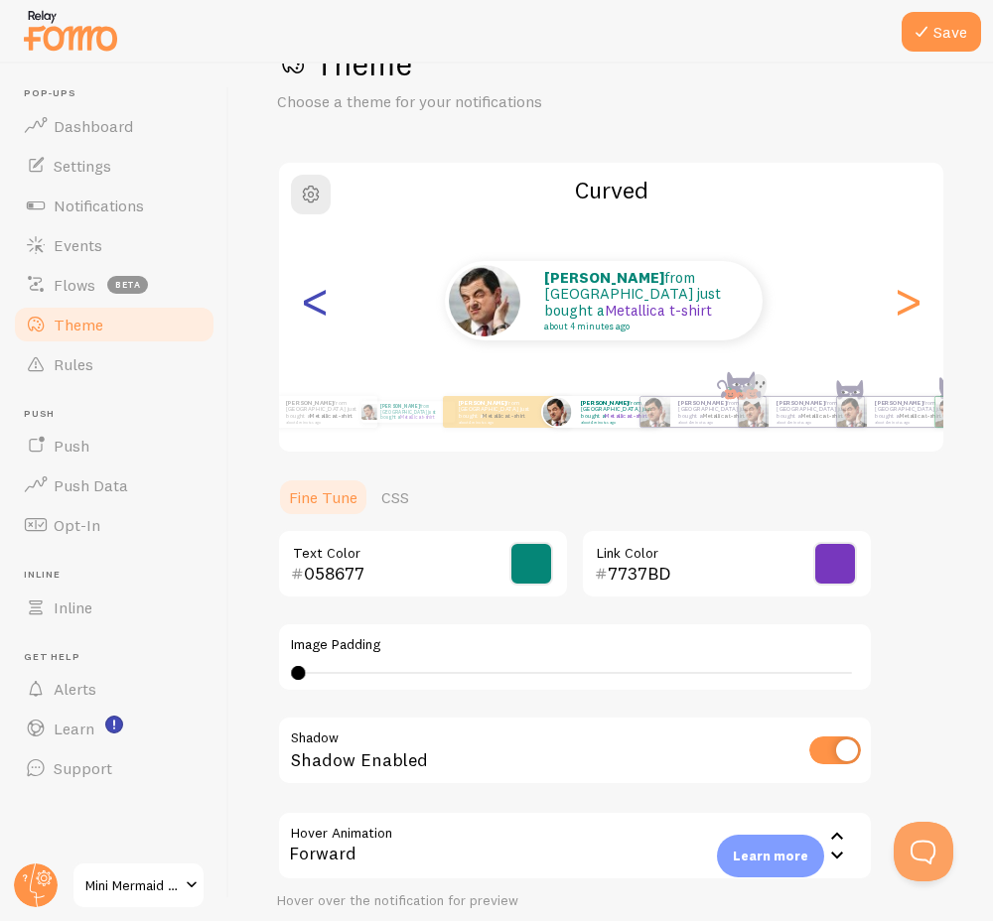
click at [317, 311] on div "<" at bounding box center [315, 300] width 24 height 143
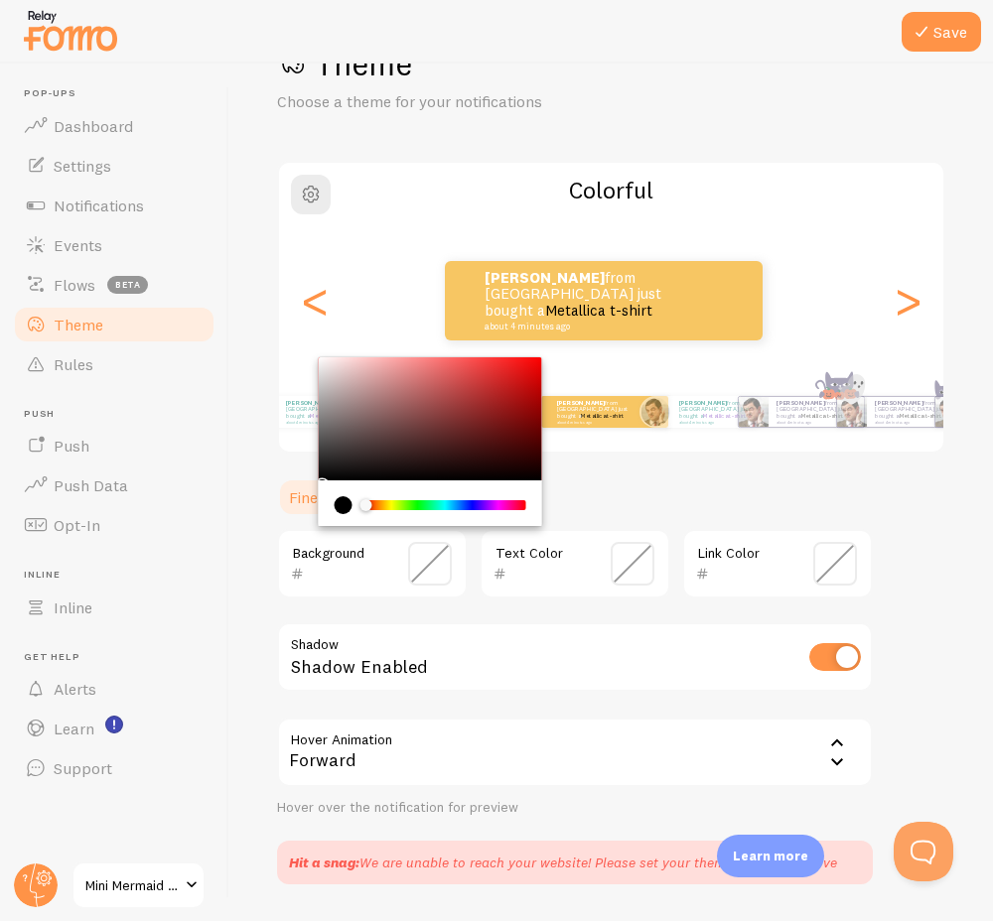
click at [332, 571] on input "text" at bounding box center [344, 574] width 80 height 24
click at [377, 571] on input "text" at bounding box center [344, 574] width 80 height 24
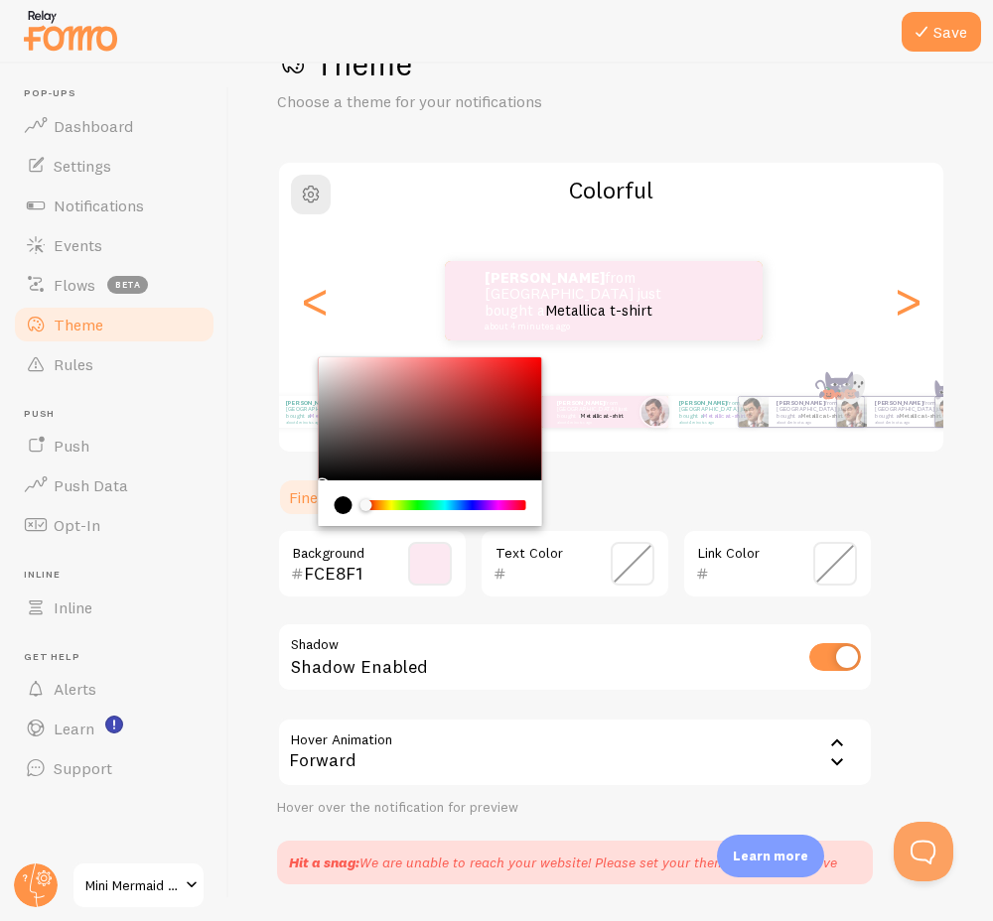
type input "FCE8F1"
click at [516, 569] on input "text" at bounding box center [546, 574] width 80 height 24
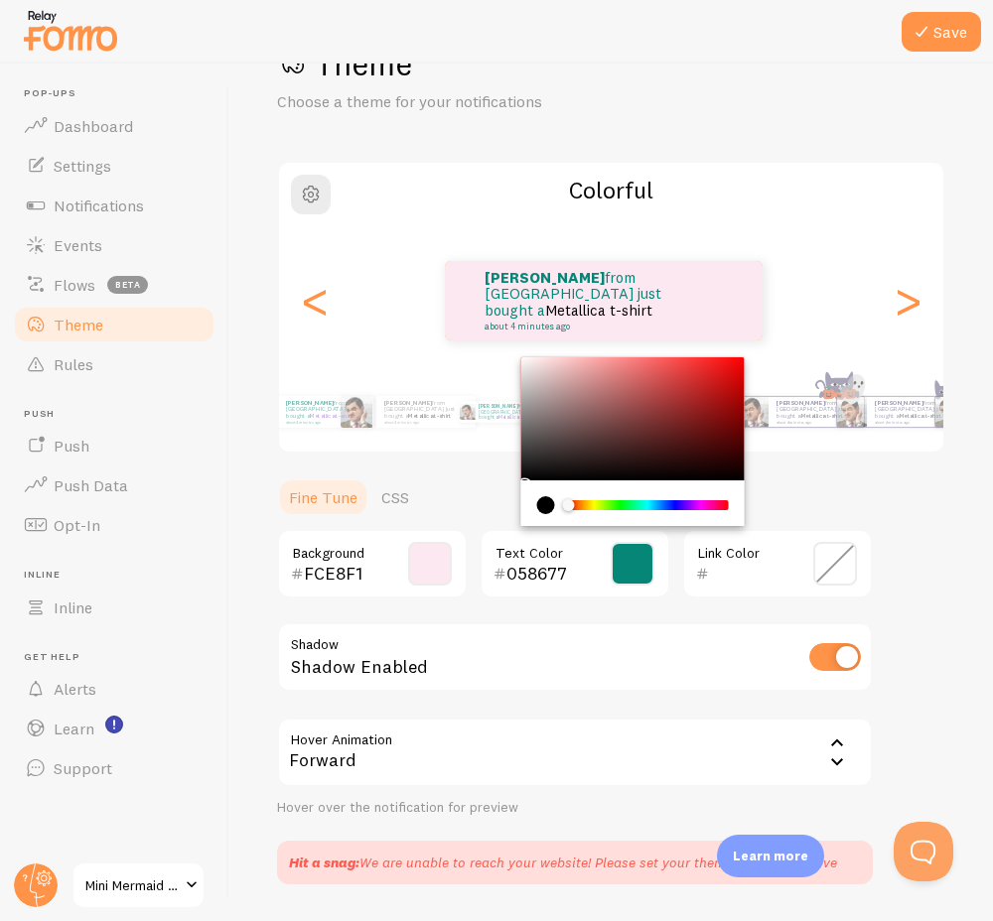
type input "058677"
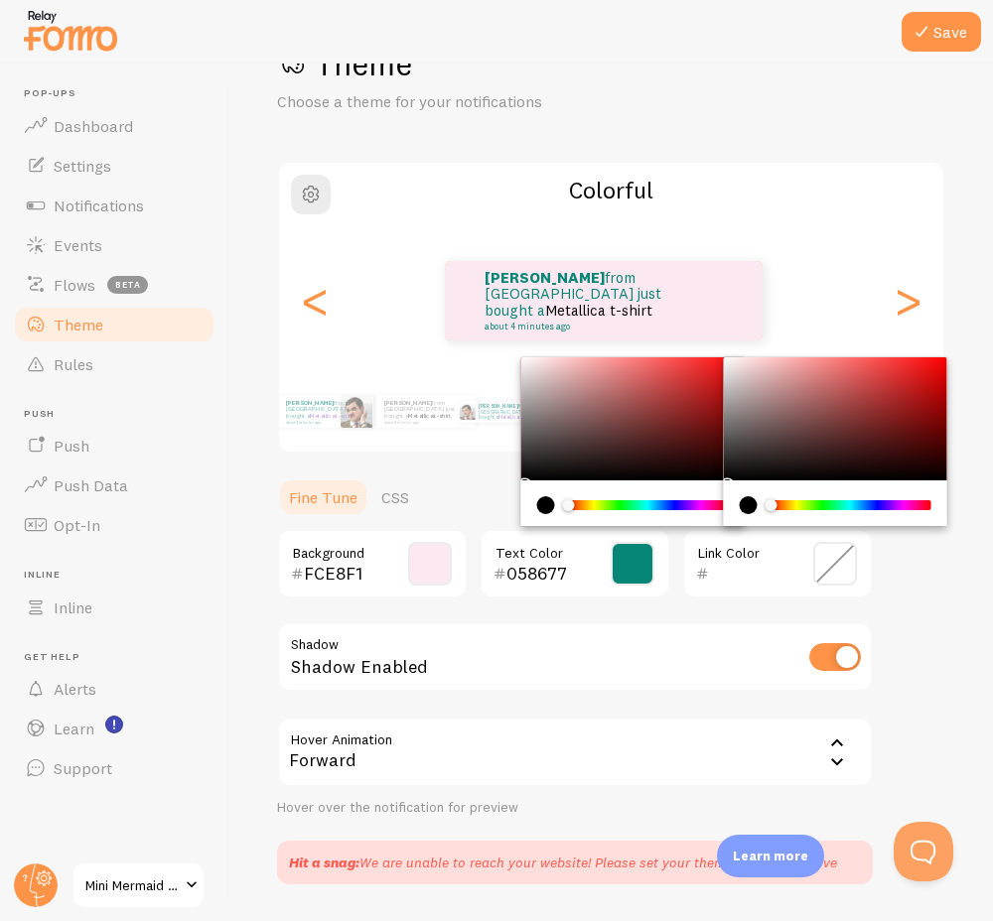
click at [723, 575] on input "text" at bounding box center [749, 574] width 80 height 24
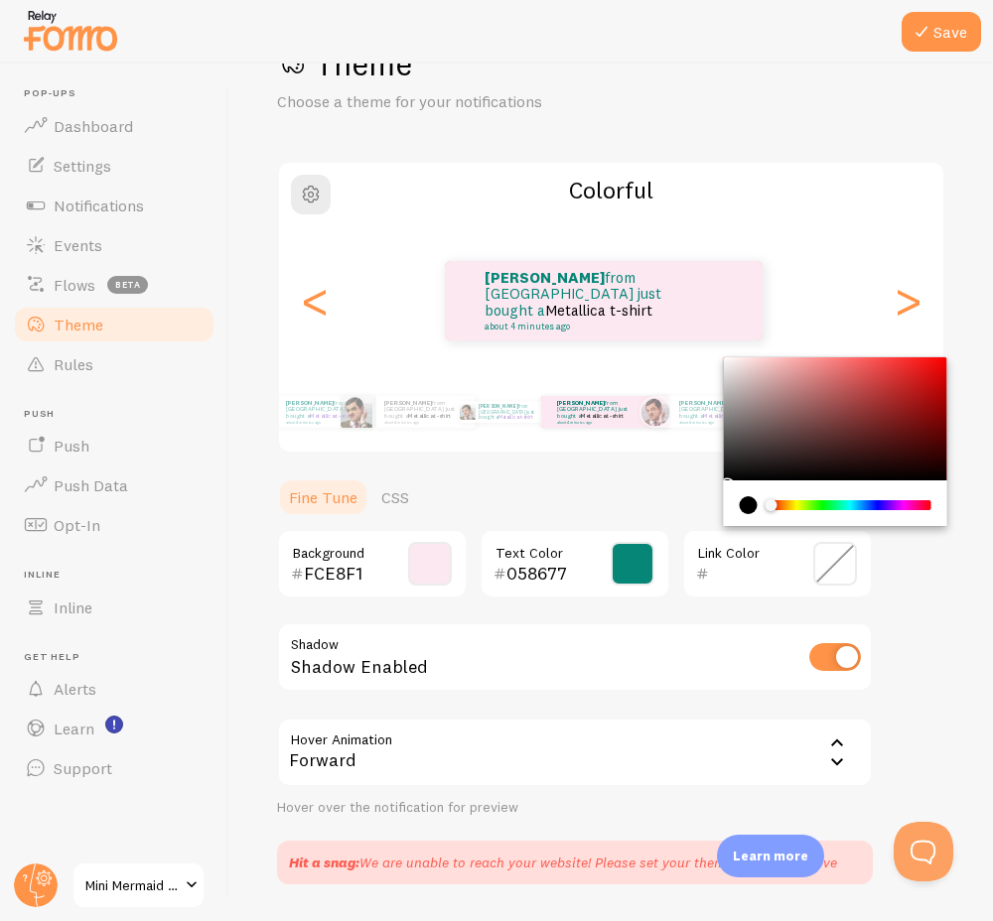
click at [719, 569] on input "text" at bounding box center [749, 574] width 80 height 24
type input "7737BD"
click at [932, 29] on icon at bounding box center [921, 32] width 24 height 24
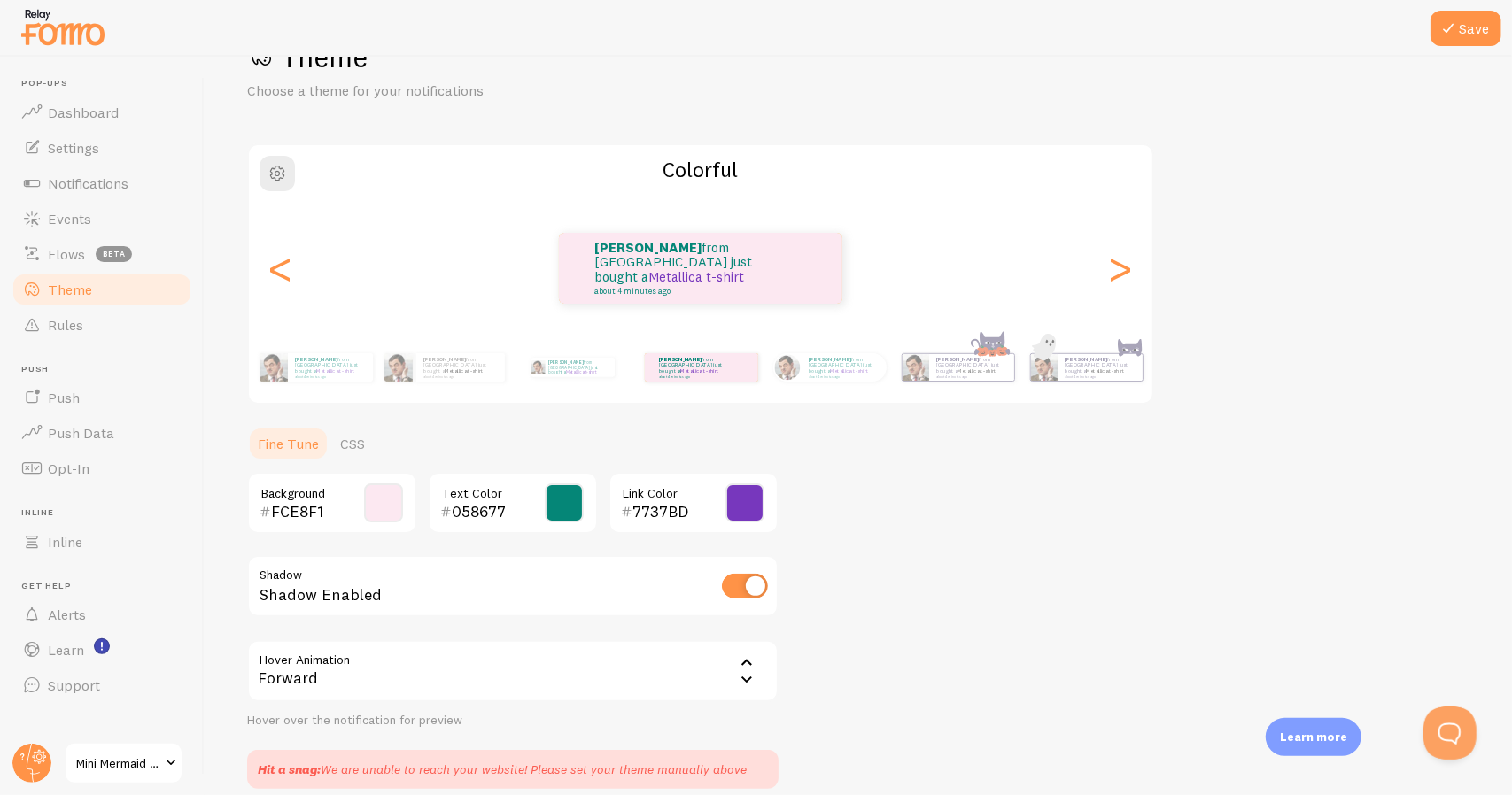
scroll to position [138, 0]
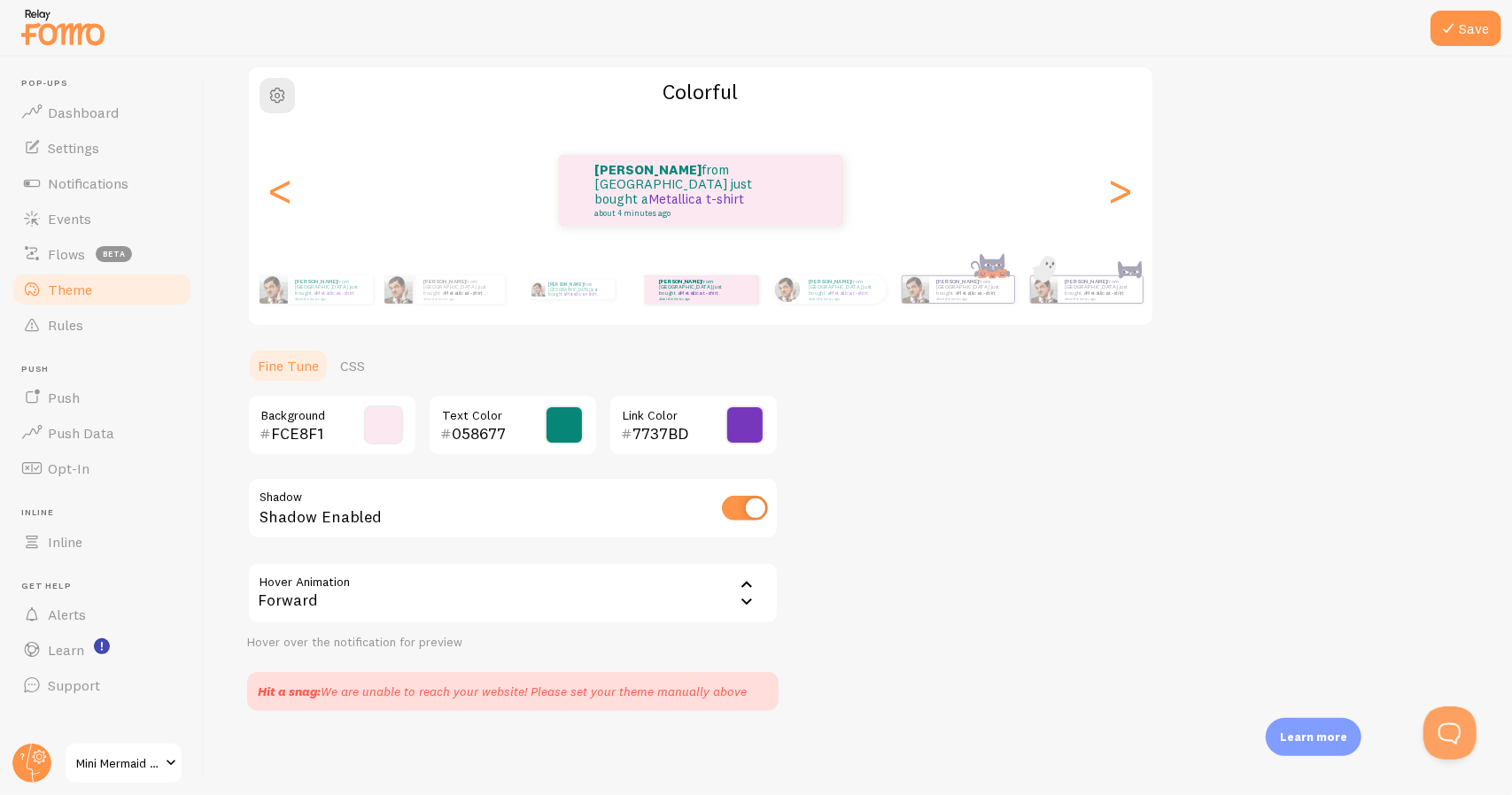
click at [540, 605] on div "Forward" at bounding box center [513, 592] width 532 height 62
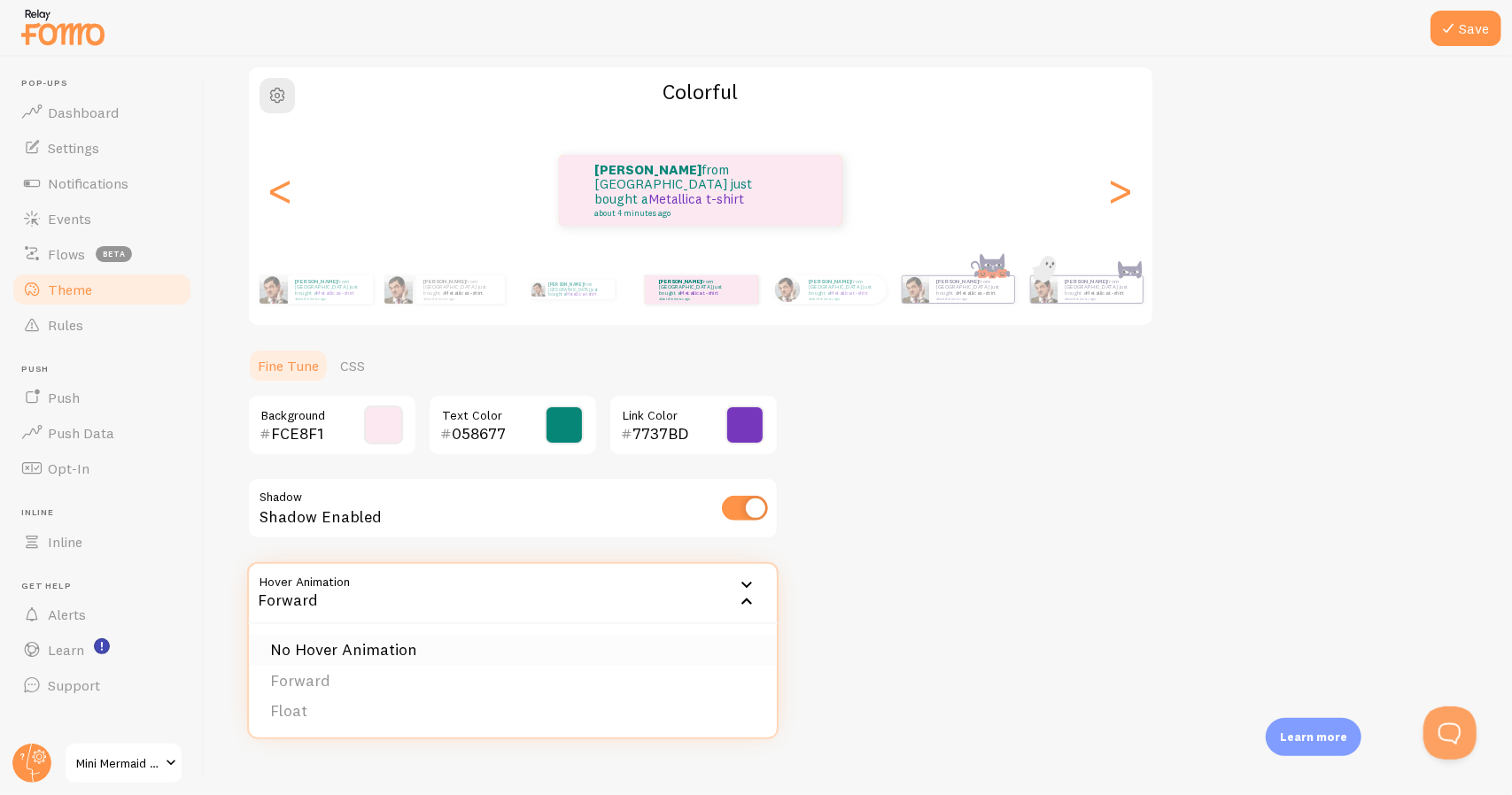
click at [390, 648] on li "No Hover Animation" at bounding box center [513, 650] width 528 height 31
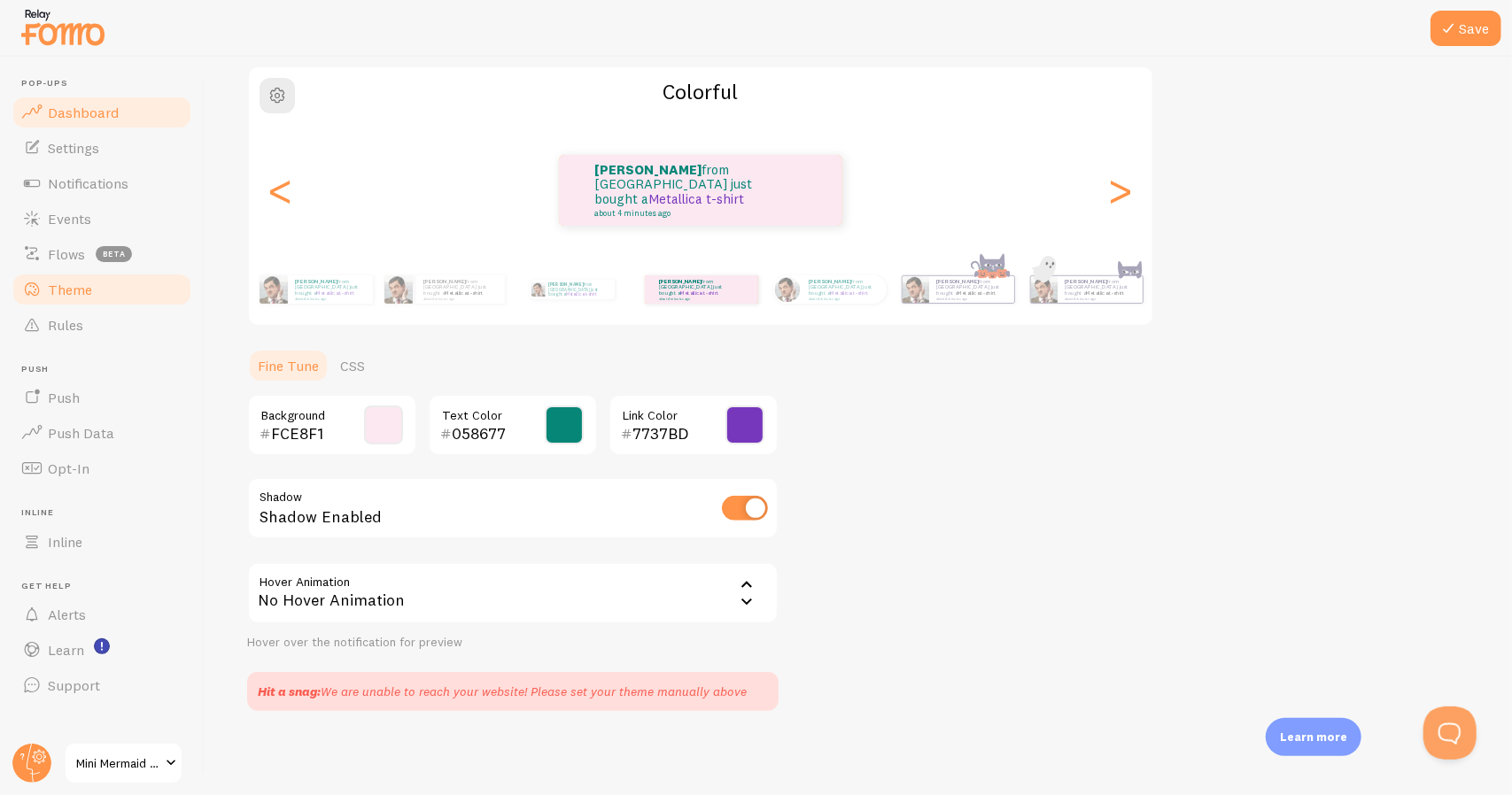
click at [78, 123] on link "Dashboard" at bounding box center [102, 112] width 182 height 36
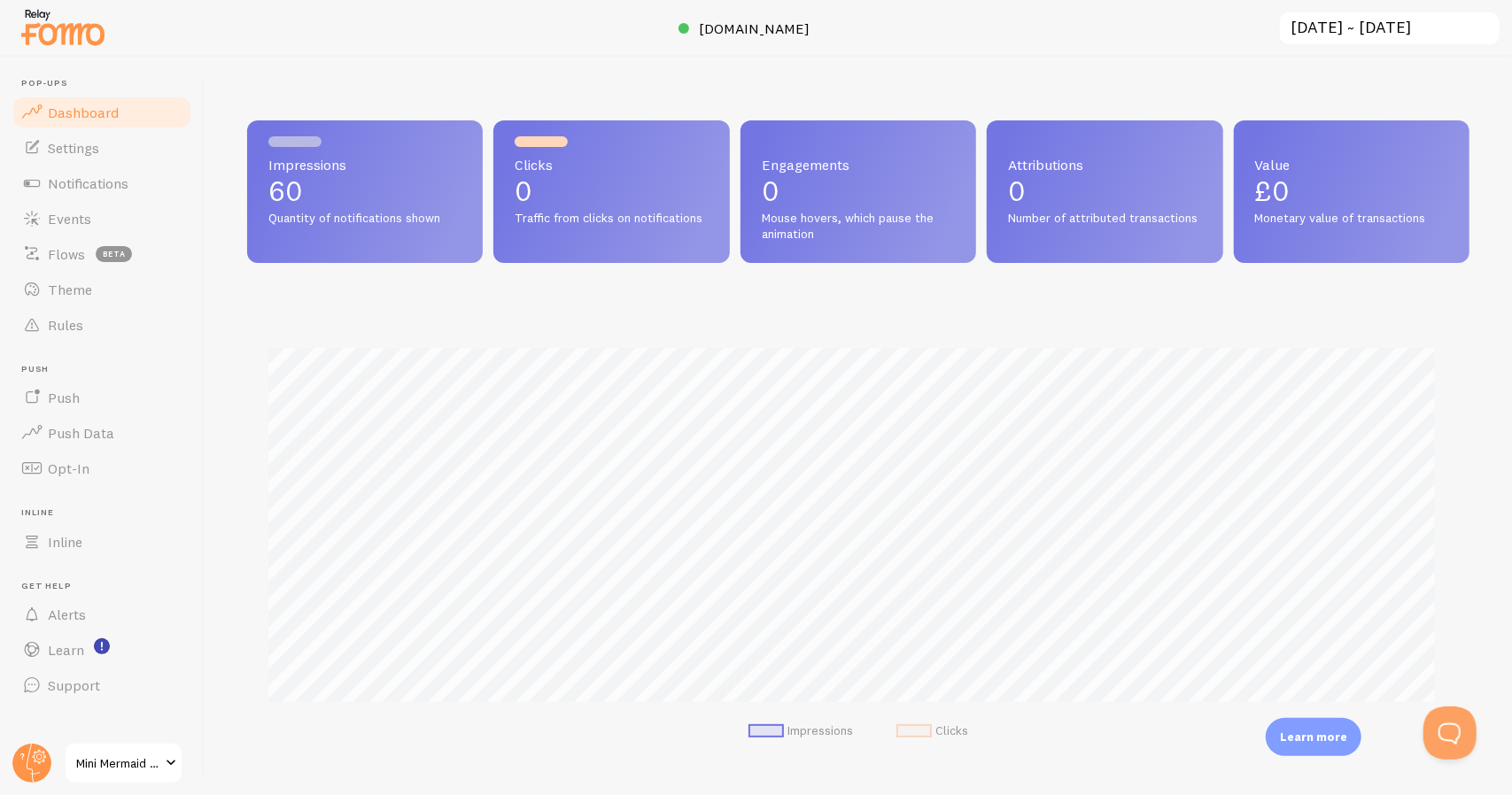
scroll to position [466, 1209]
click at [78, 197] on link "Notifications" at bounding box center [102, 184] width 182 height 36
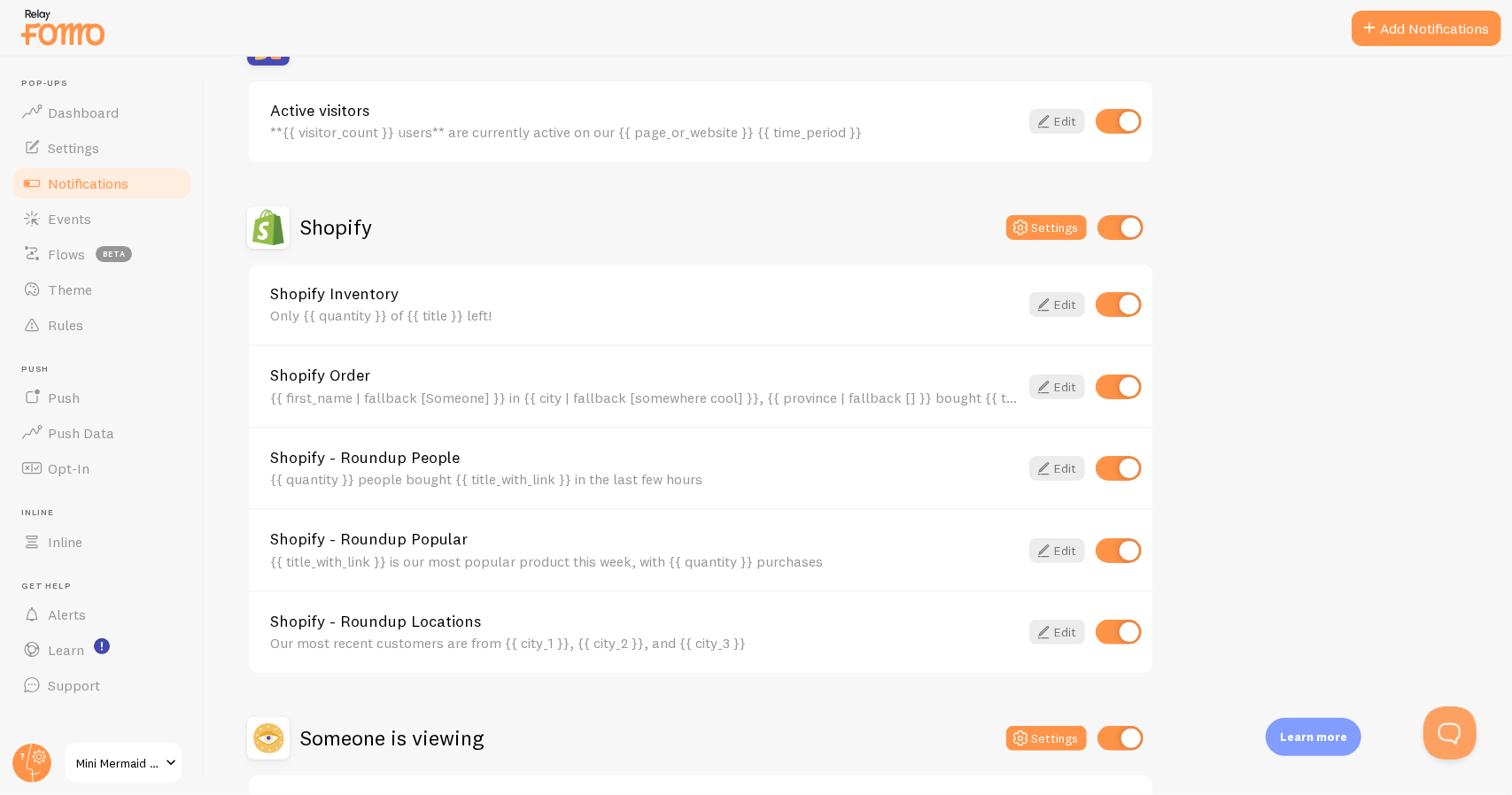
scroll to position [632, 0]
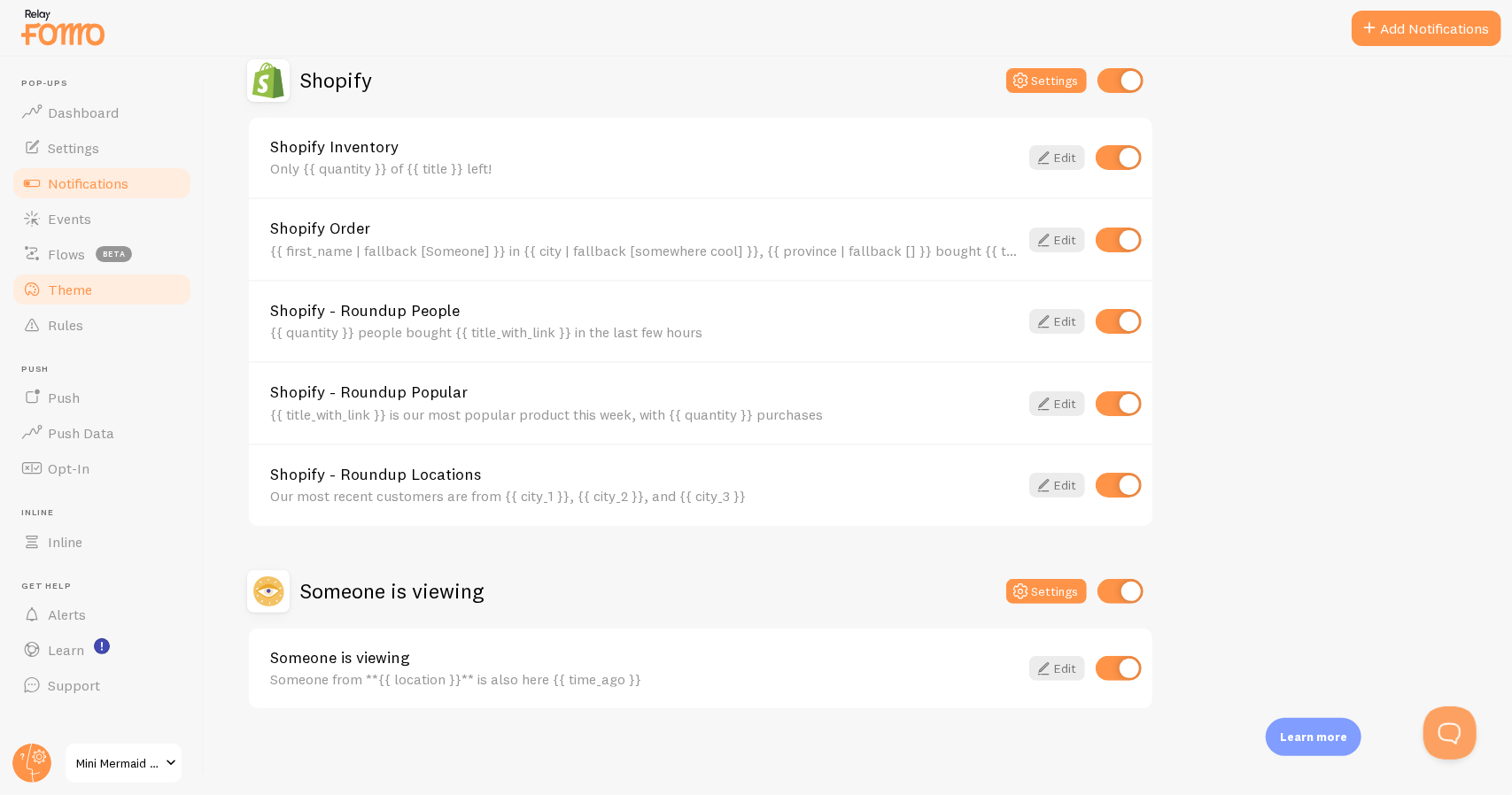
click at [70, 288] on span "Theme" at bounding box center [71, 290] width 45 height 18
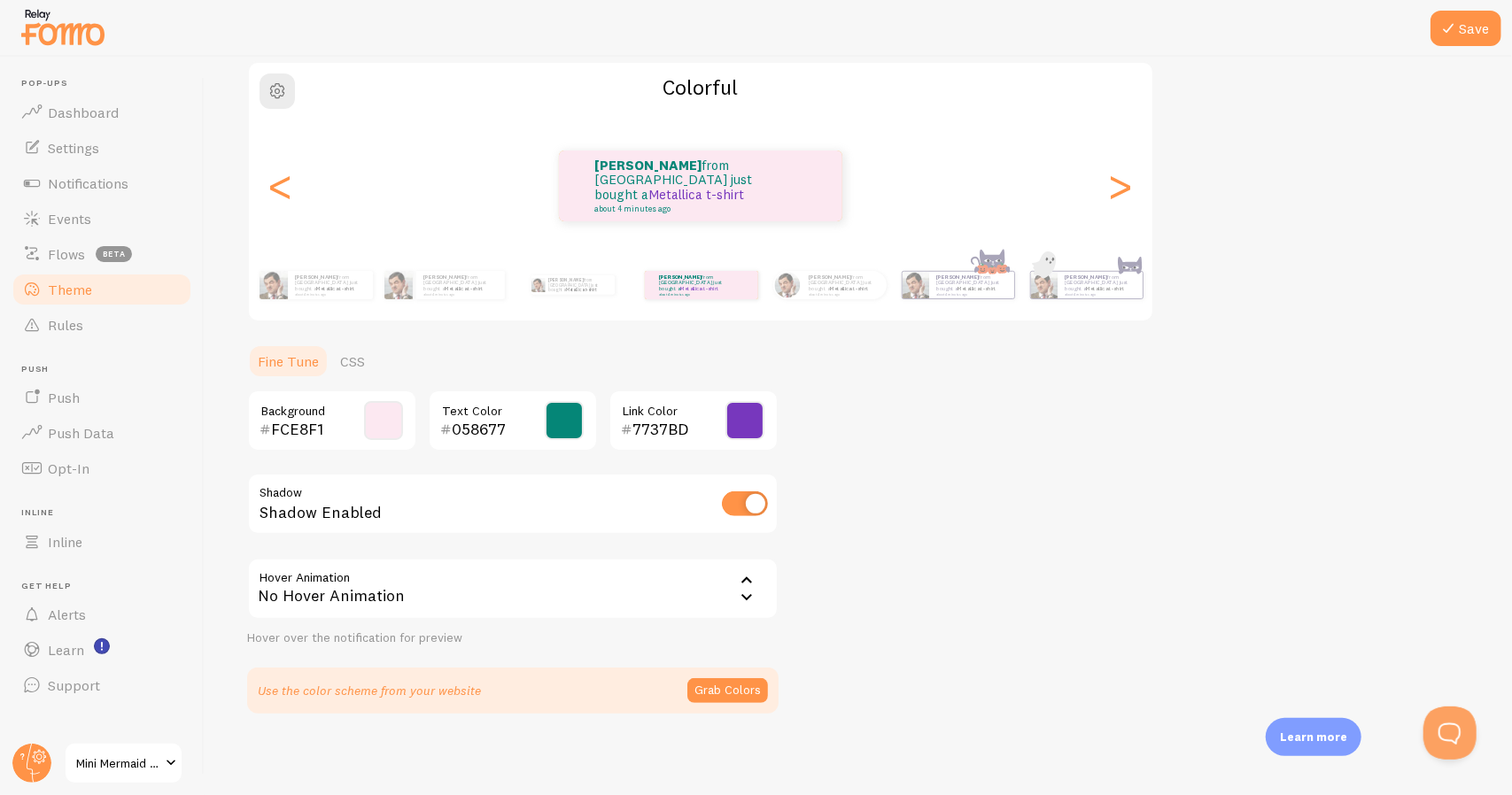
scroll to position [145, 0]
click at [712, 688] on button "Grab Colors" at bounding box center [727, 688] width 80 height 25
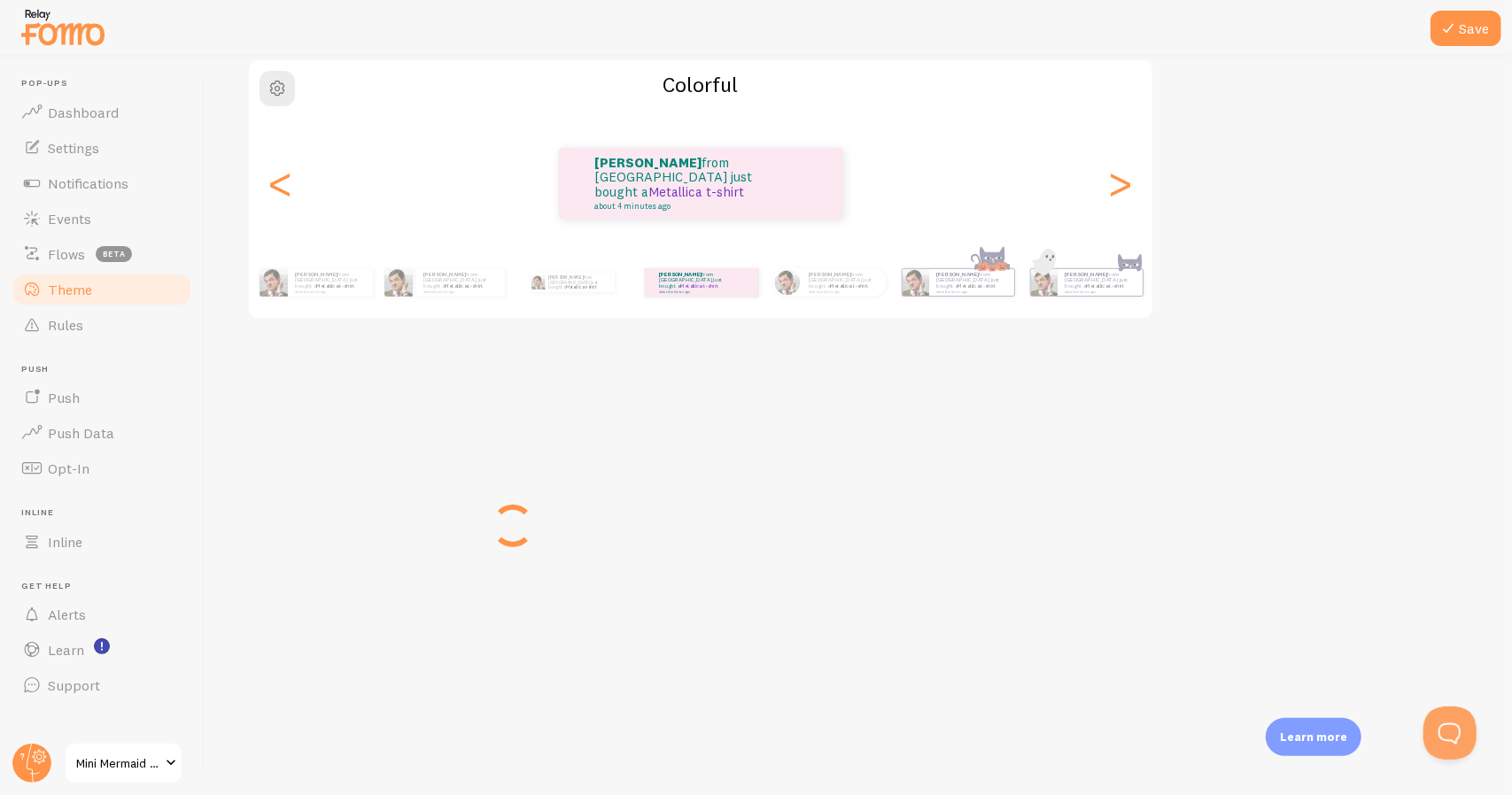
scroll to position [138, 0]
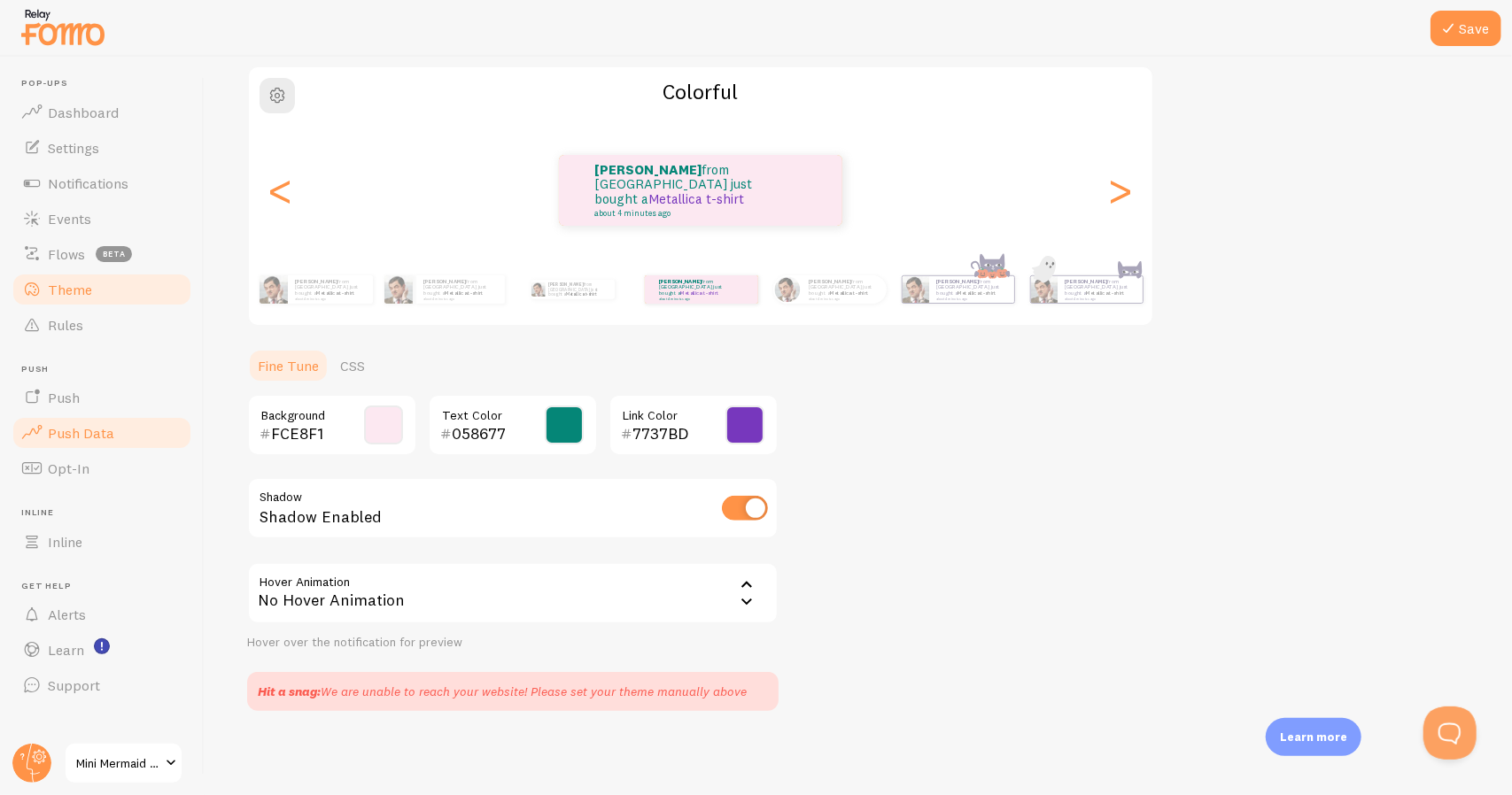
click at [99, 438] on span "Push Data" at bounding box center [81, 433] width 66 height 18
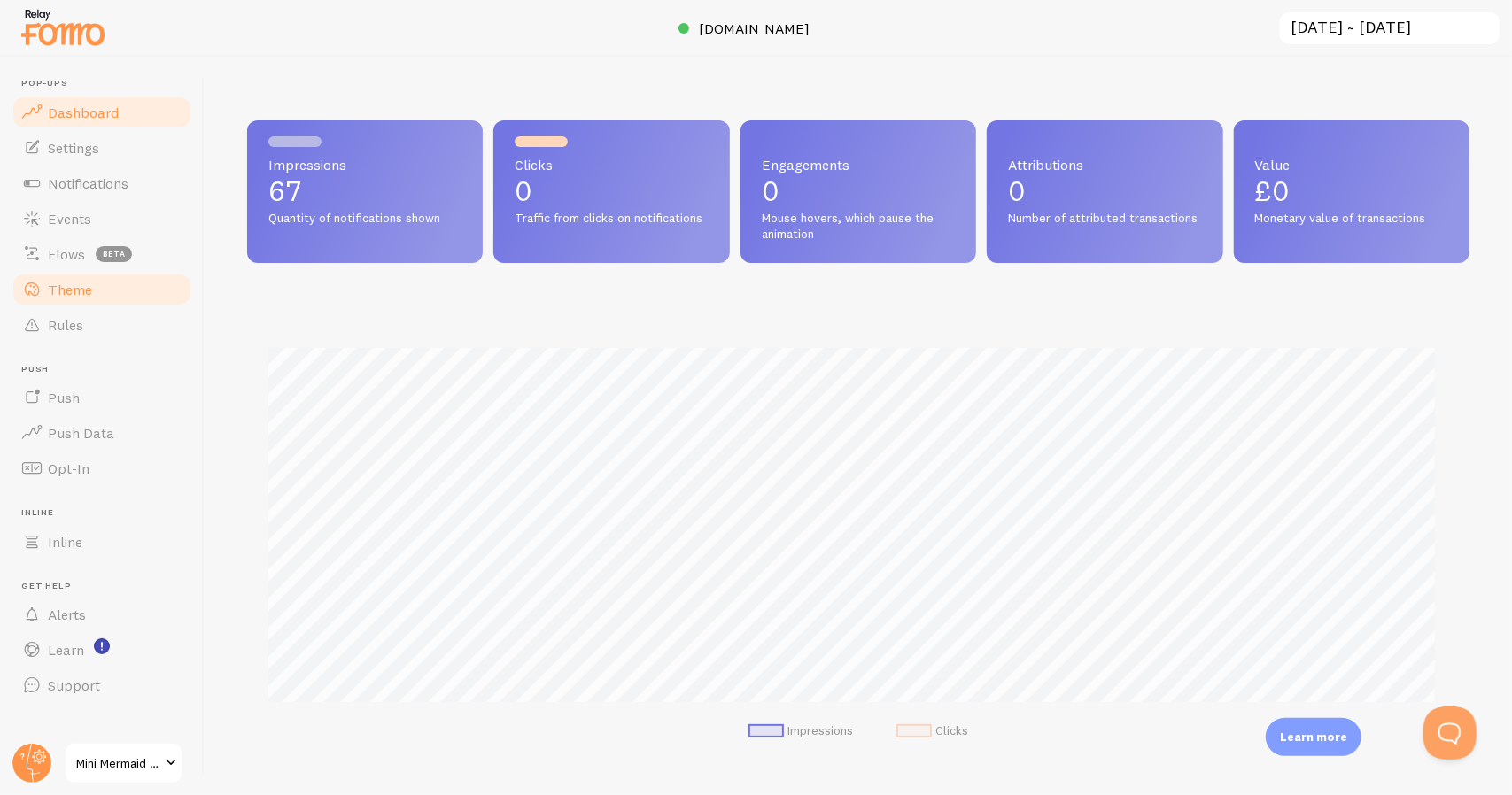
click at [84, 290] on span "Theme" at bounding box center [71, 290] width 45 height 18
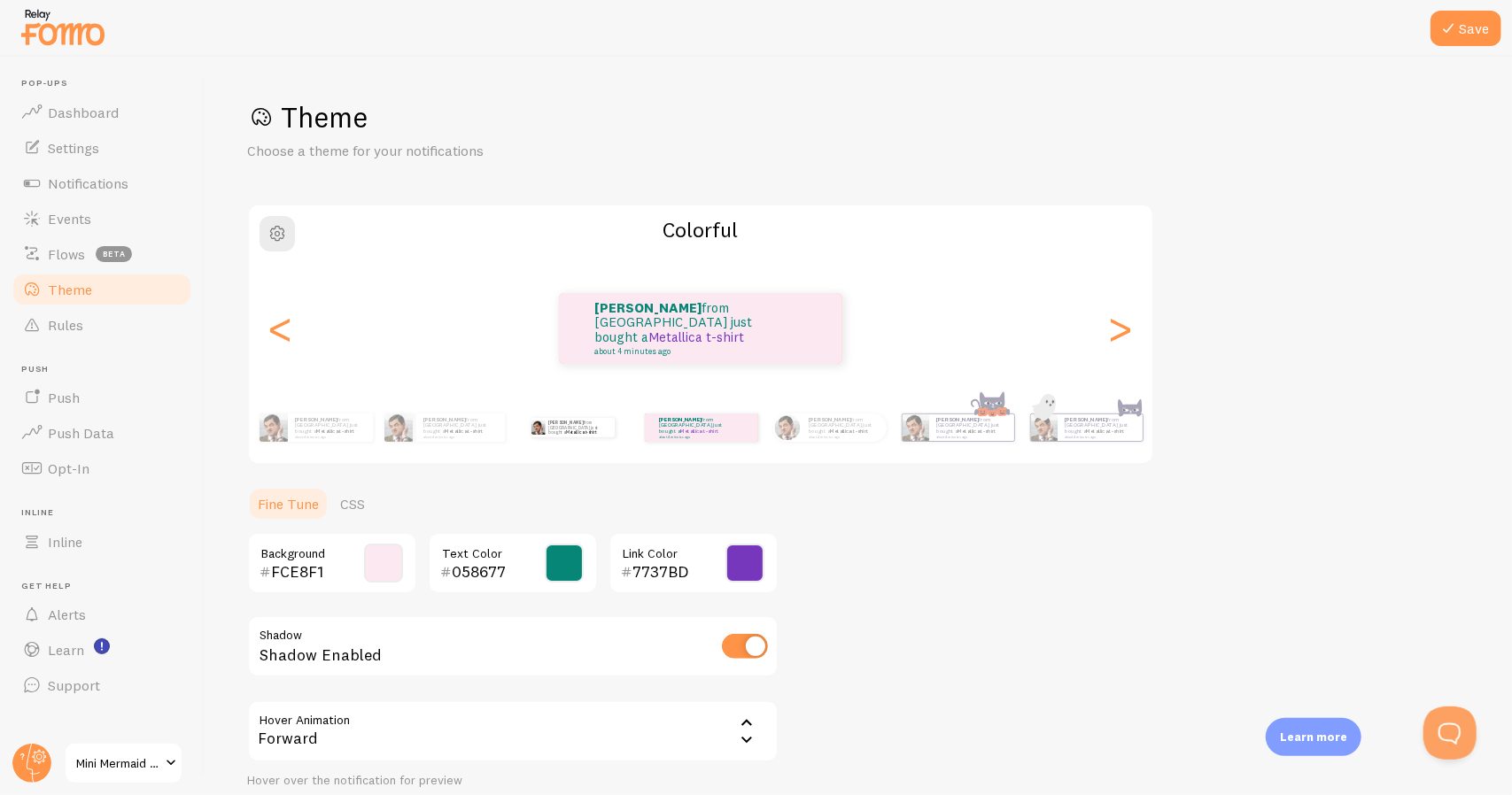
click at [565, 442] on div "[PERSON_NAME] from [GEOGRAPHIC_DATA] just bought a Metallica t-shirt about 4 mi…" at bounding box center [573, 428] width 114 height 50
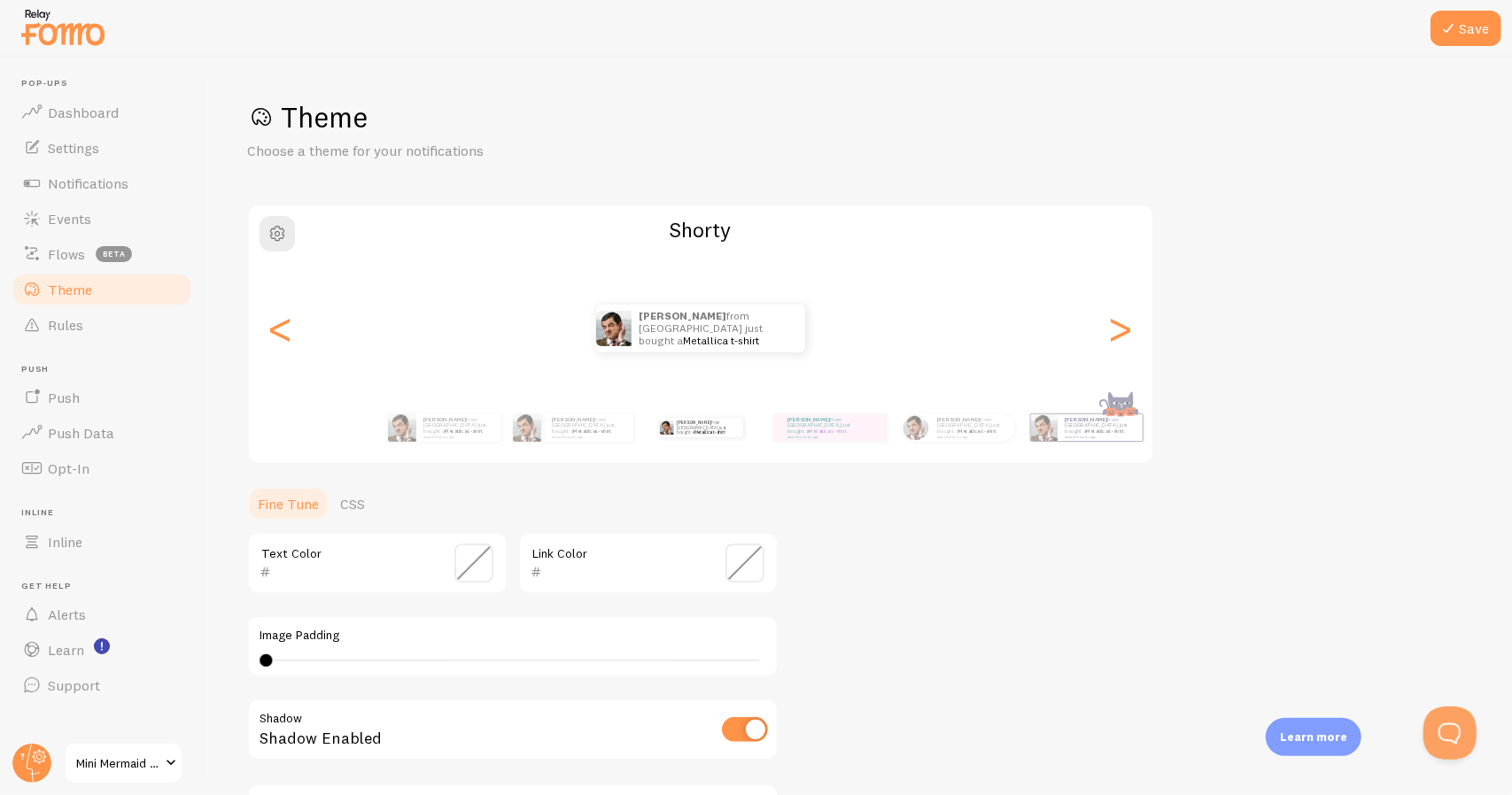
click at [565, 442] on div "[PERSON_NAME] from [GEOGRAPHIC_DATA] just bought a Metallica t-shirt about 4 mi…" at bounding box center [573, 428] width 114 height 50
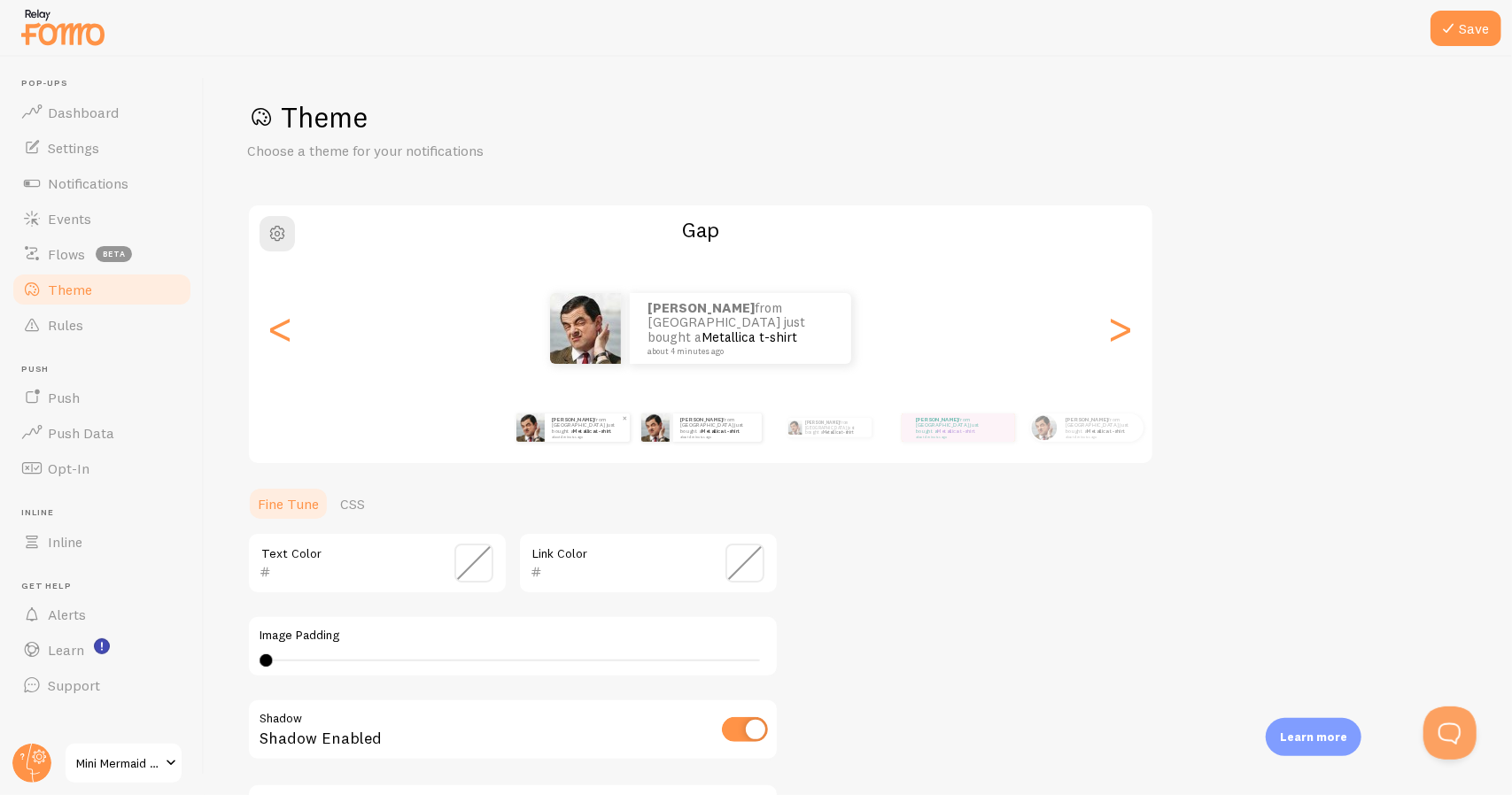
click at [555, 435] on small "about 4 minutes ago" at bounding box center [586, 436] width 69 height 4
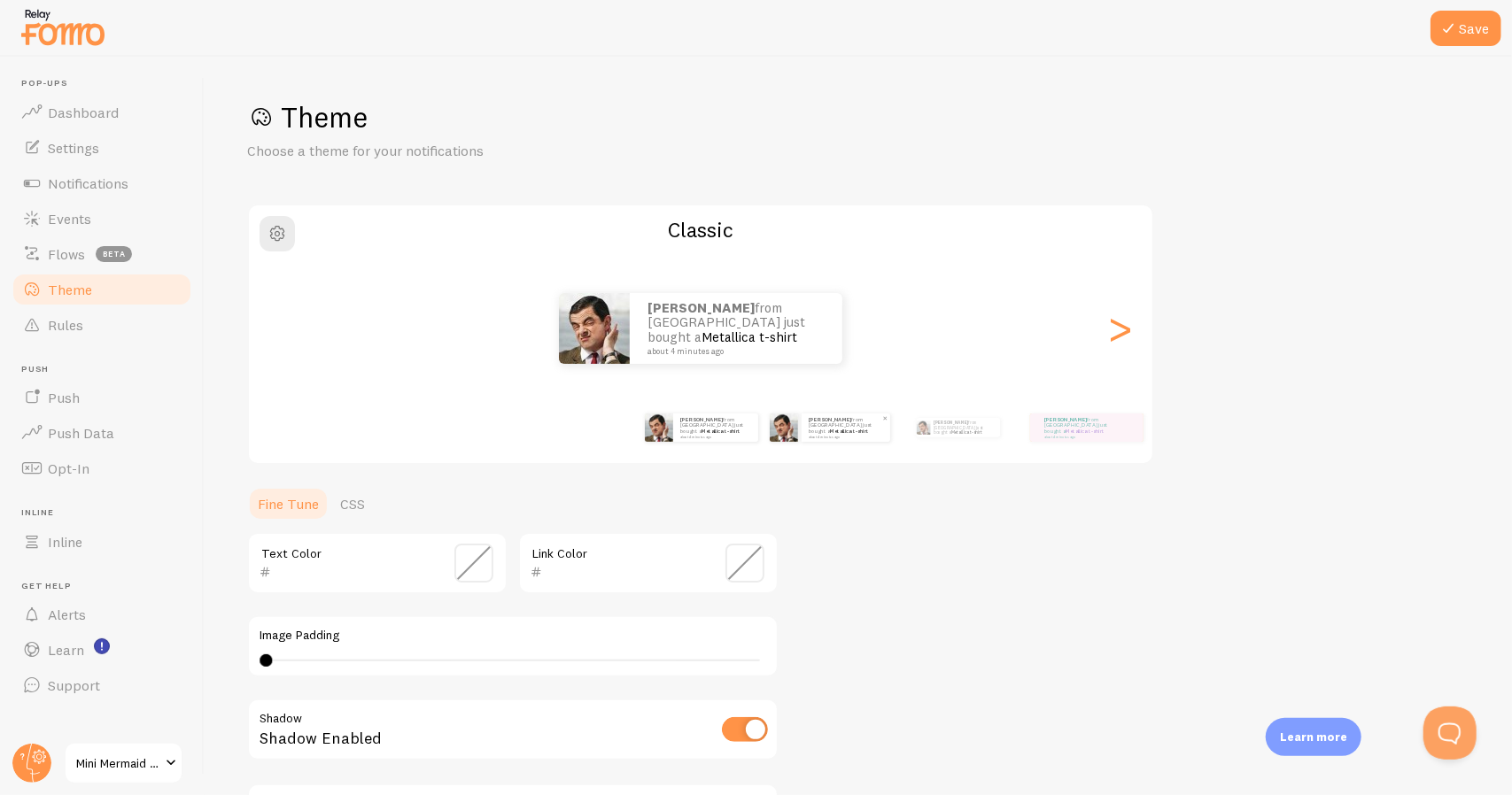
click at [802, 440] on div "[PERSON_NAME] from [GEOGRAPHIC_DATA] just bought a Metallica t-shirt about 4 mi…" at bounding box center [845, 428] width 88 height 29
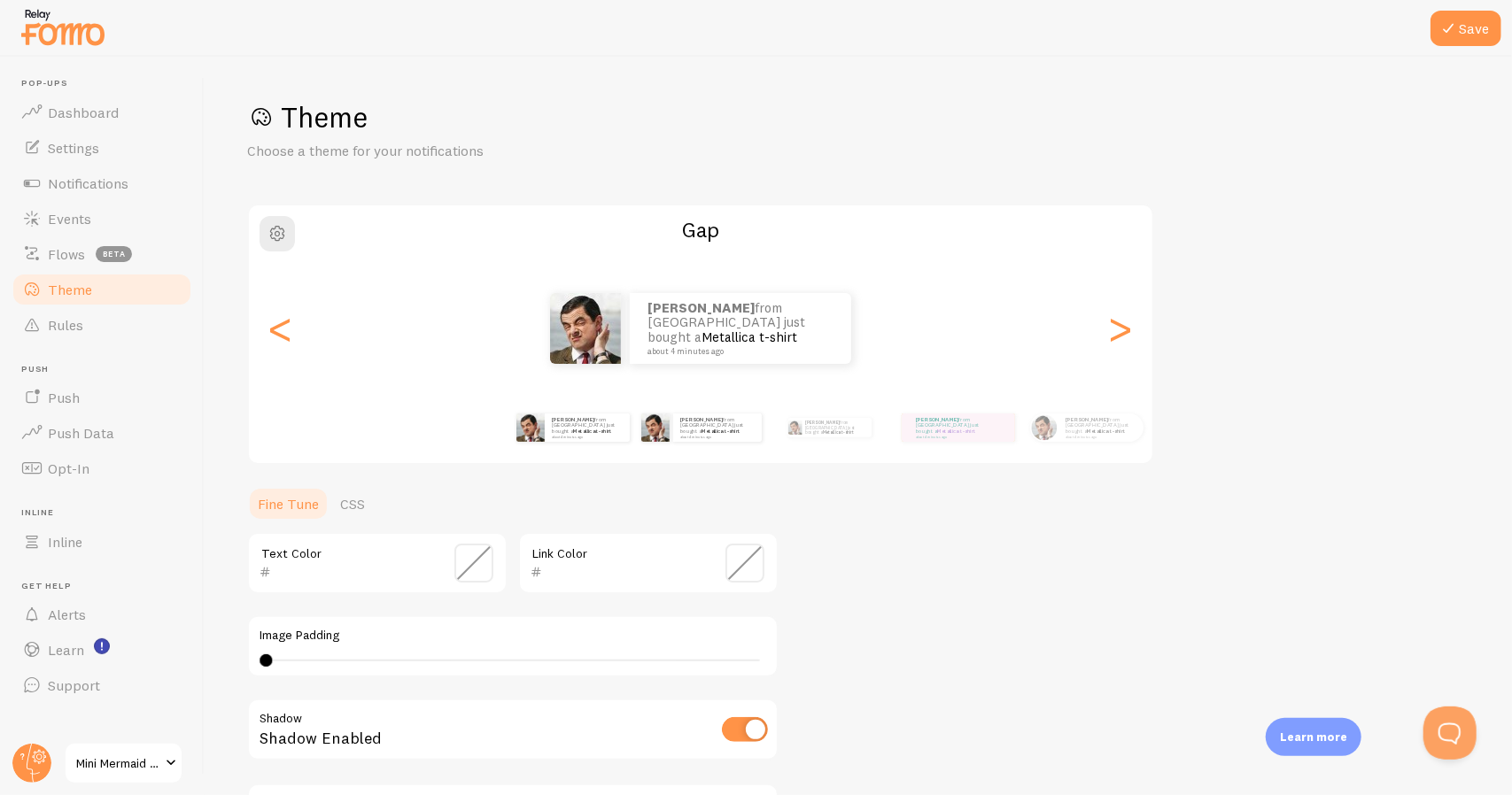
click at [575, 445] on div "[PERSON_NAME] from [GEOGRAPHIC_DATA] just bought a Metallica t-shirt about 4 mi…" at bounding box center [573, 428] width 114 height 50
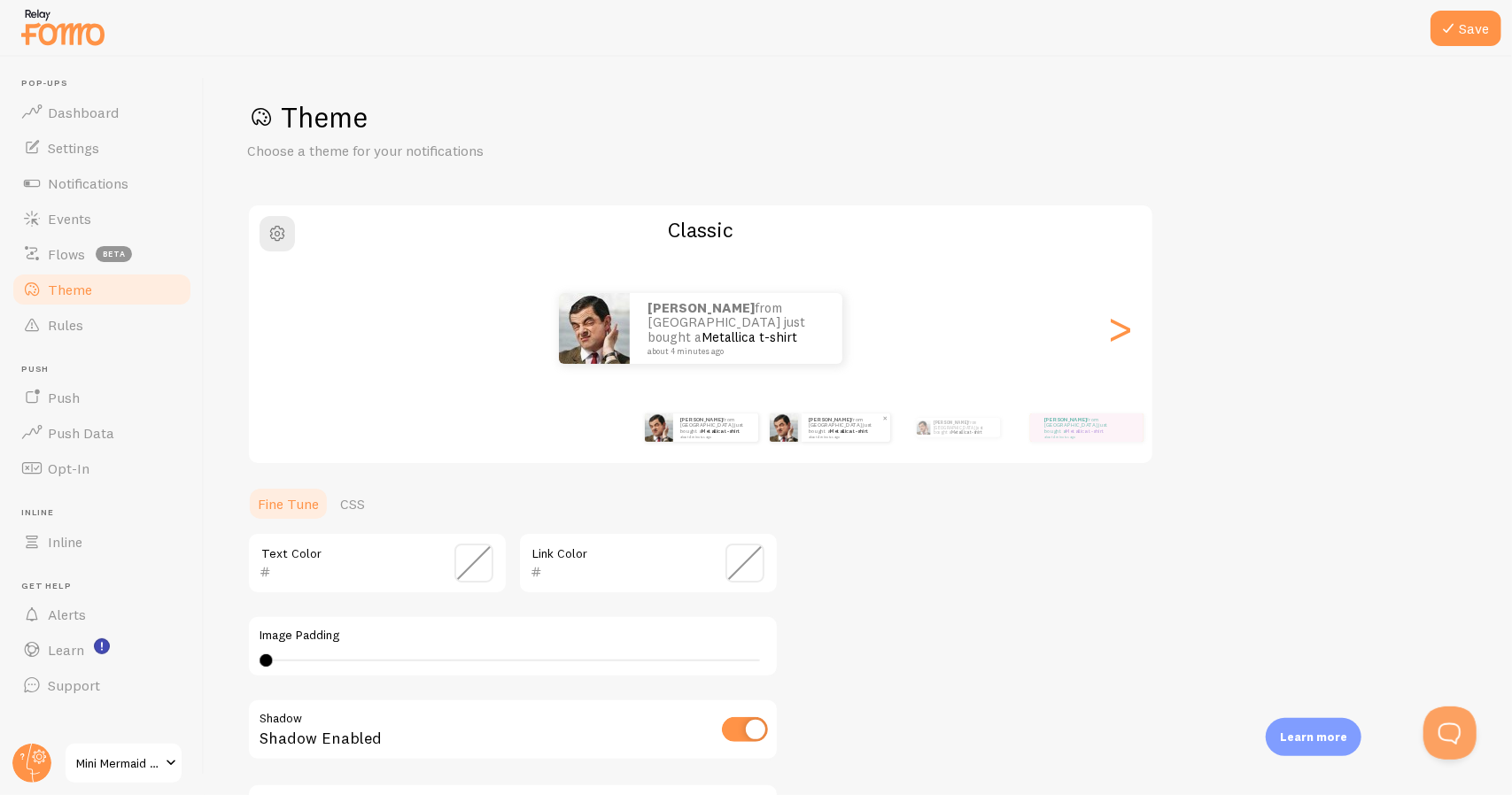
click at [833, 435] on small "about 4 minutes ago" at bounding box center [844, 436] width 72 height 4
click at [833, 435] on div "[PERSON_NAME] from [GEOGRAPHIC_DATA] just bought a Metallica t-shirt about 4 mi…" at bounding box center [829, 428] width 114 height 50
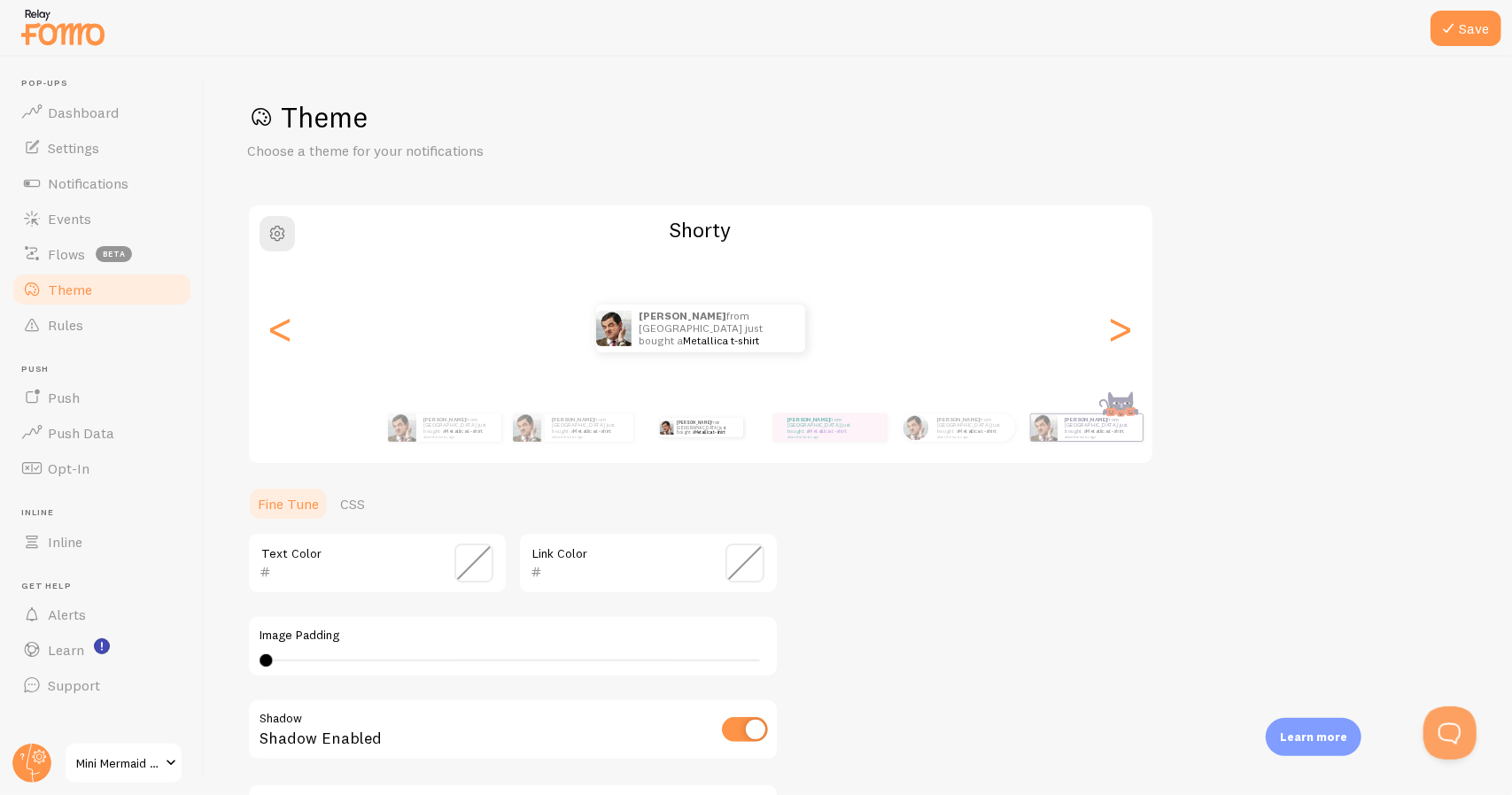
click at [347, 576] on input "text" at bounding box center [353, 572] width 162 height 21
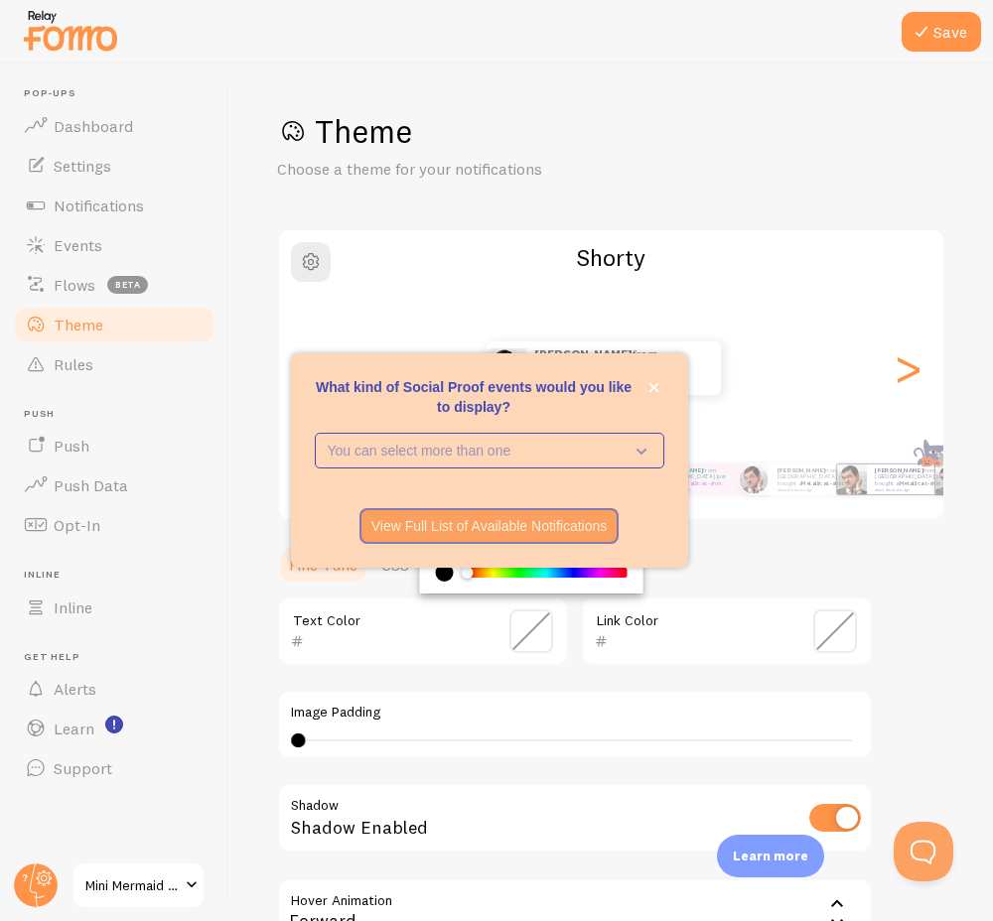
scroll to position [226, 0]
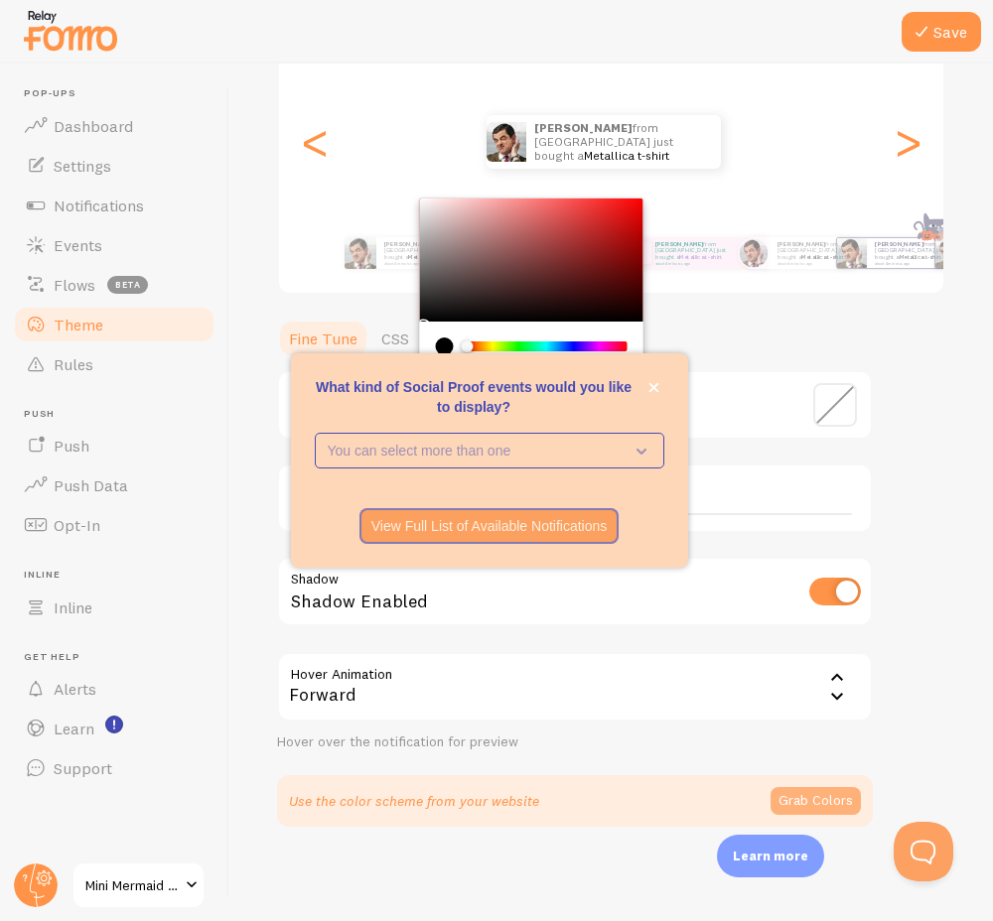
click at [794, 801] on button "Grab Colors" at bounding box center [815, 801] width 90 height 28
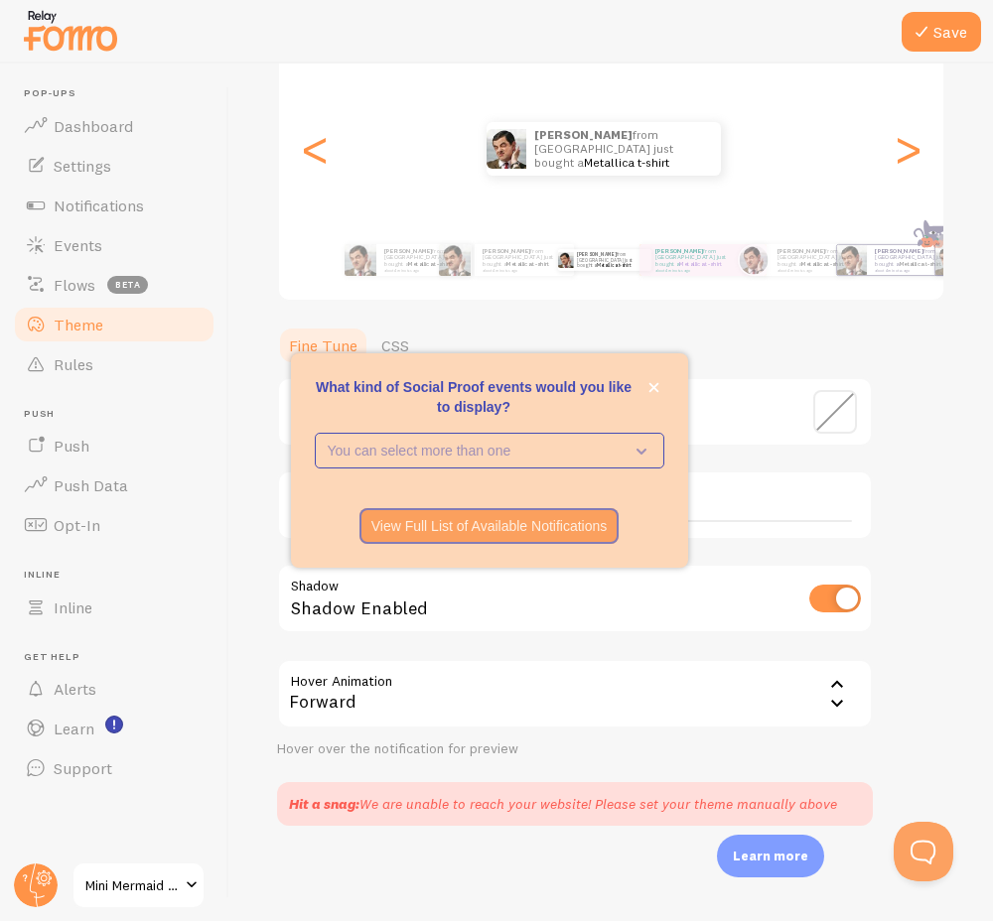
scroll to position [218, 0]
click at [653, 391] on icon "close," at bounding box center [653, 387] width 11 height 11
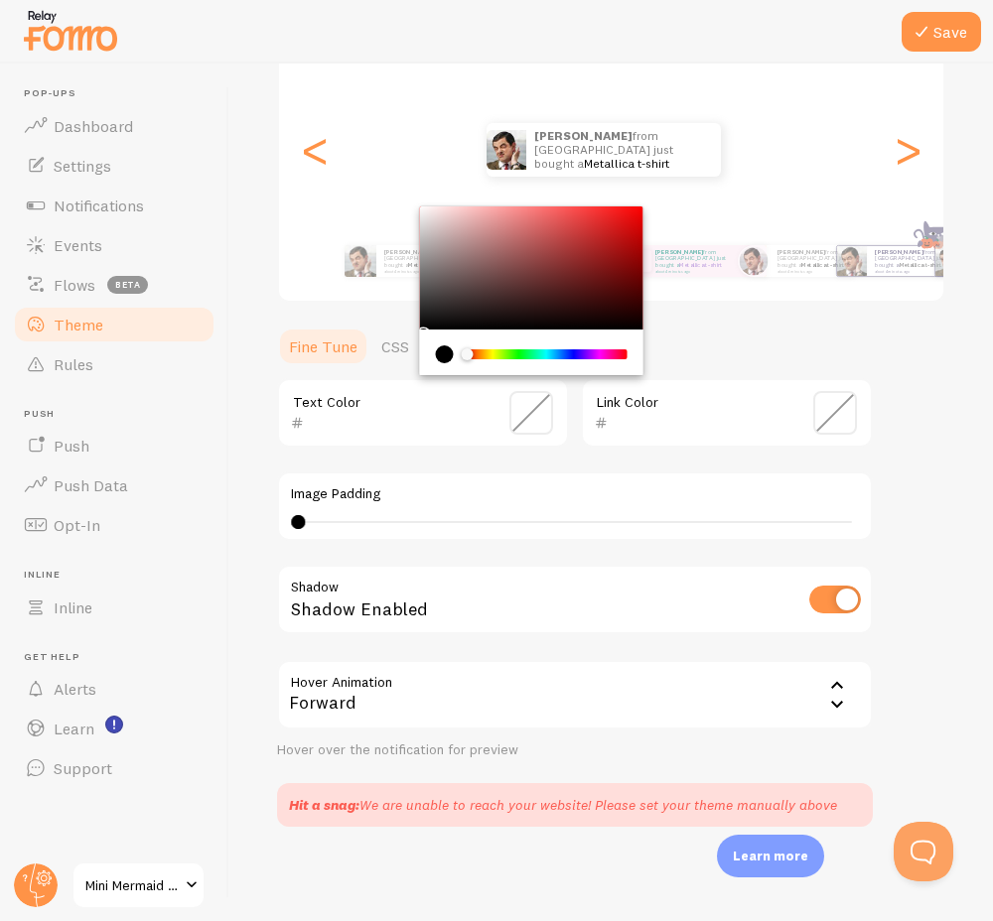
click at [343, 424] on input "text" at bounding box center [395, 423] width 182 height 24
type input "058677"
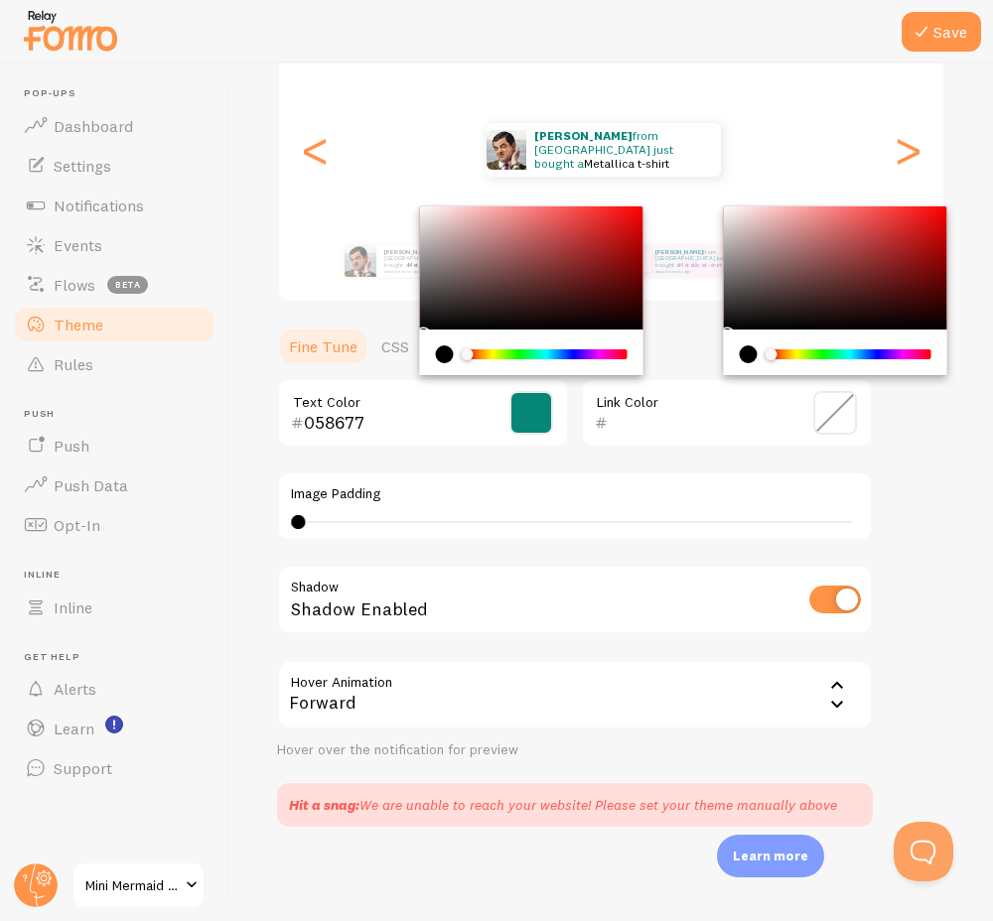
click at [678, 430] on input "text" at bounding box center [698, 423] width 182 height 24
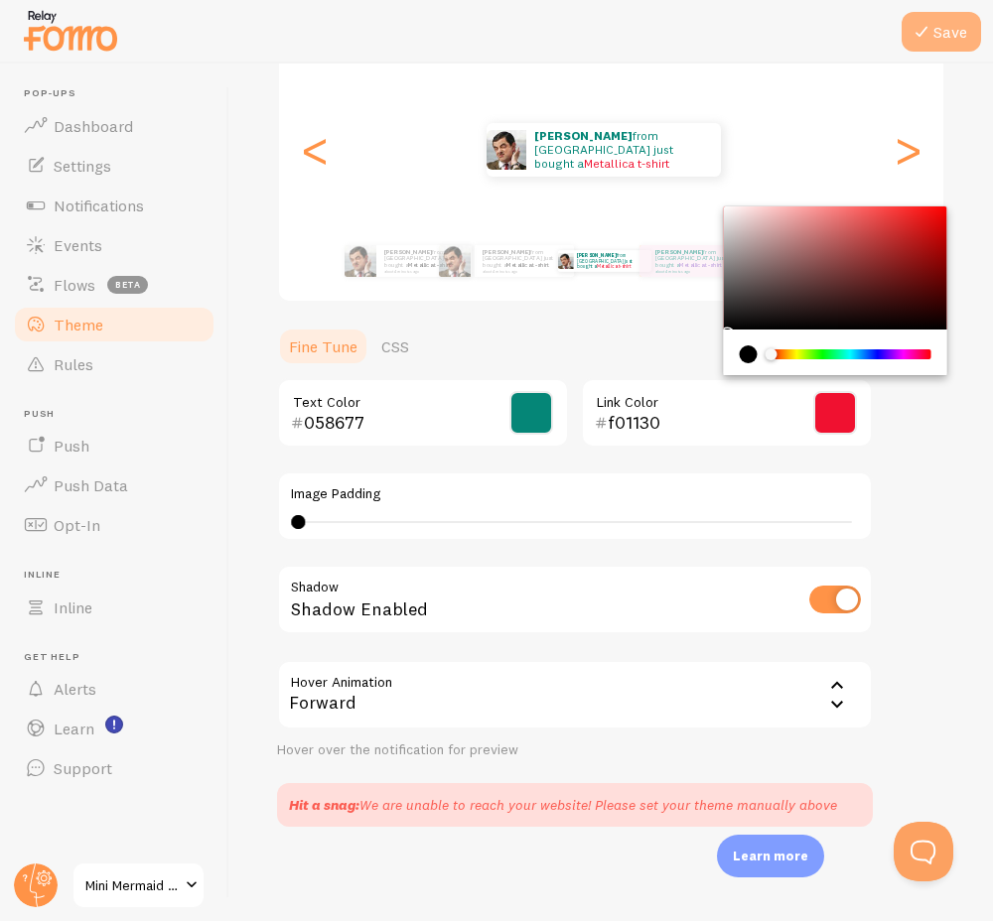
type input "f01130"
click at [934, 37] on button "Save" at bounding box center [940, 32] width 79 height 40
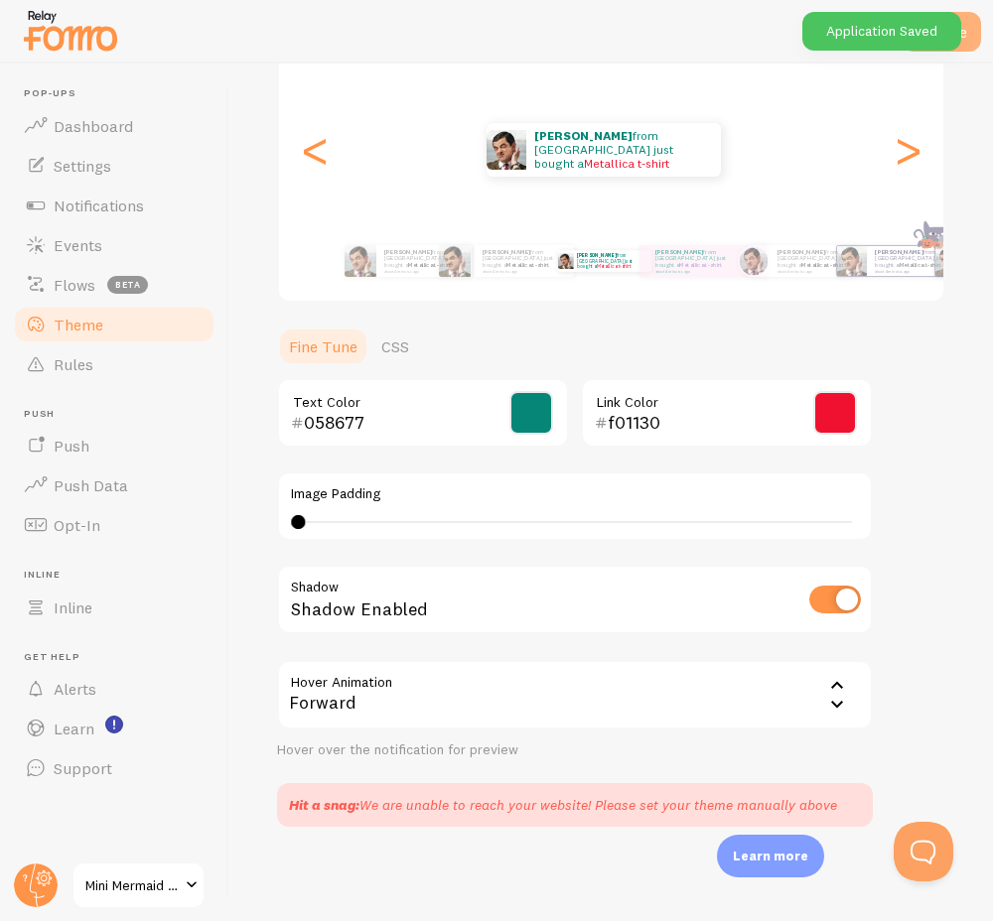
click at [970, 31] on button "Save" at bounding box center [940, 32] width 79 height 40
click at [93, 363] on link "Rules" at bounding box center [114, 364] width 204 height 40
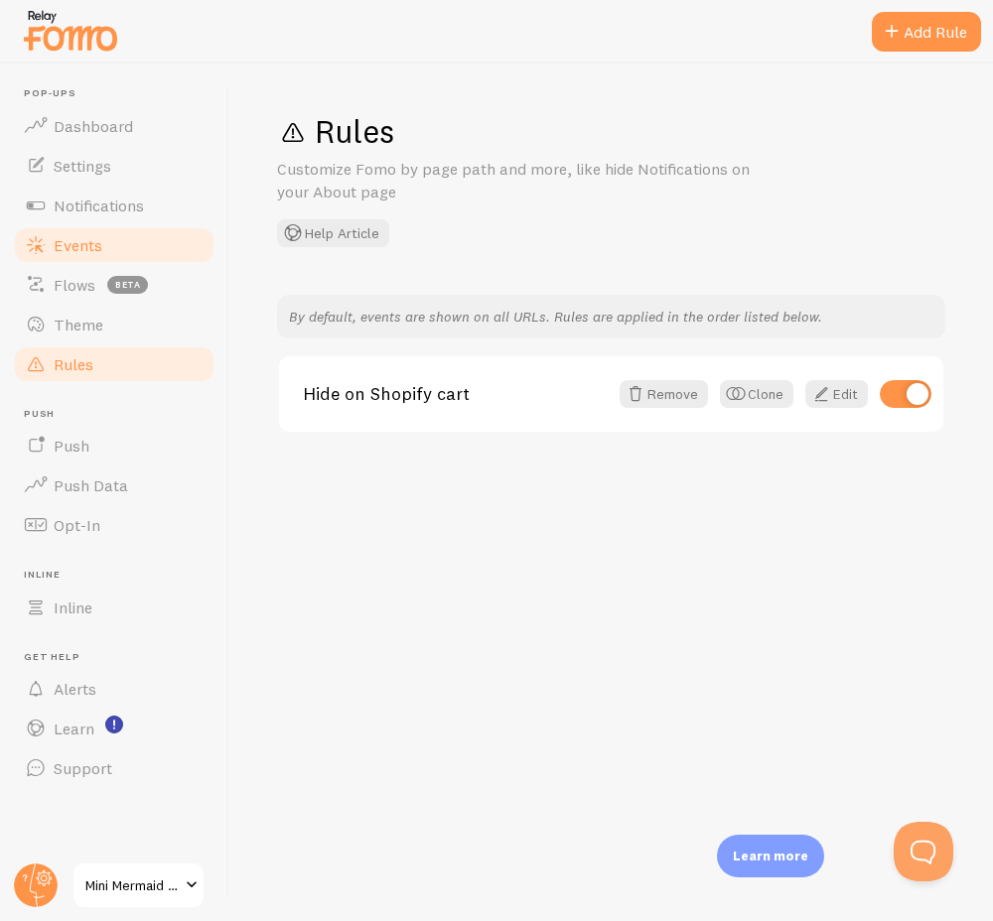
click at [79, 251] on span "Events" at bounding box center [78, 245] width 49 height 20
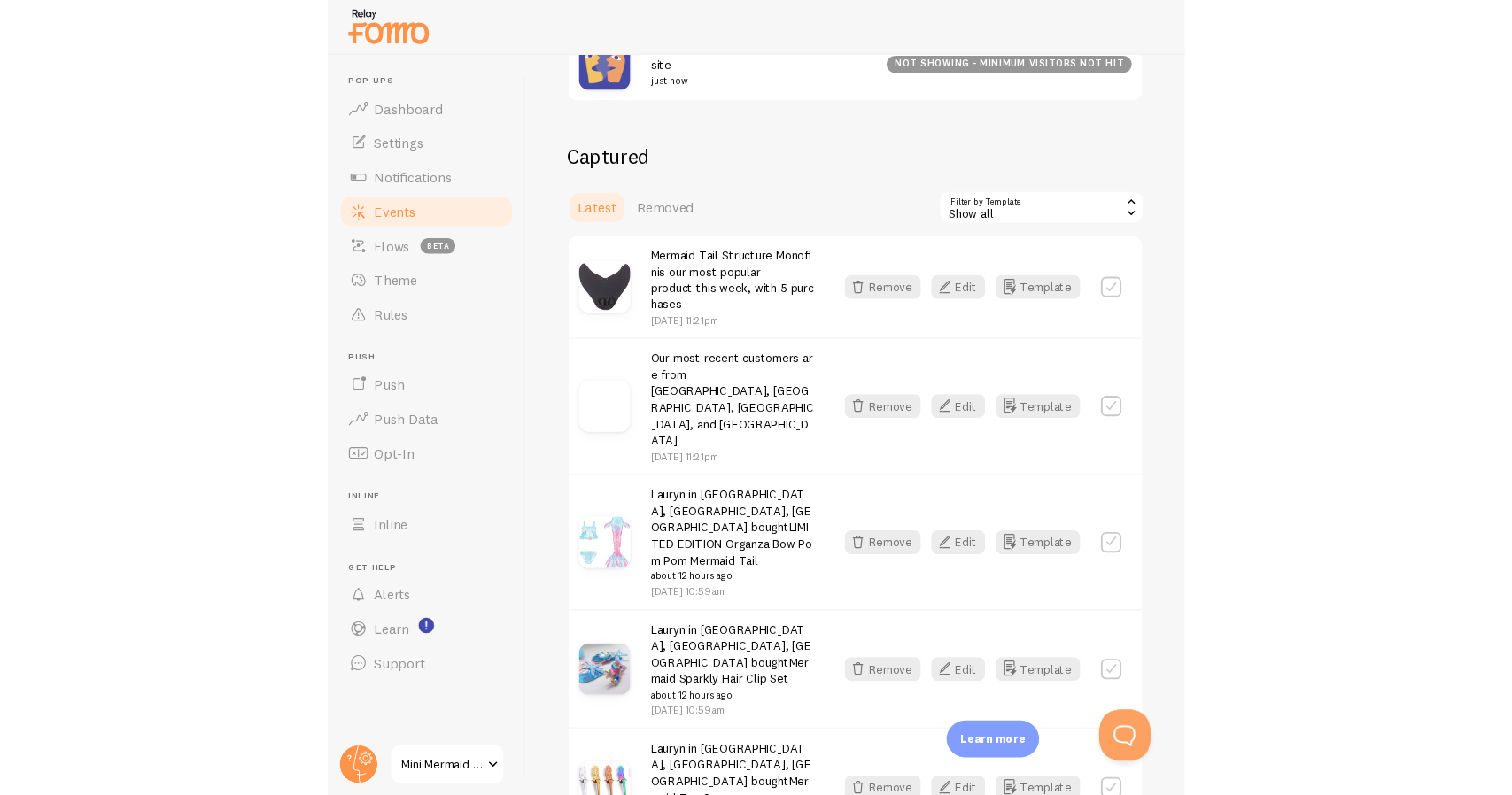
scroll to position [357, 0]
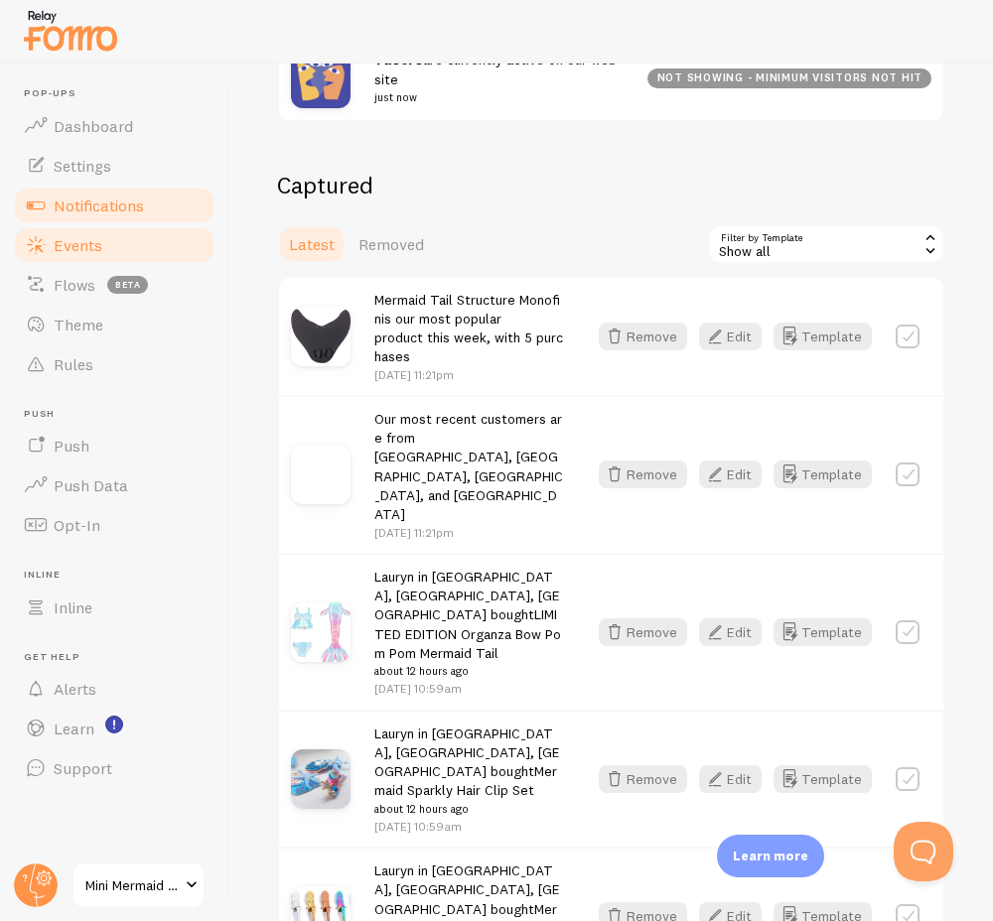
click at [119, 199] on span "Notifications" at bounding box center [99, 206] width 90 height 20
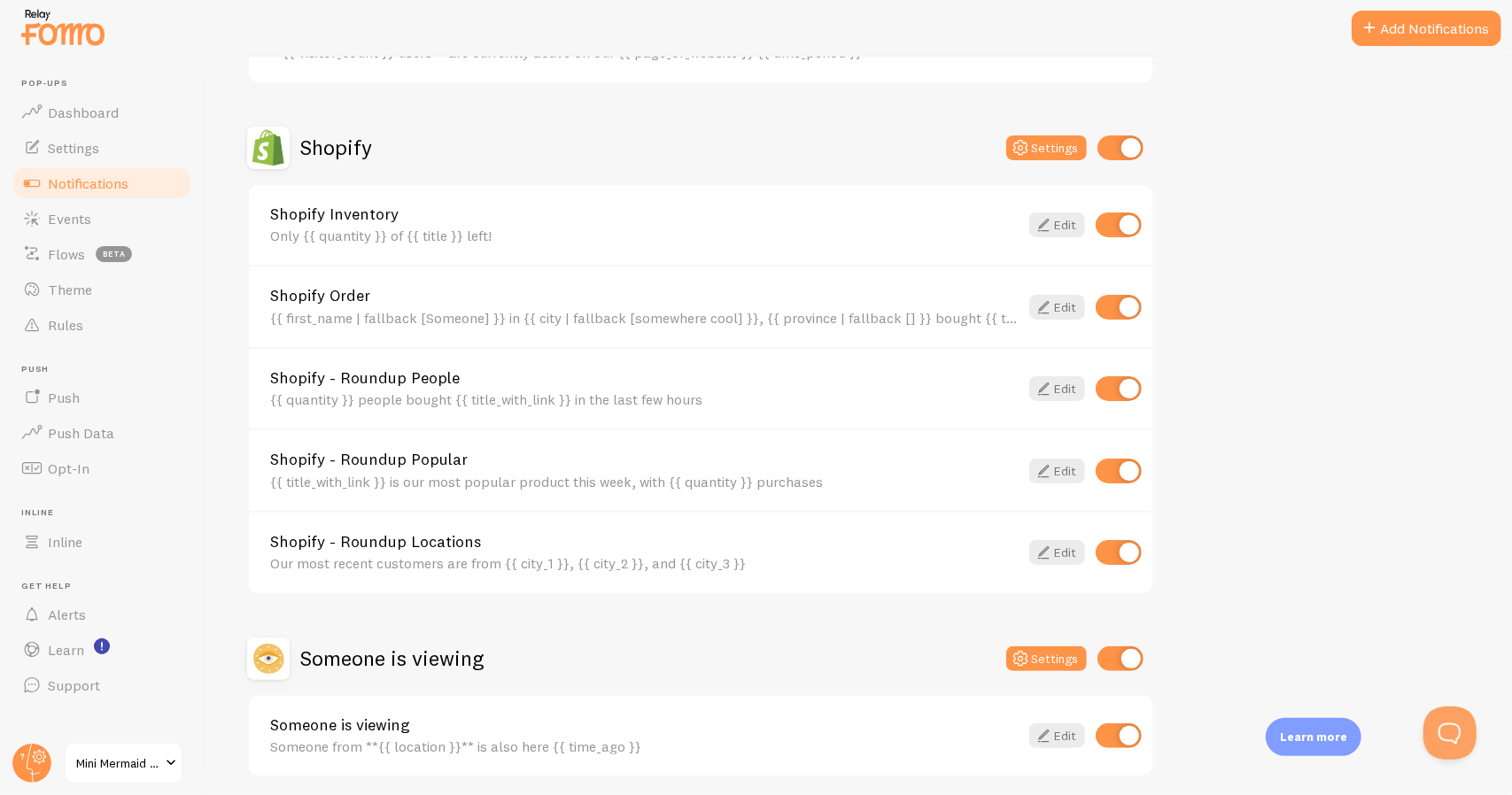
scroll to position [569, 0]
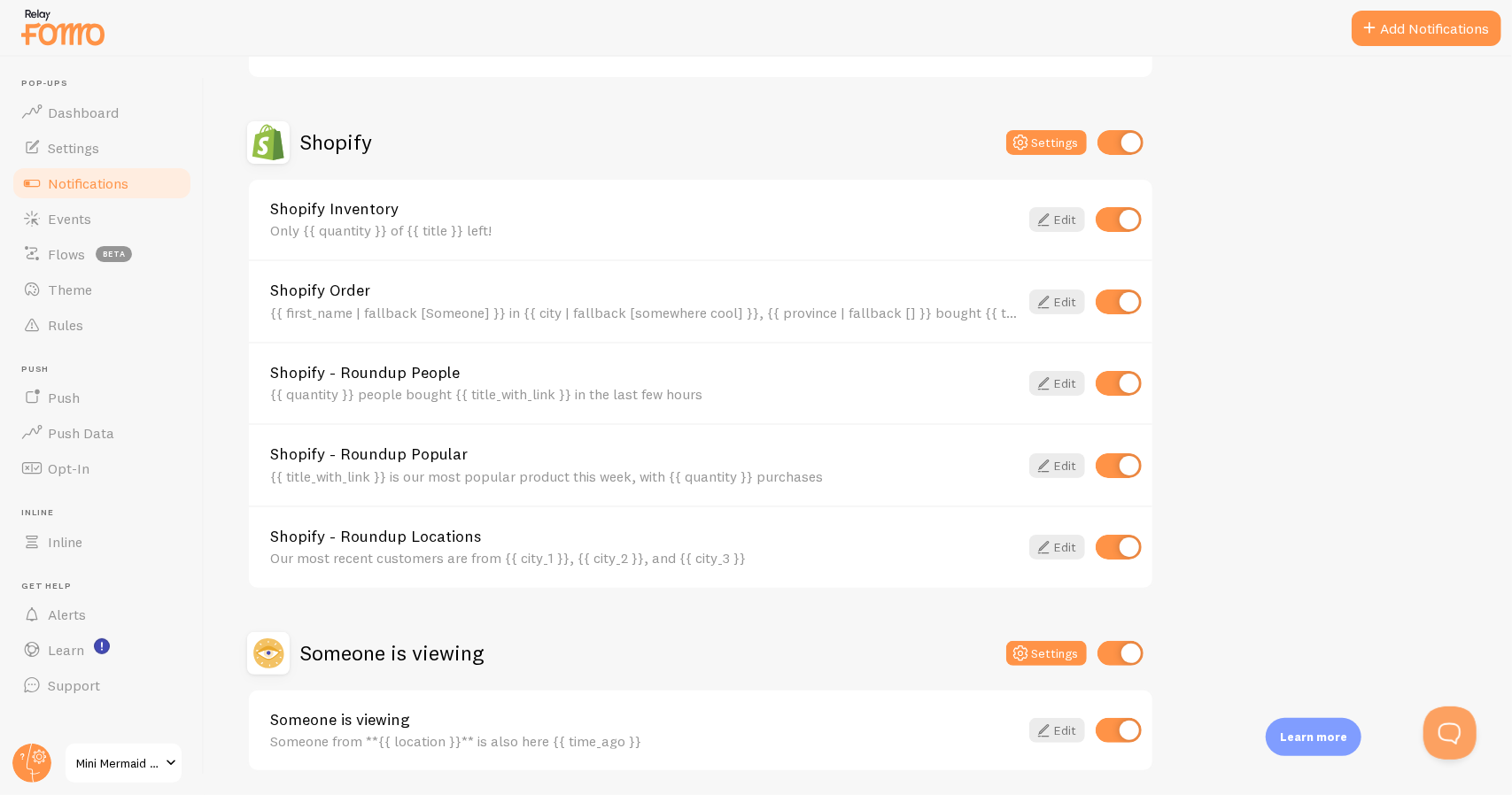
click at [1128, 382] on input "checkbox" at bounding box center [1119, 384] width 46 height 25
checkbox input "false"
click at [1126, 470] on input "checkbox" at bounding box center [1119, 466] width 46 height 25
checkbox input "false"
click at [1128, 544] on input "checkbox" at bounding box center [1119, 547] width 46 height 25
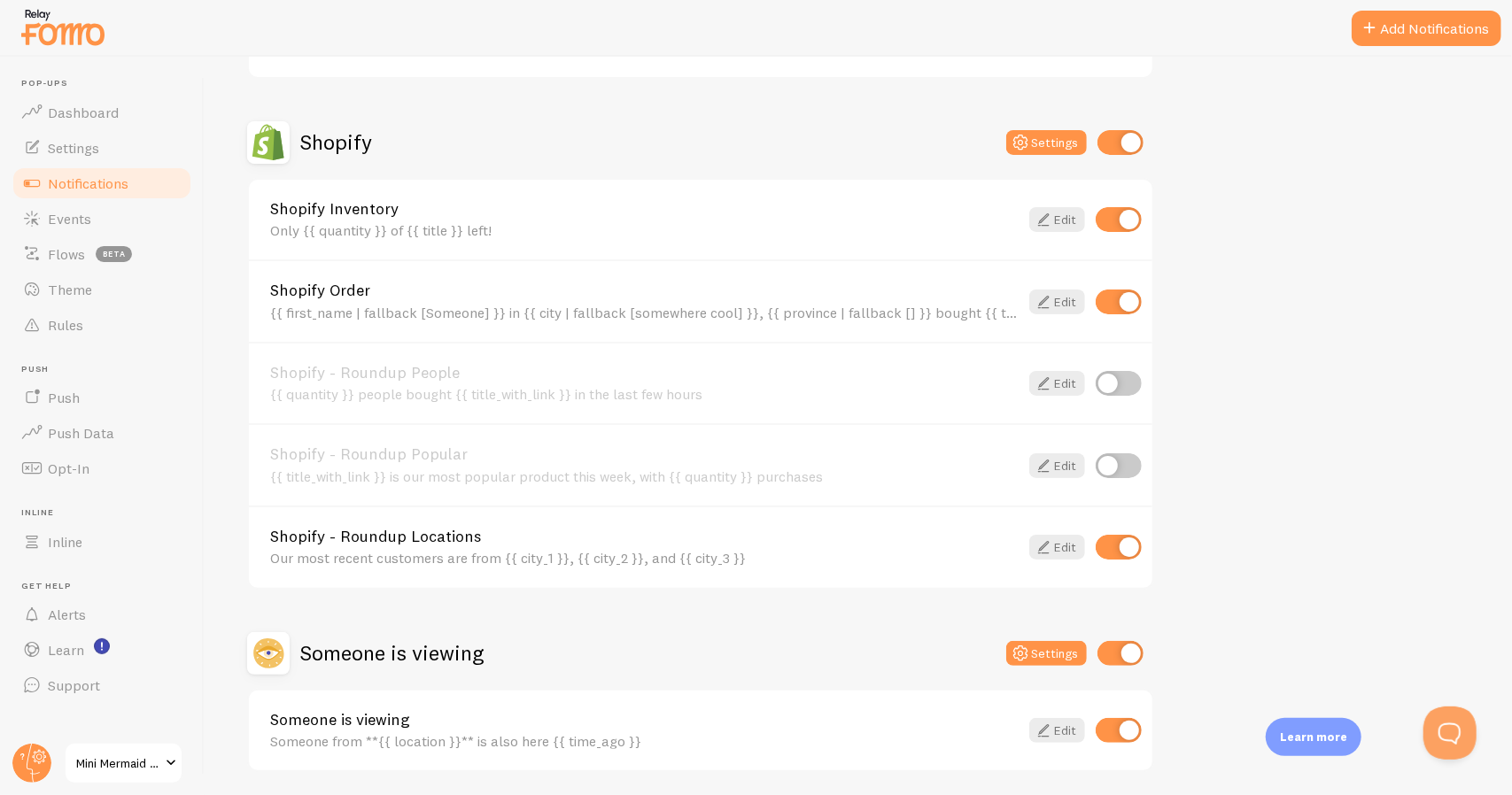
checkbox input "false"
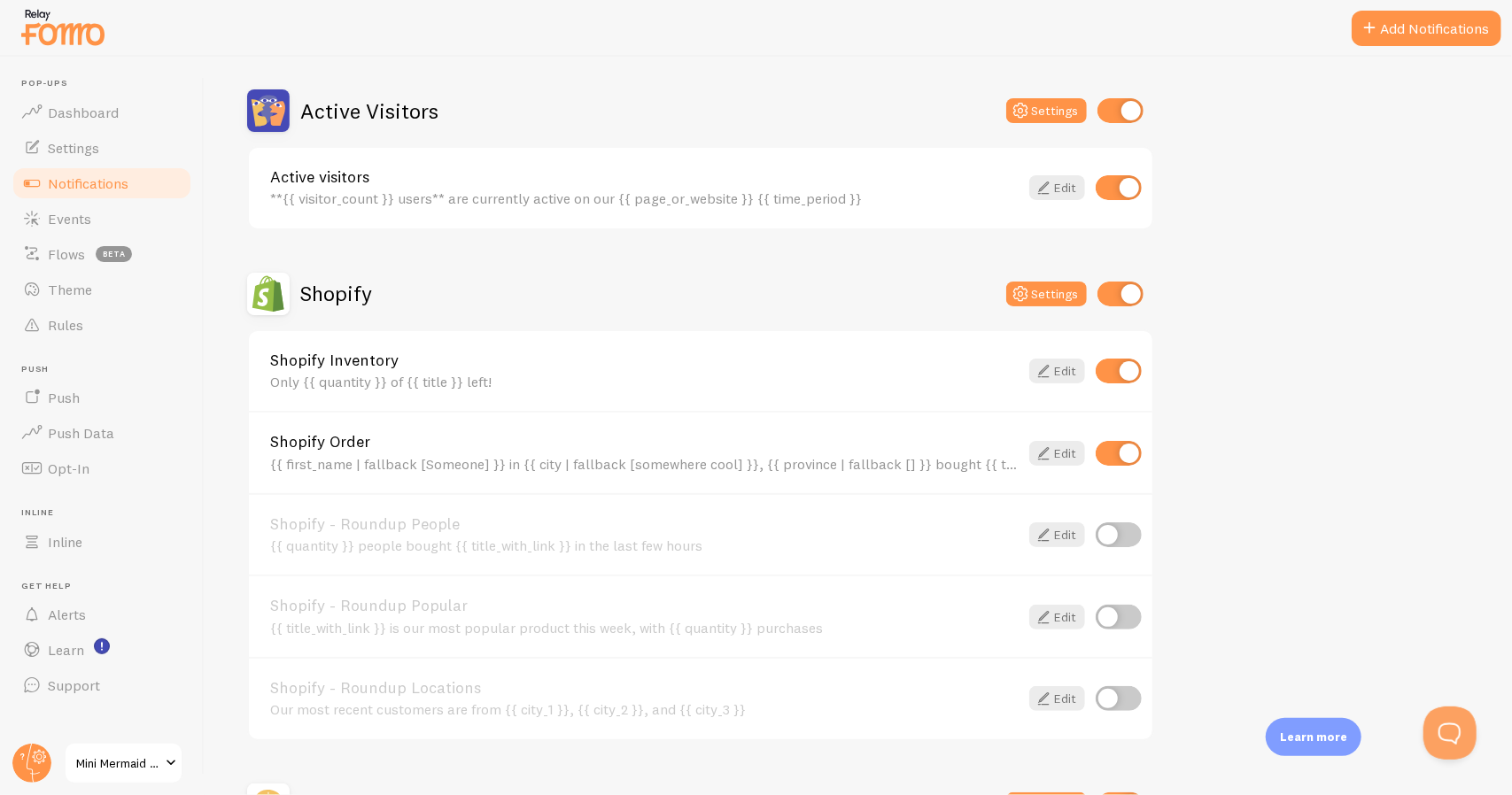
scroll to position [417, 0]
click at [1122, 188] on input "checkbox" at bounding box center [1119, 189] width 46 height 25
checkbox input "false"
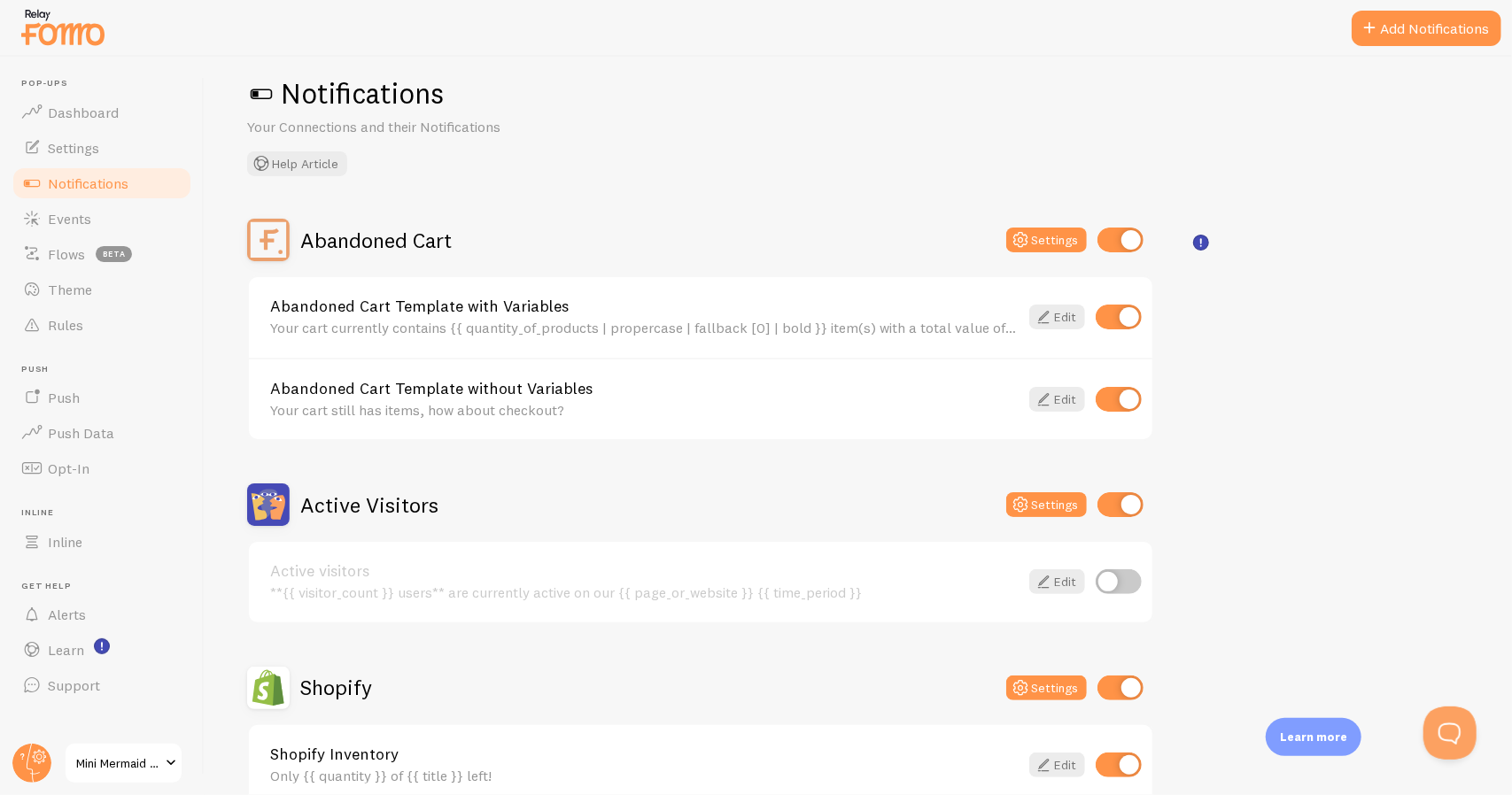
scroll to position [0, 0]
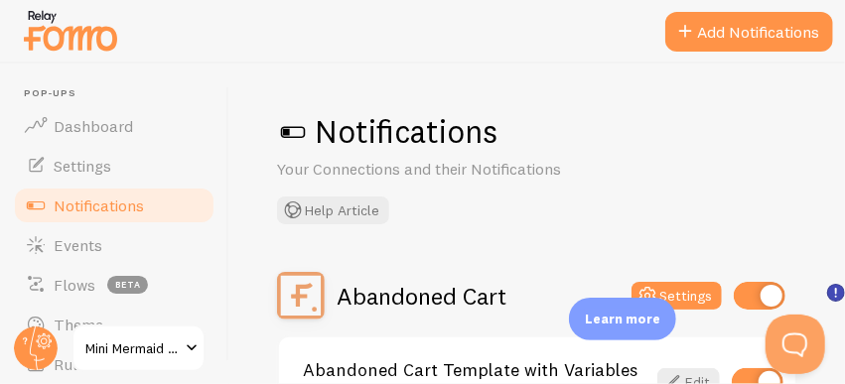
click at [635, 108] on div "Notifications Your Connections and their Notifications Help Article Abandoned C…" at bounding box center [536, 224] width 615 height 321
click at [705, 186] on div "Notifications Your Connections and their Notifications Help Article" at bounding box center [537, 167] width 520 height 113
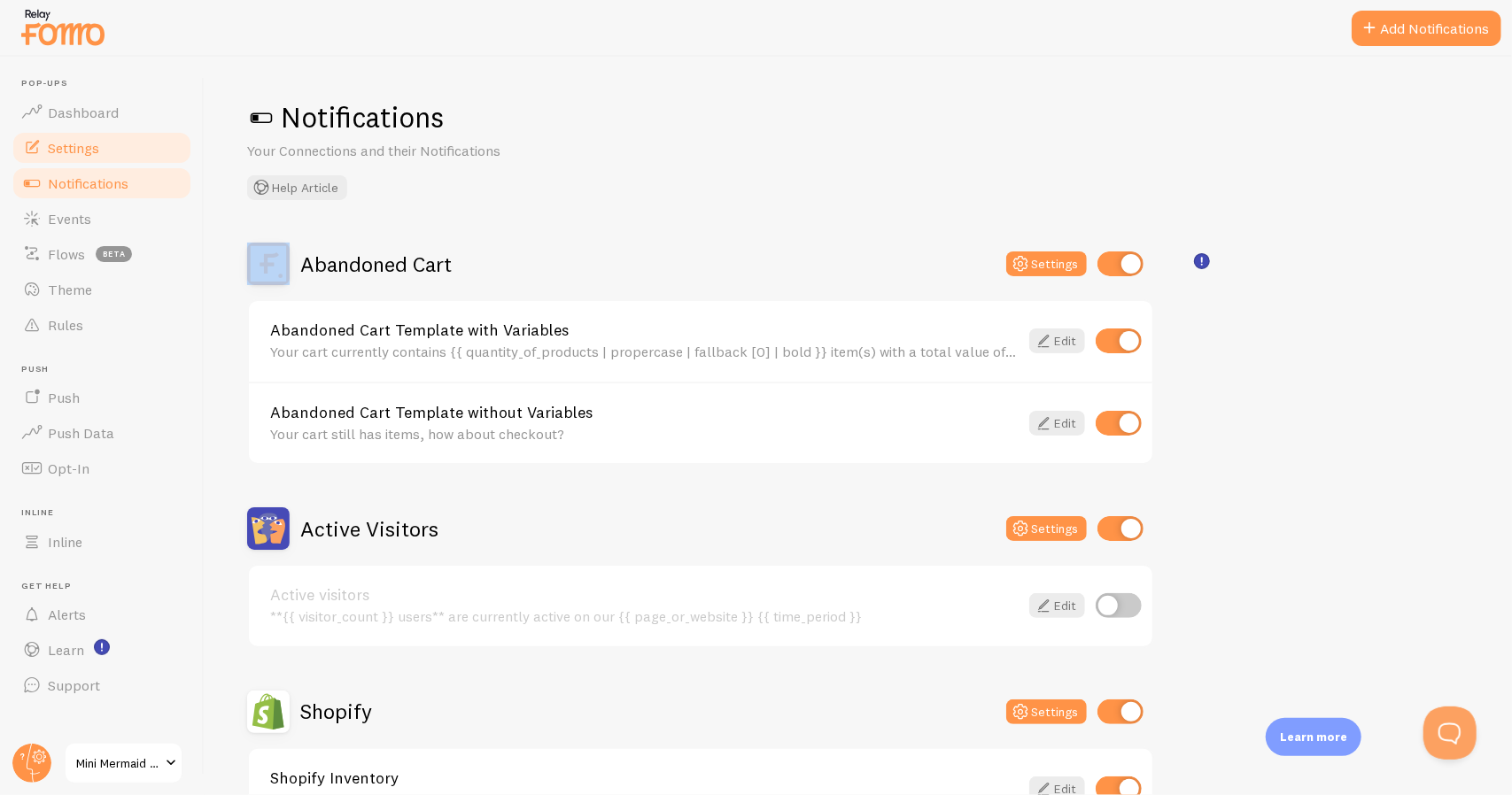
click at [59, 153] on span "Settings" at bounding box center [74, 148] width 52 height 18
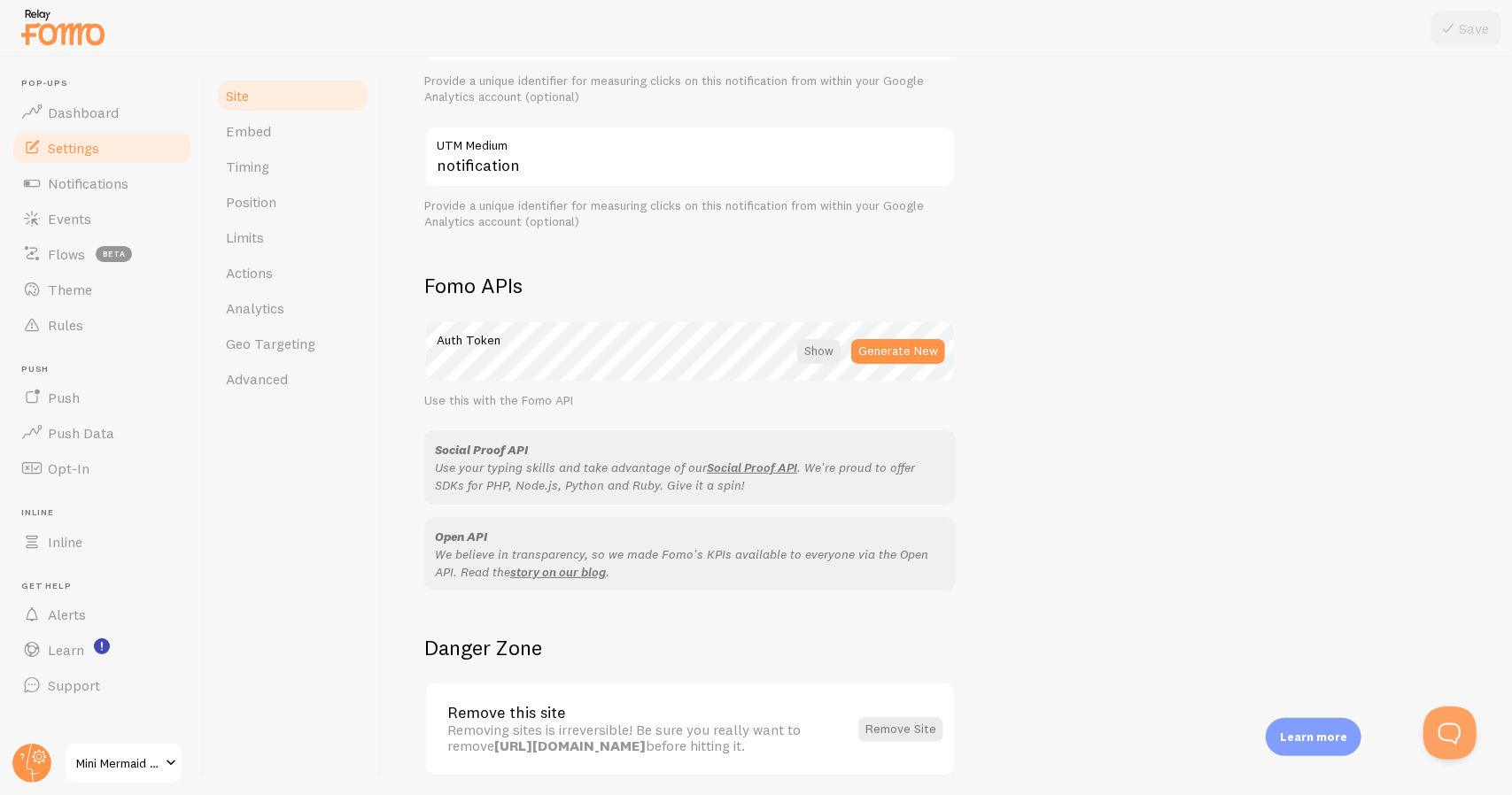
scroll to position [877, 0]
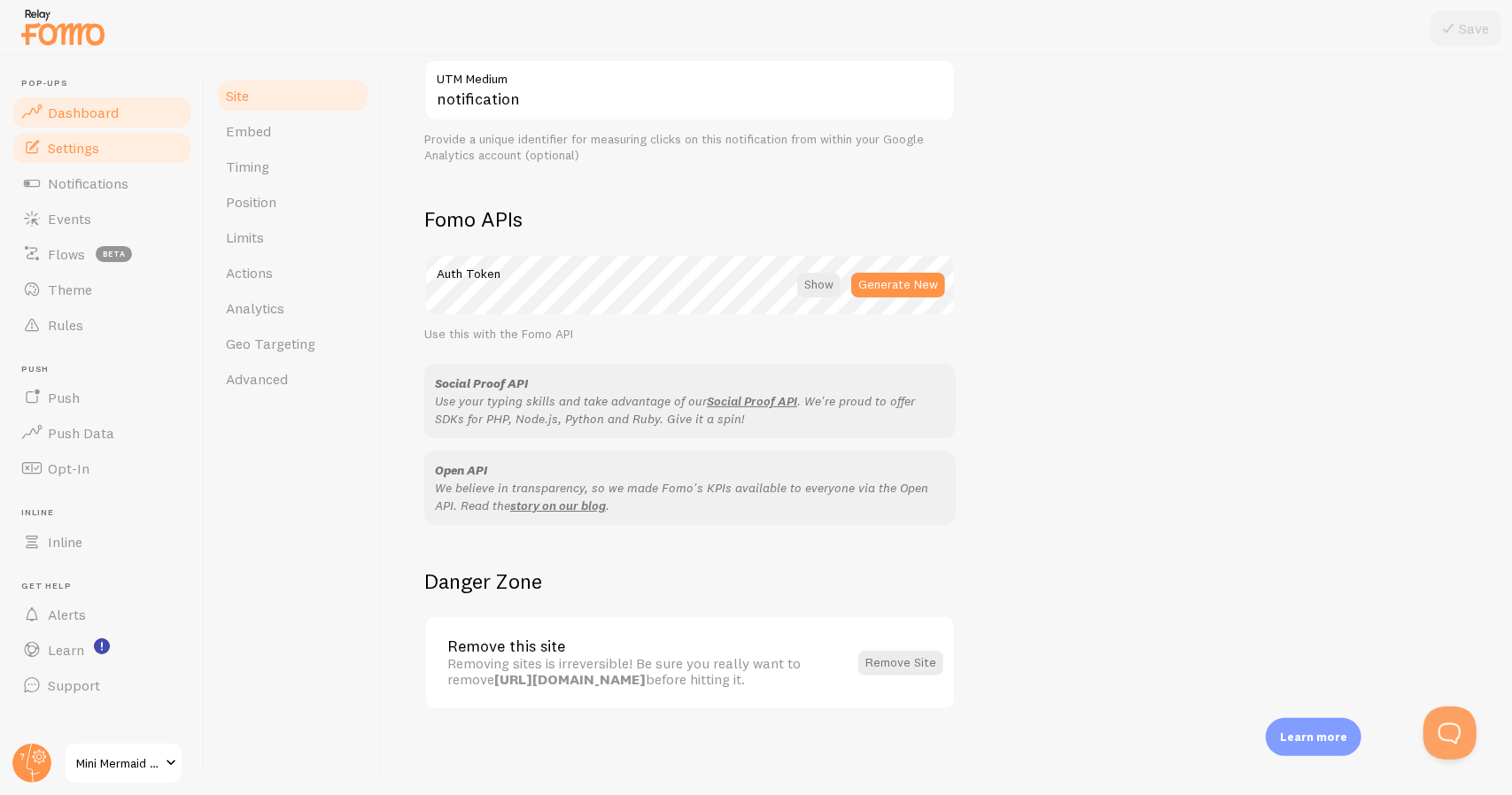
click at [45, 109] on link "Dashboard" at bounding box center [102, 112] width 182 height 36
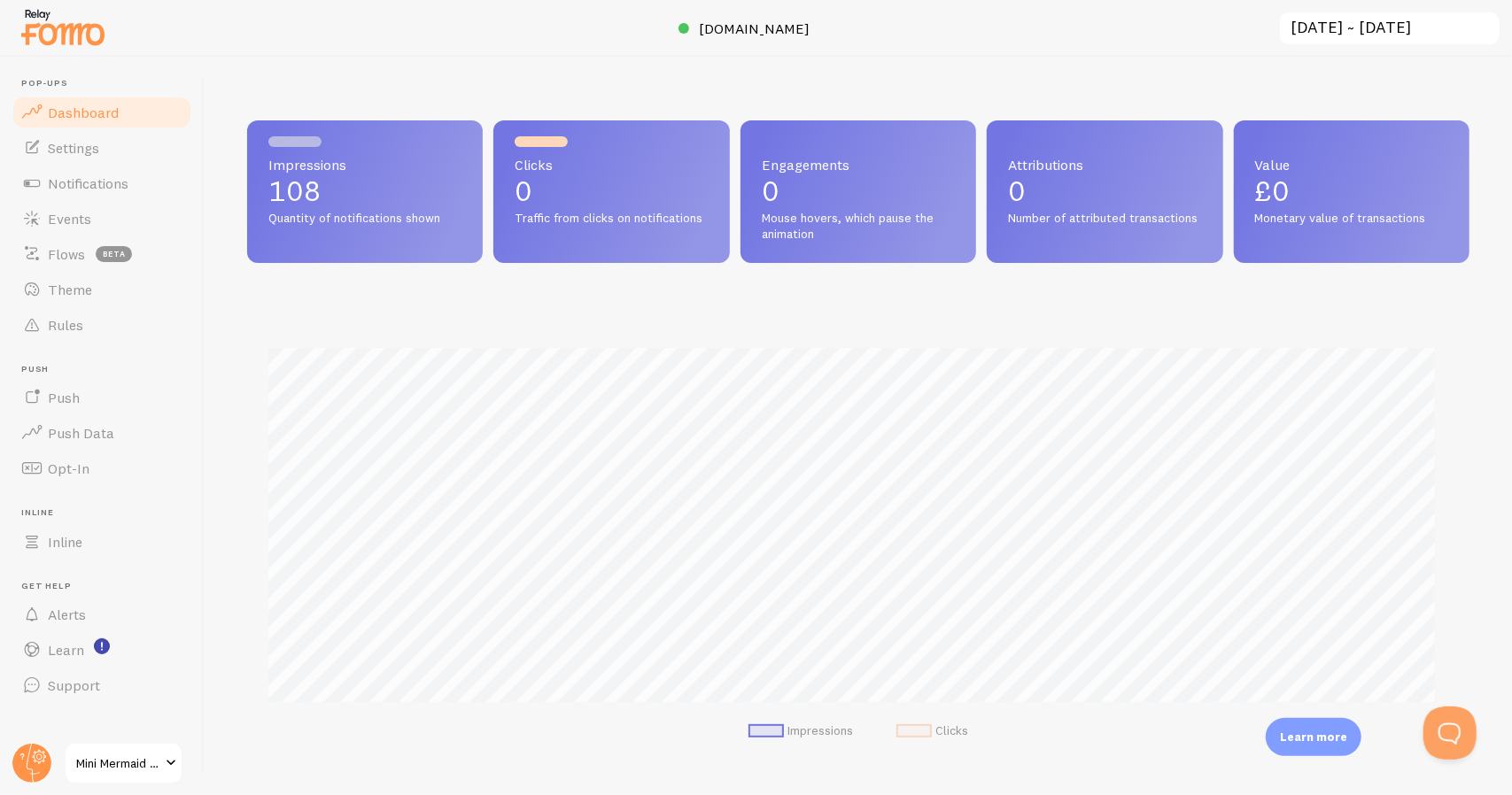
scroll to position [466, 1209]
click at [87, 186] on span "Notifications" at bounding box center [88, 184] width 80 height 18
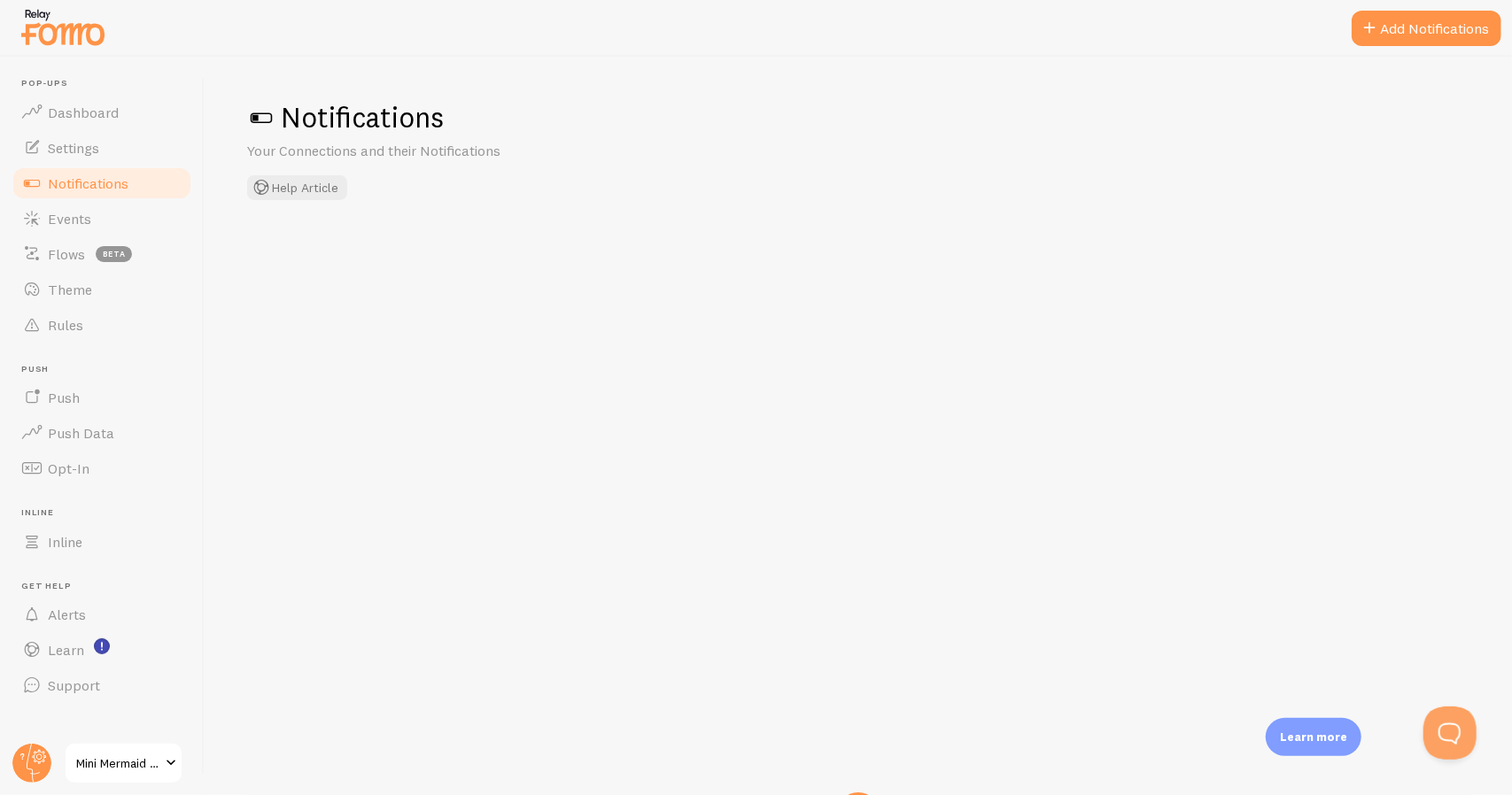
checkbox input "false"
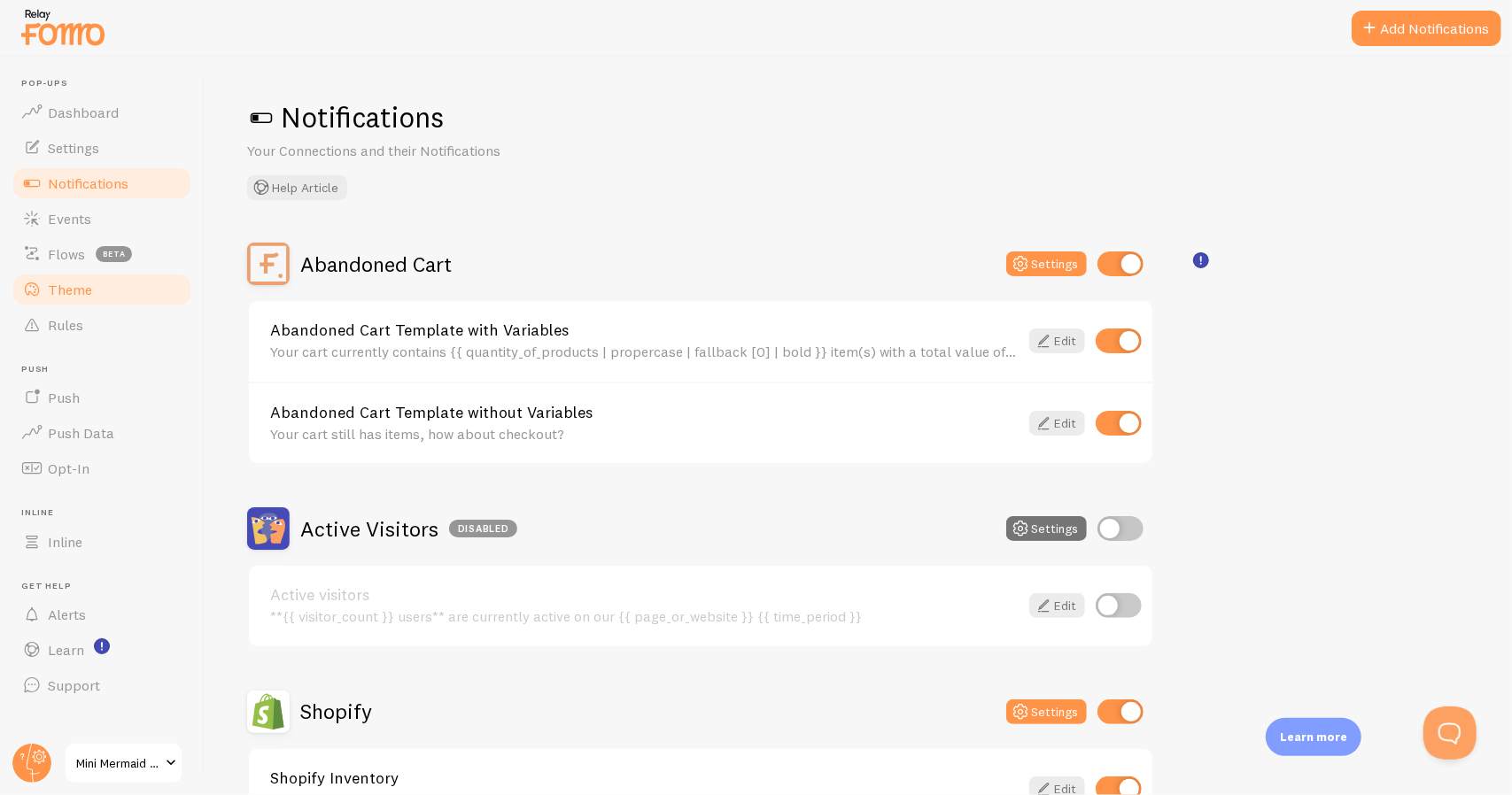
click at [81, 295] on span "Theme" at bounding box center [71, 290] width 45 height 18
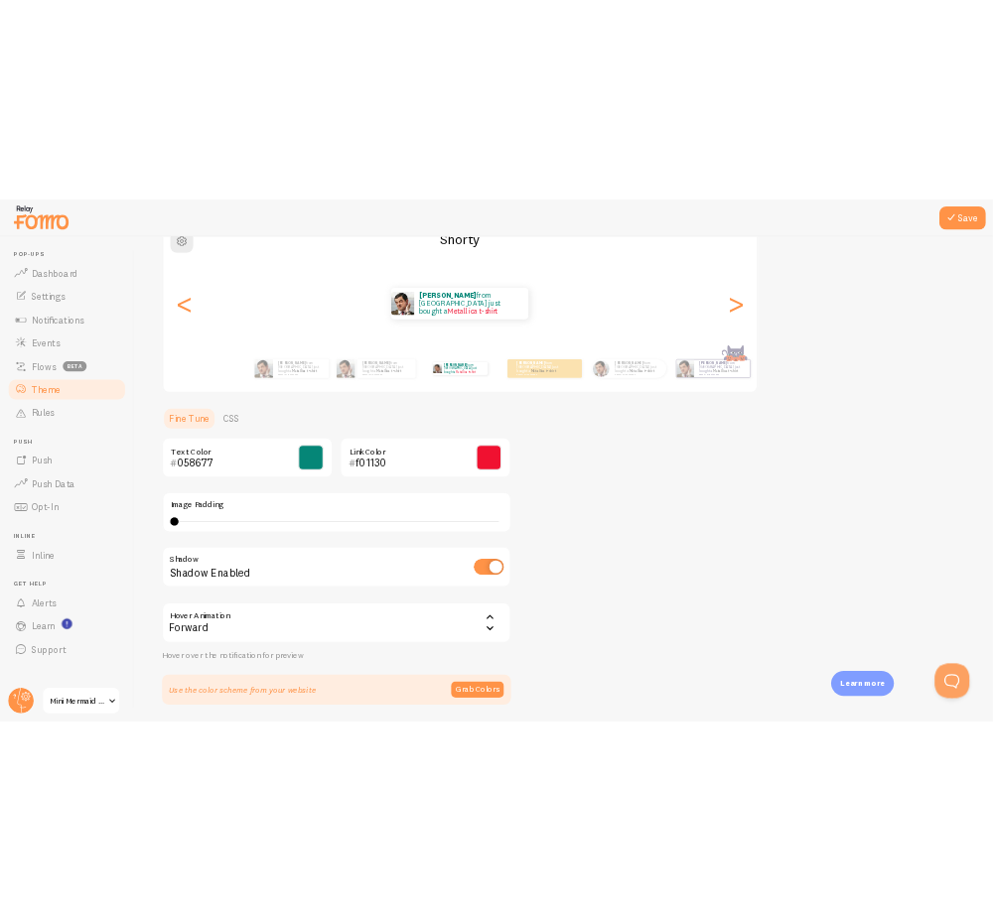
scroll to position [256, 0]
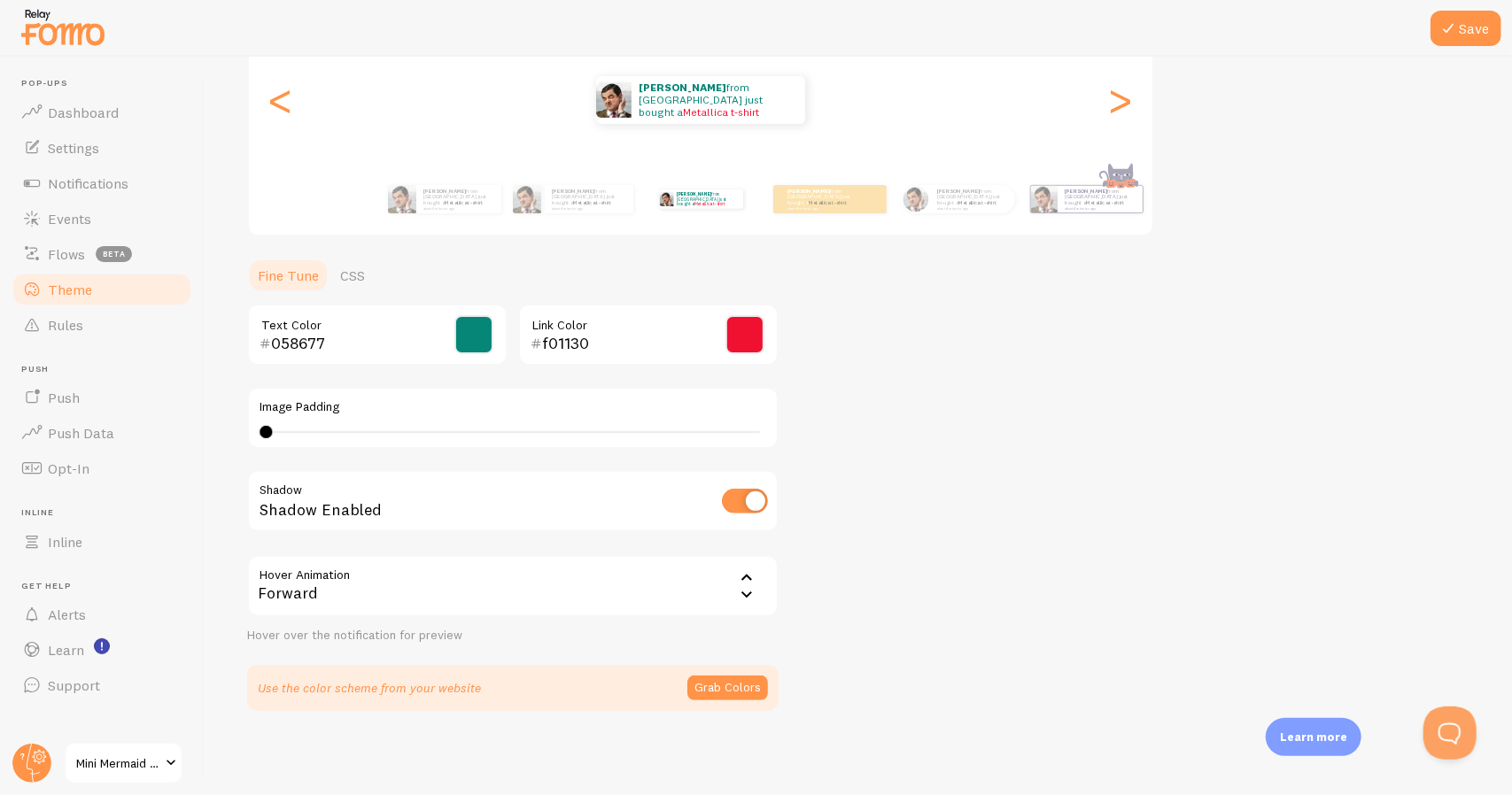
click at [752, 598] on icon at bounding box center [747, 595] width 21 height 21
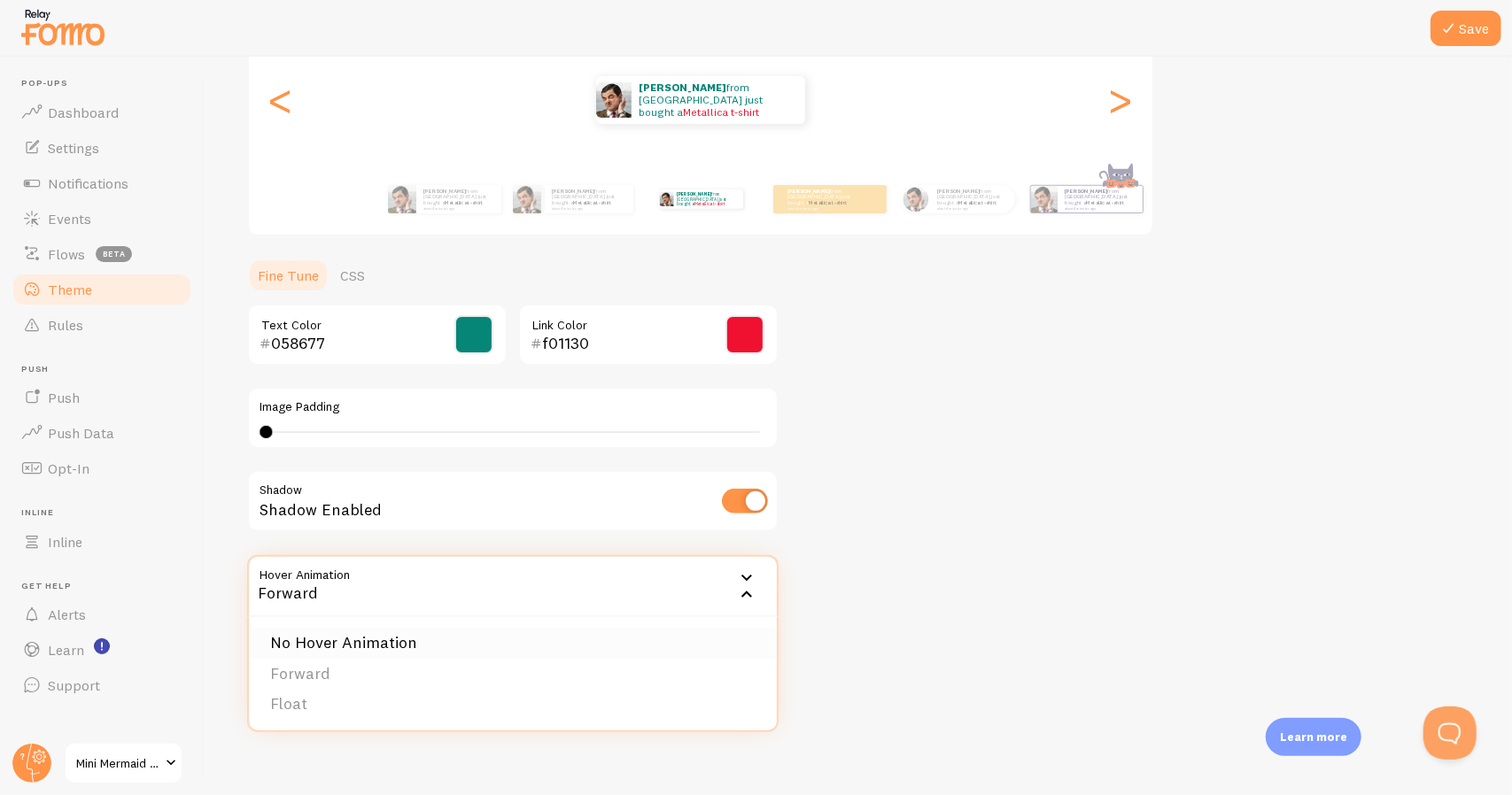
click at [399, 642] on li "No Hover Animation" at bounding box center [513, 643] width 528 height 31
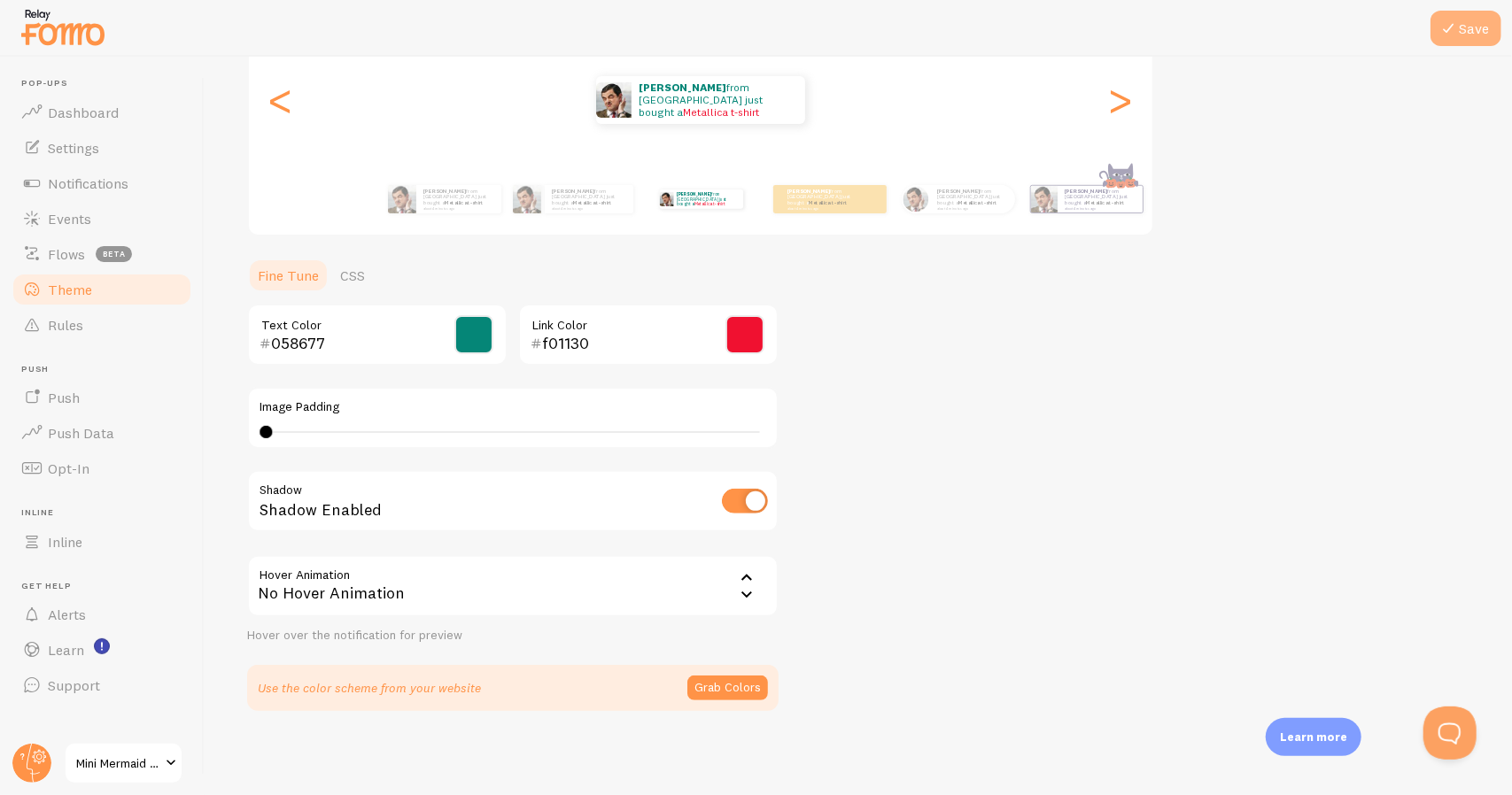
click at [1465, 27] on button "Save" at bounding box center [1466, 29] width 71 height 36
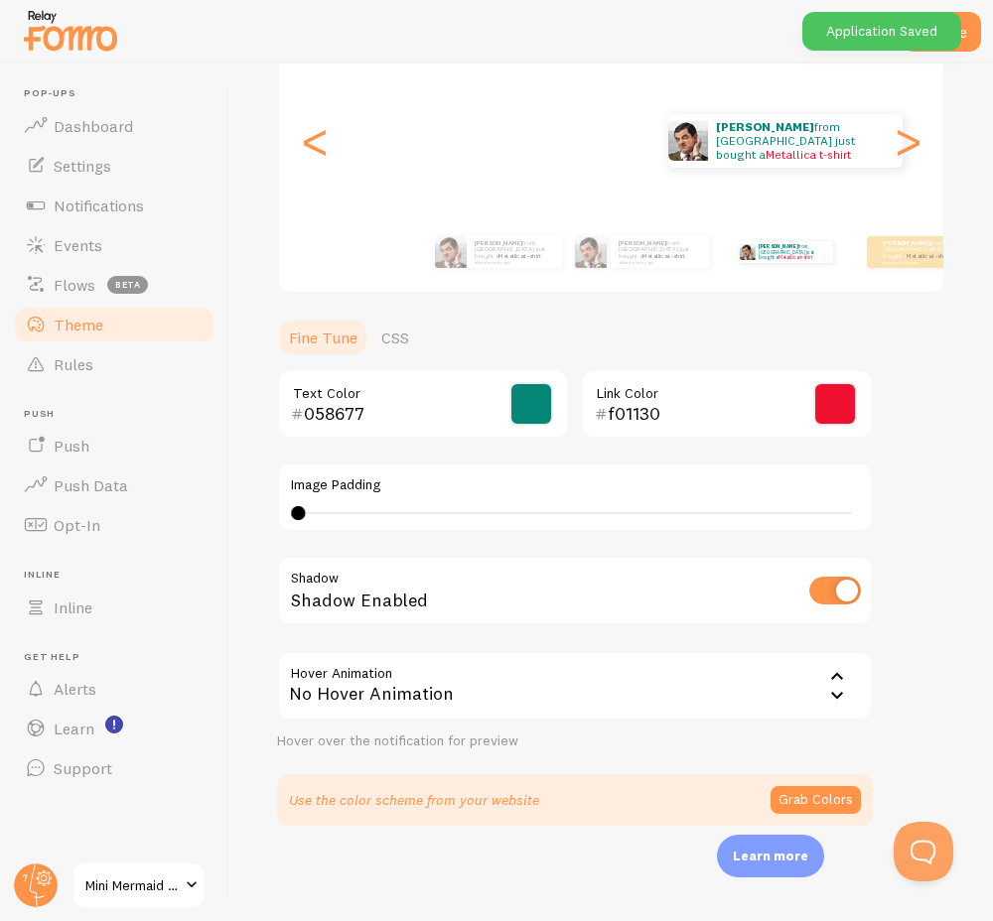
scroll to position [226, 0]
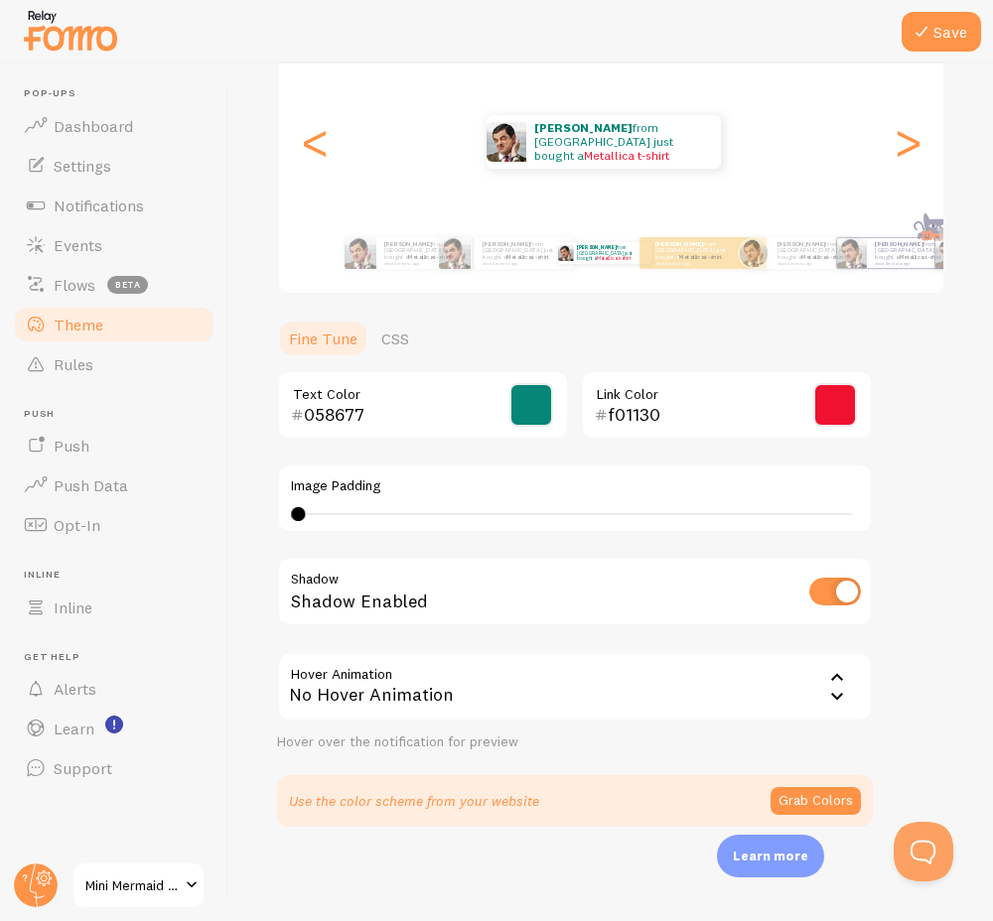
click at [784, 99] on div "[PERSON_NAME] from [GEOGRAPHIC_DATA] just bought a Metallica t-shirt about 4 mi…" at bounding box center [611, 141] width 664 height 143
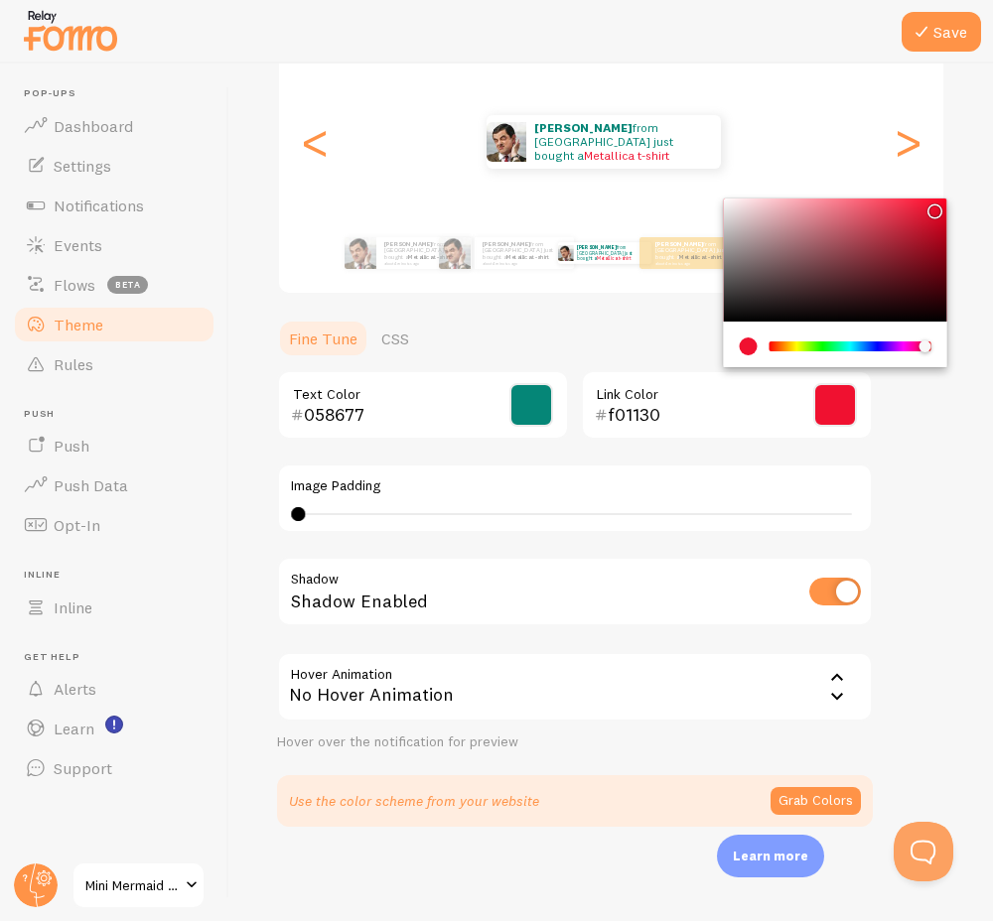
drag, startPoint x: 654, startPoint y: 416, endPoint x: 603, endPoint y: 420, distance: 50.8
click at [603, 420] on div "f01130" at bounding box center [692, 415] width 195 height 24
click at [742, 41] on div at bounding box center [496, 32] width 993 height 64
